Goal: Task Accomplishment & Management: Use online tool/utility

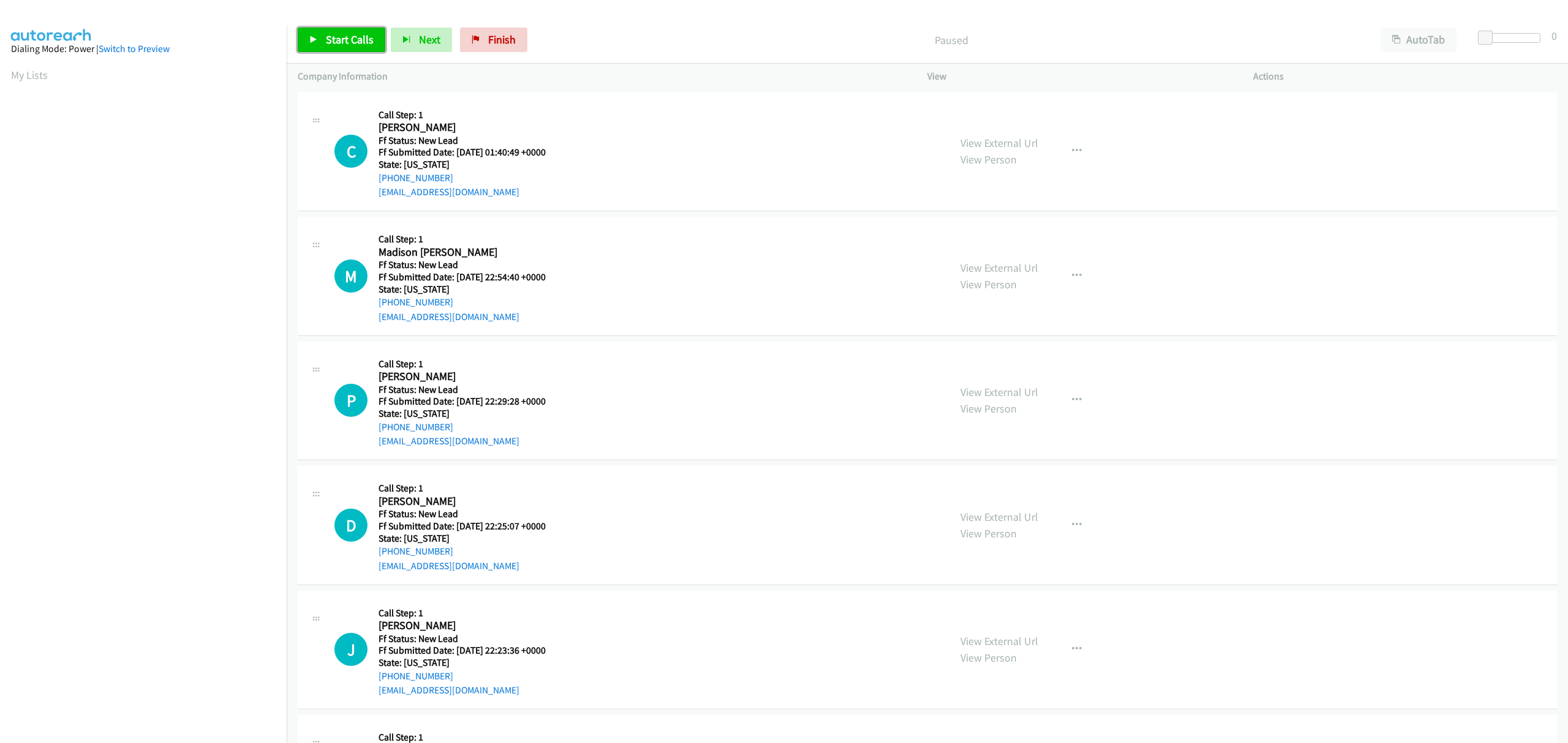
click at [347, 41] on span "Start Calls" at bounding box center [350, 39] width 48 height 14
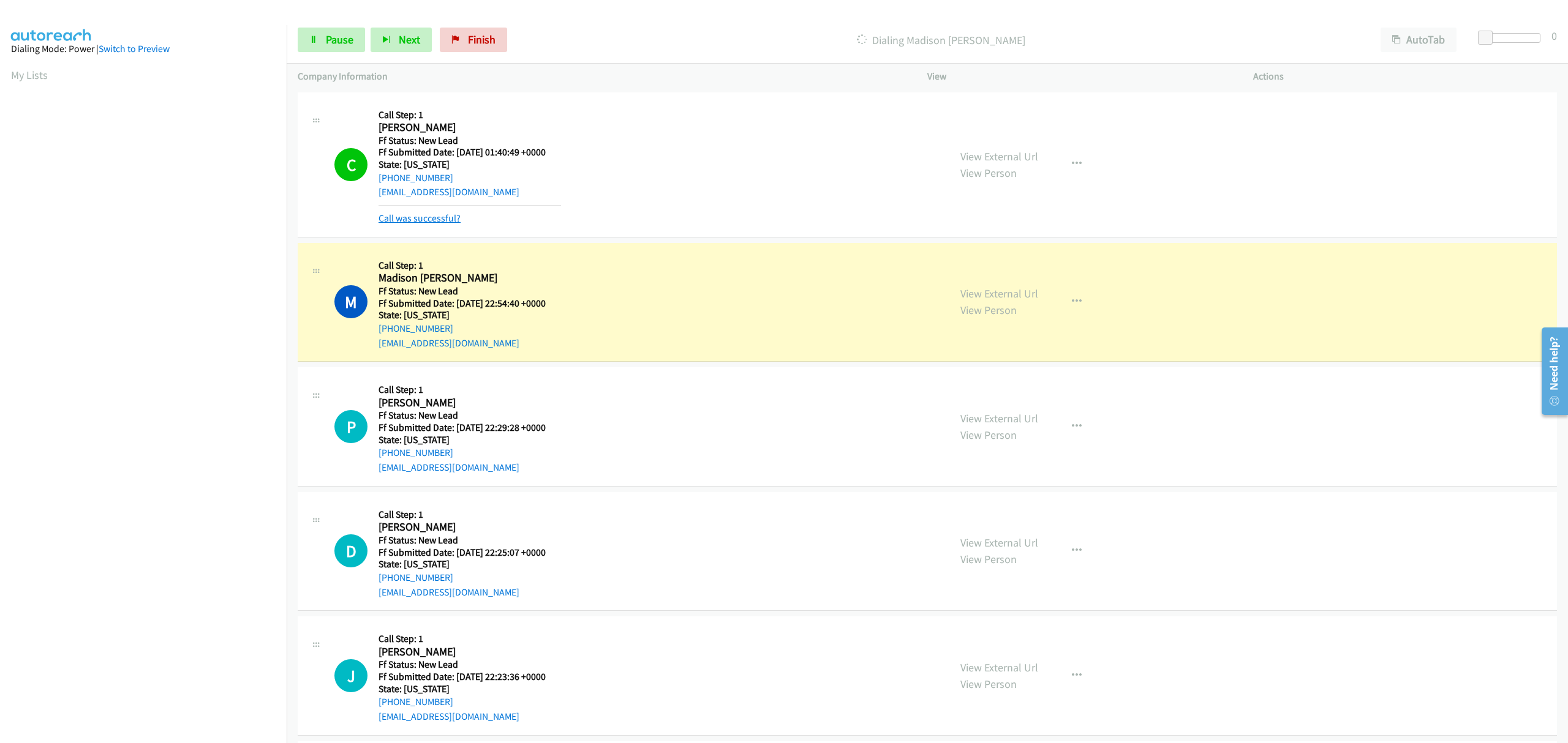
drag, startPoint x: 406, startPoint y: 227, endPoint x: 407, endPoint y: 218, distance: 9.1
click at [407, 225] on div "C Callback Scheduled Call Step: 1 Craig Pierce Pacific/Honolulu Ff Status: New …" at bounding box center [927, 164] width 1259 height 145
click at [407, 218] on link "Call was successful?" at bounding box center [419, 218] width 82 height 12
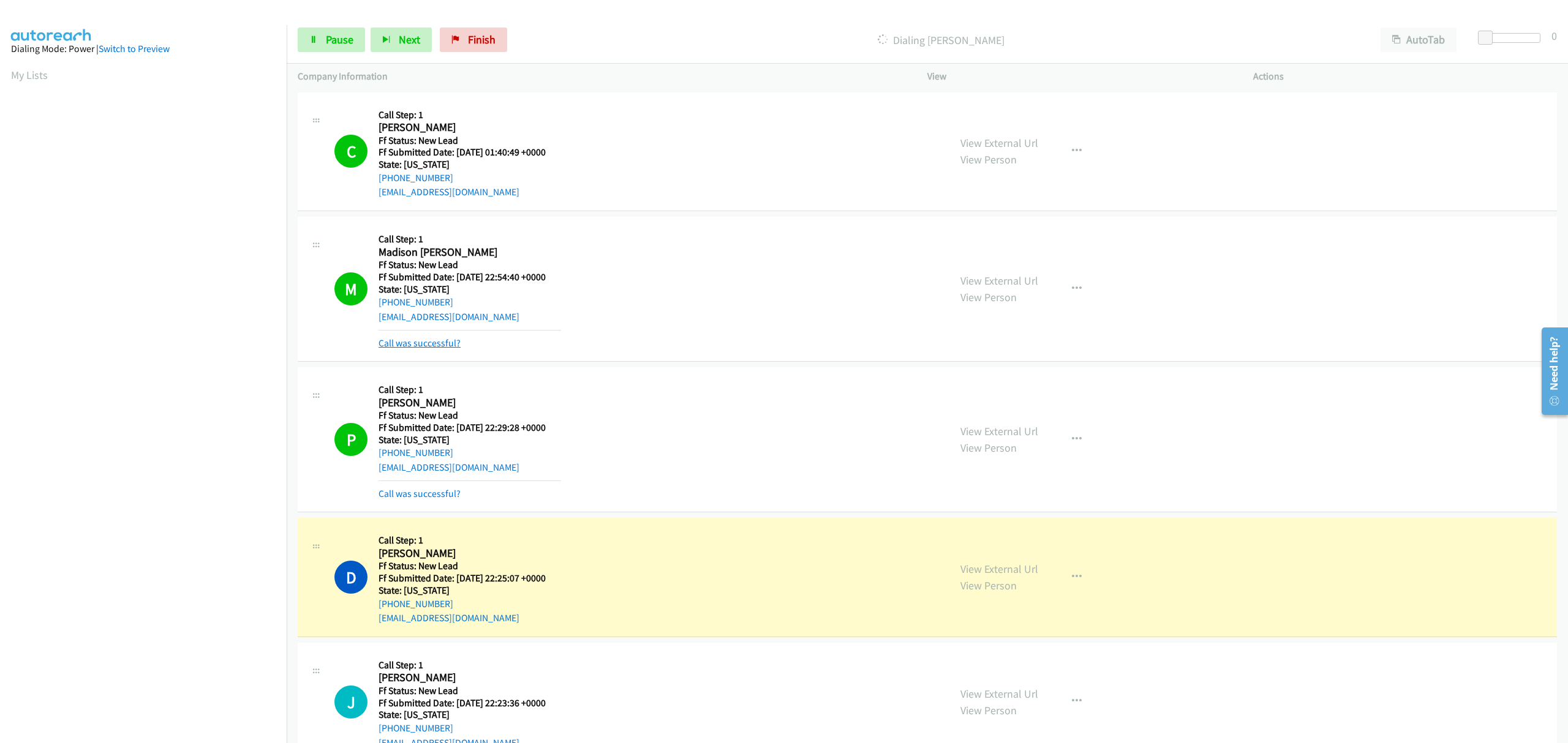
click at [440, 342] on link "Call was successful?" at bounding box center [419, 343] width 82 height 12
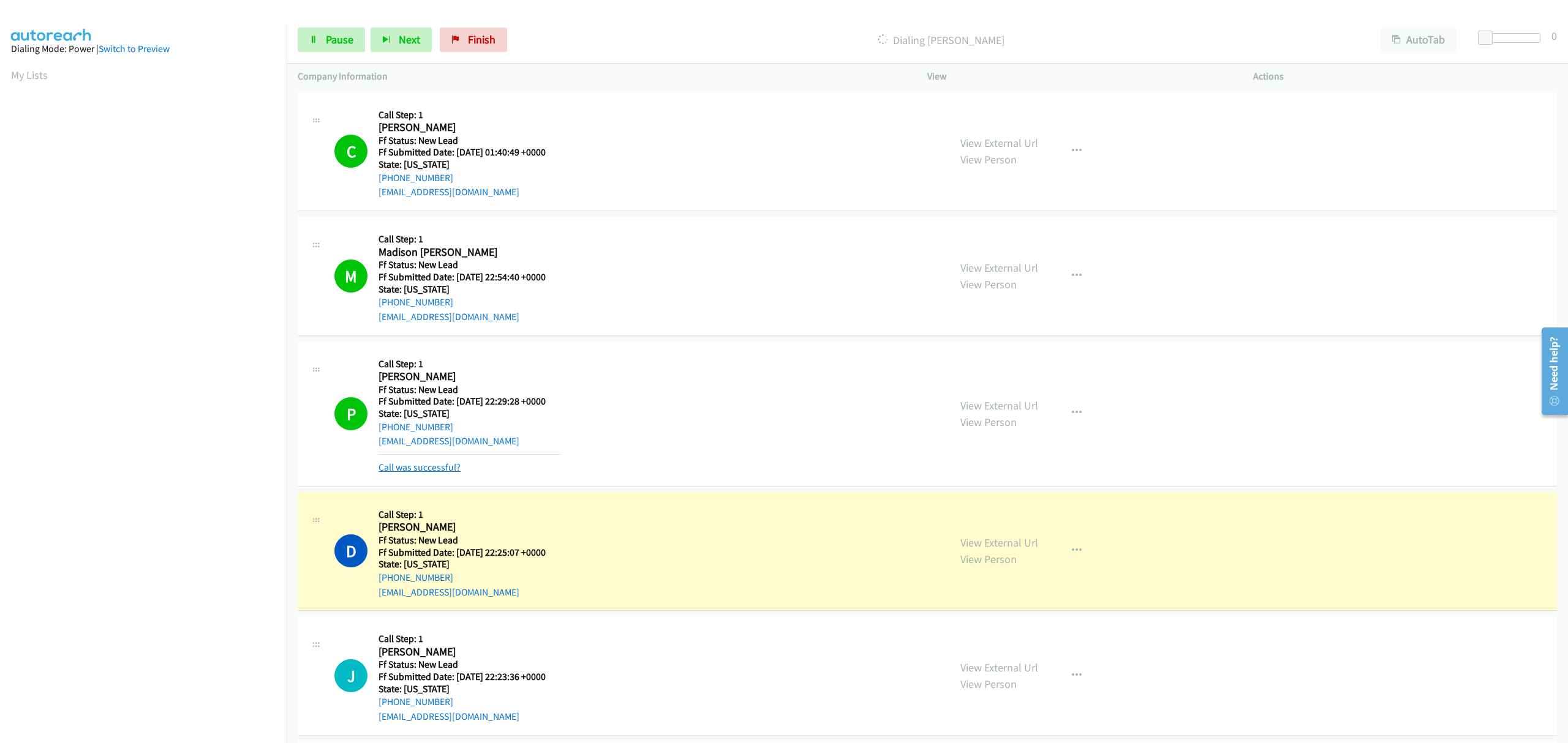
click at [453, 469] on link "Call was successful?" at bounding box center [419, 467] width 82 height 12
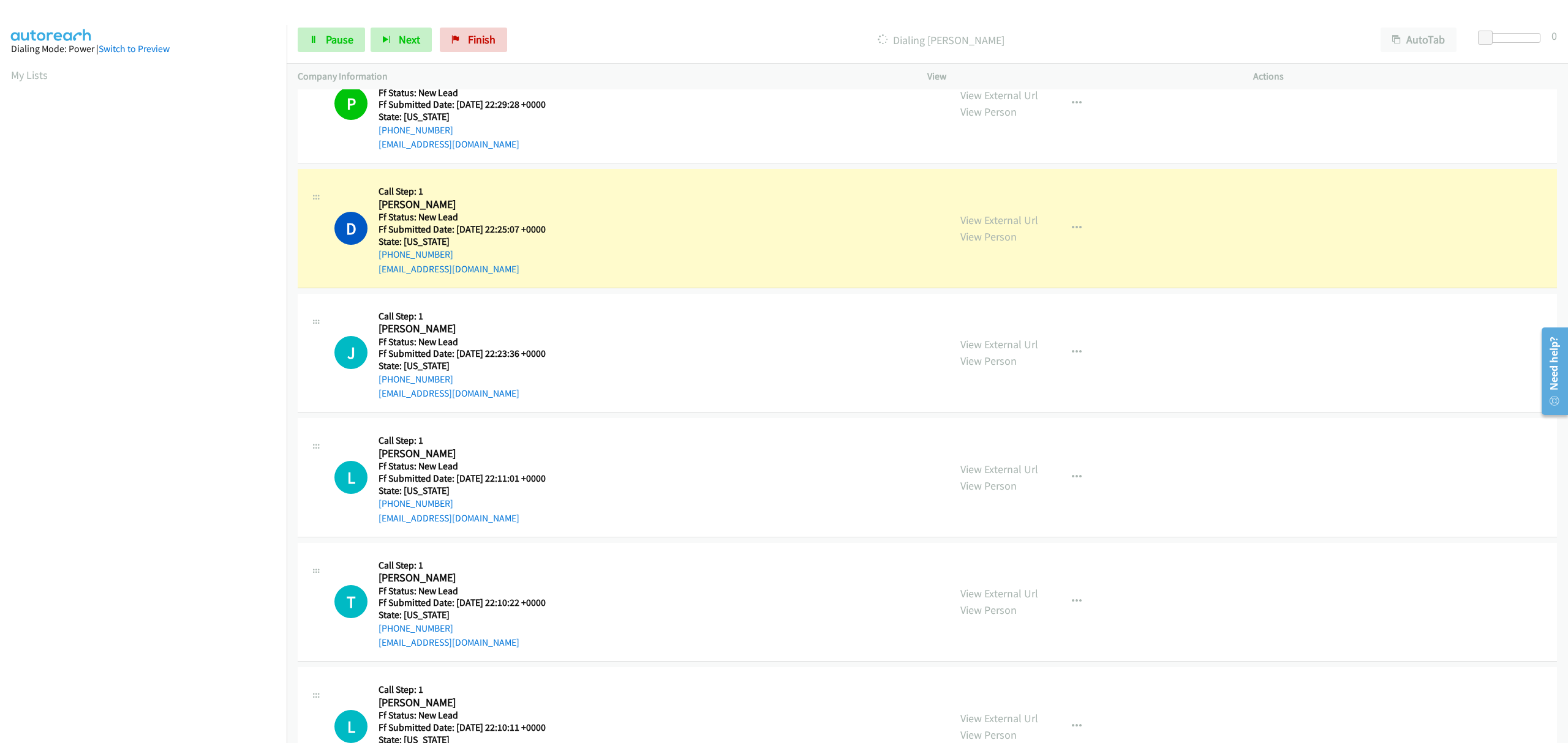
scroll to position [327, 0]
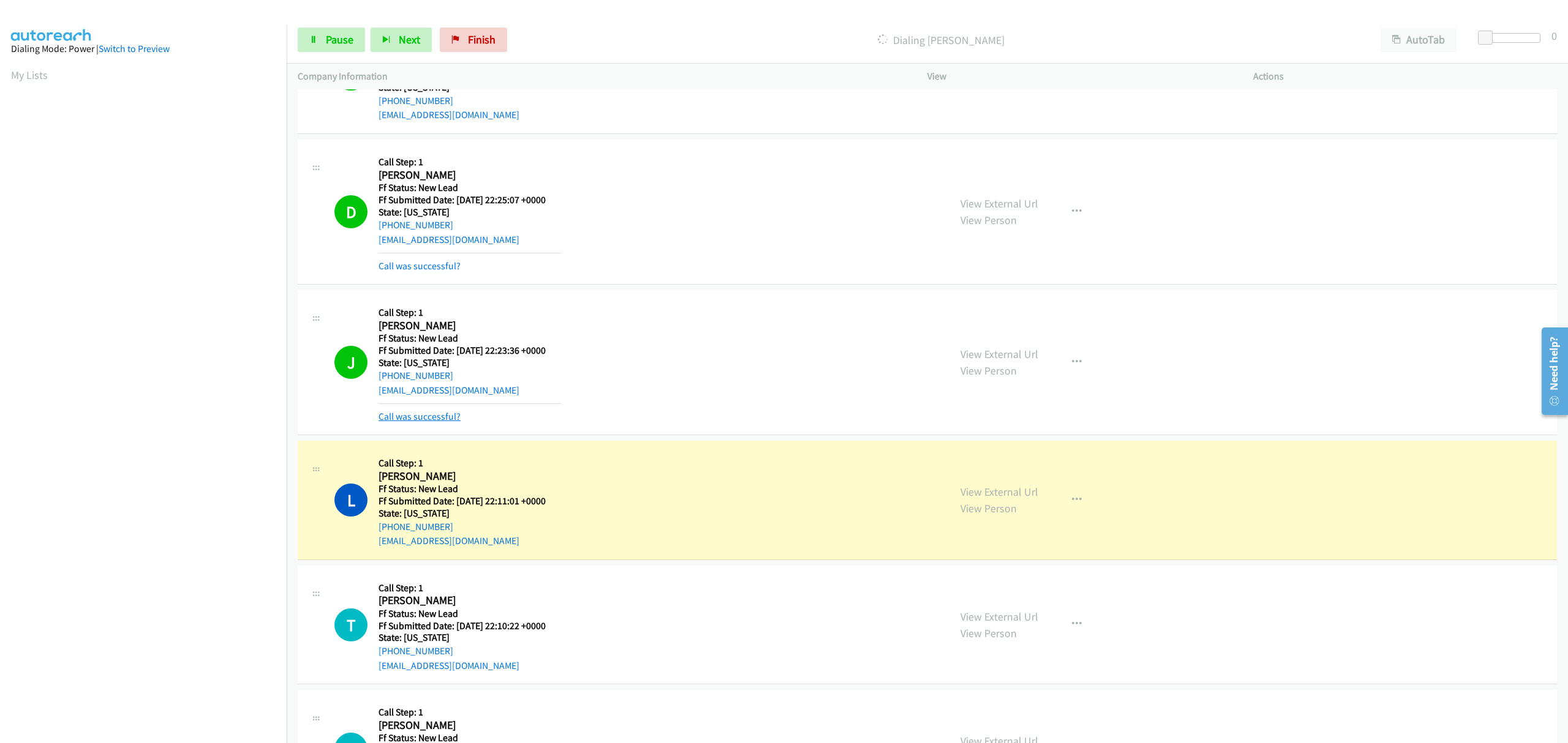
click at [451, 416] on link "Call was successful?" at bounding box center [419, 416] width 82 height 12
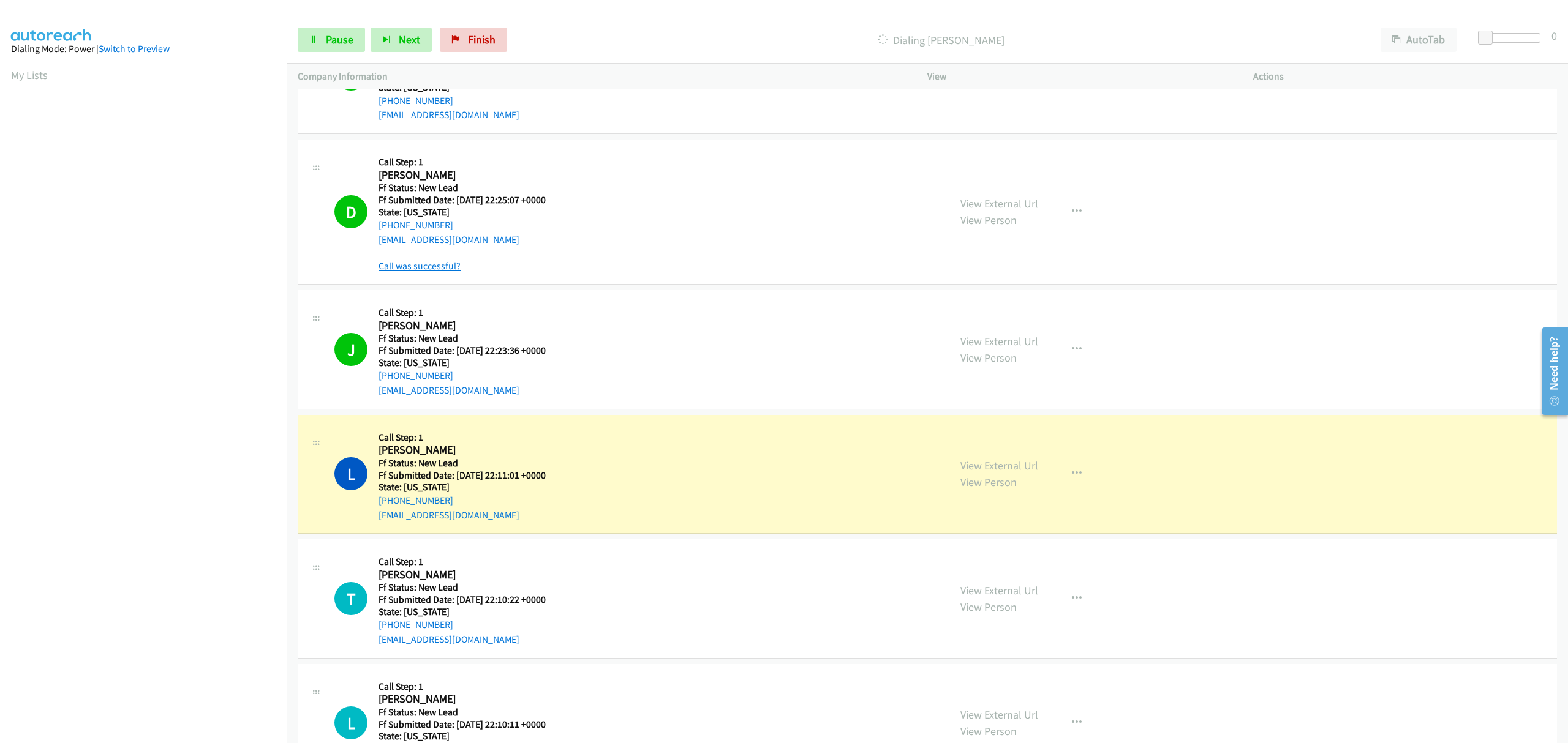
click at [432, 264] on link "Call was successful?" at bounding box center [419, 266] width 82 height 12
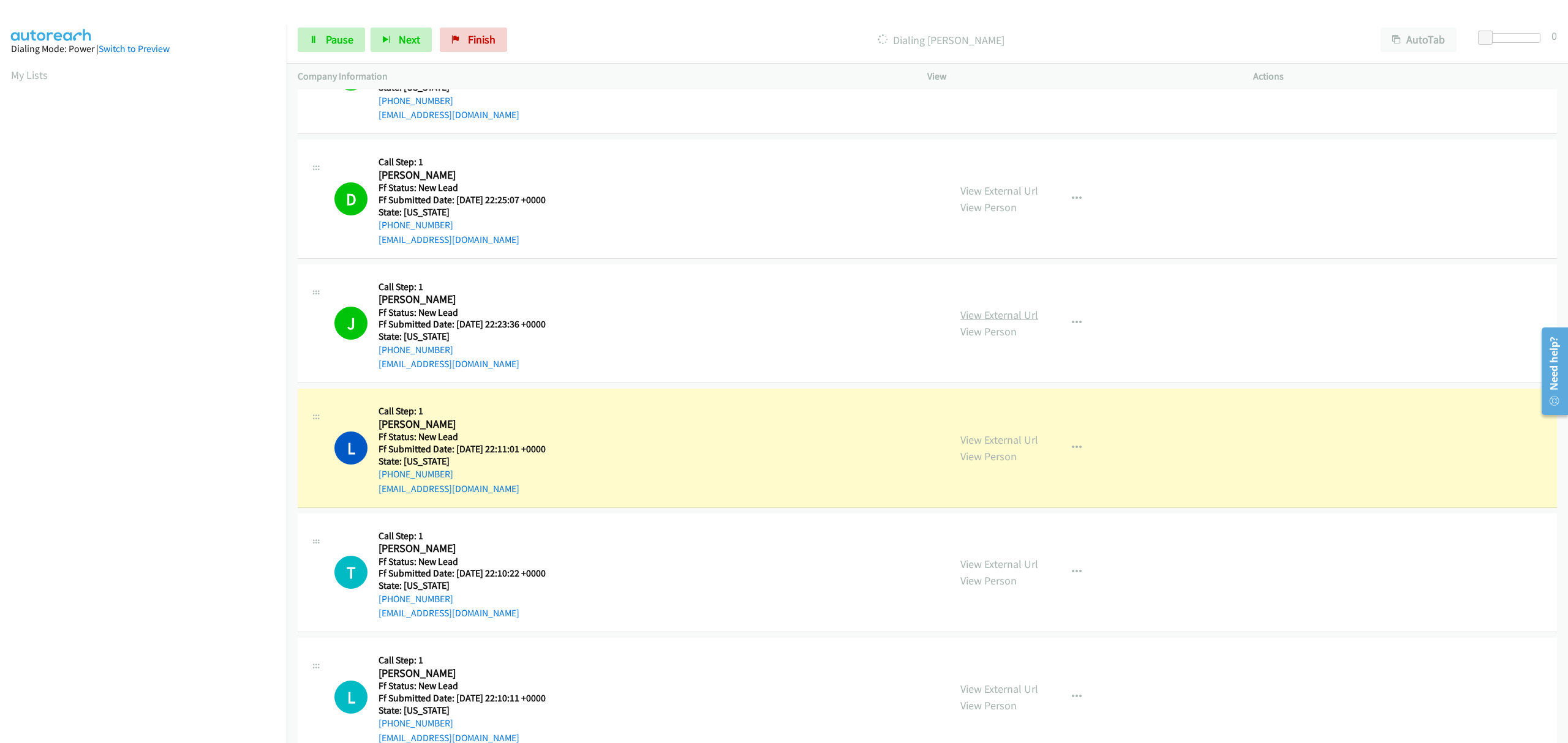
drag, startPoint x: 972, startPoint y: 312, endPoint x: 992, endPoint y: 316, distance: 20.4
click at [992, 316] on link "View External Url" at bounding box center [999, 315] width 78 height 14
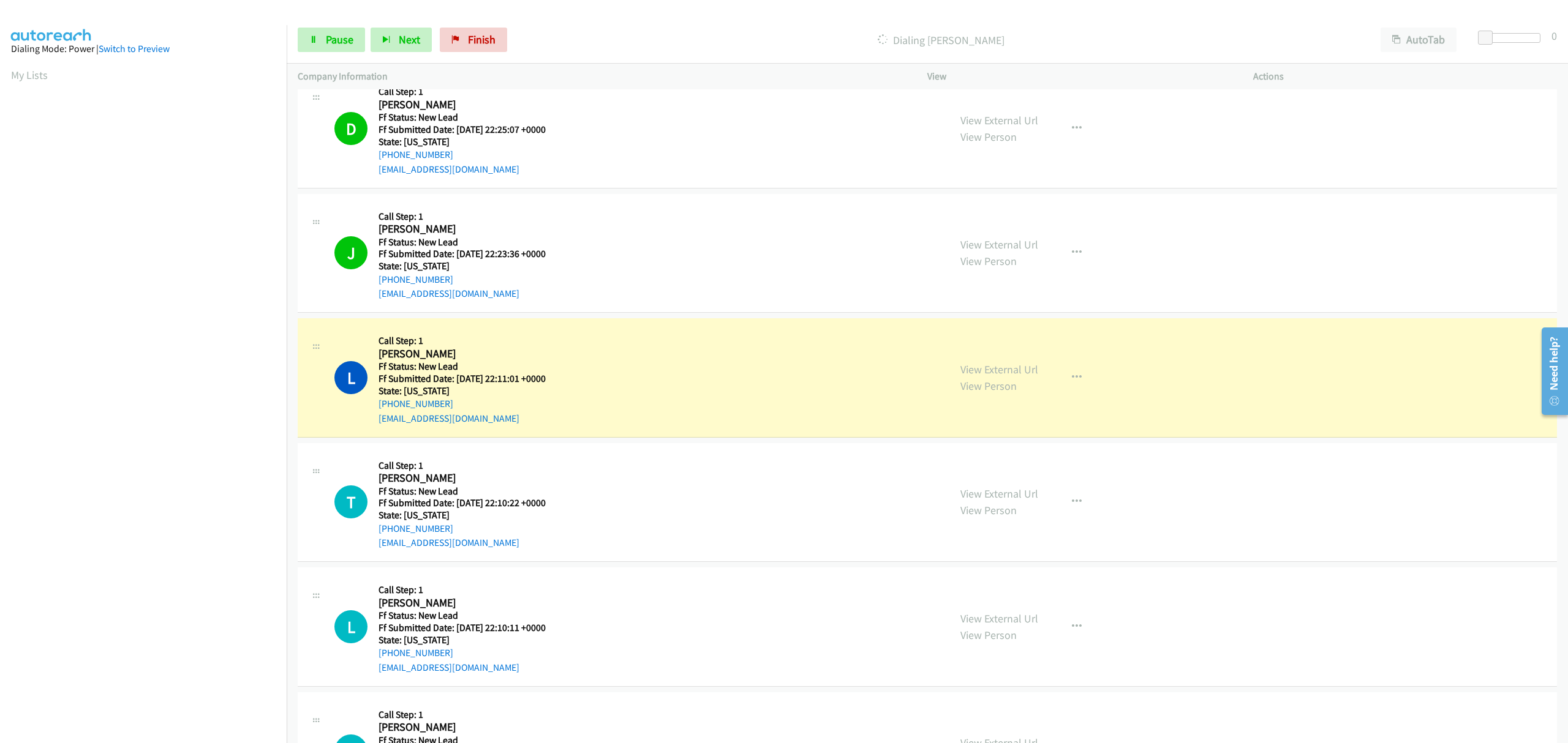
scroll to position [490, 0]
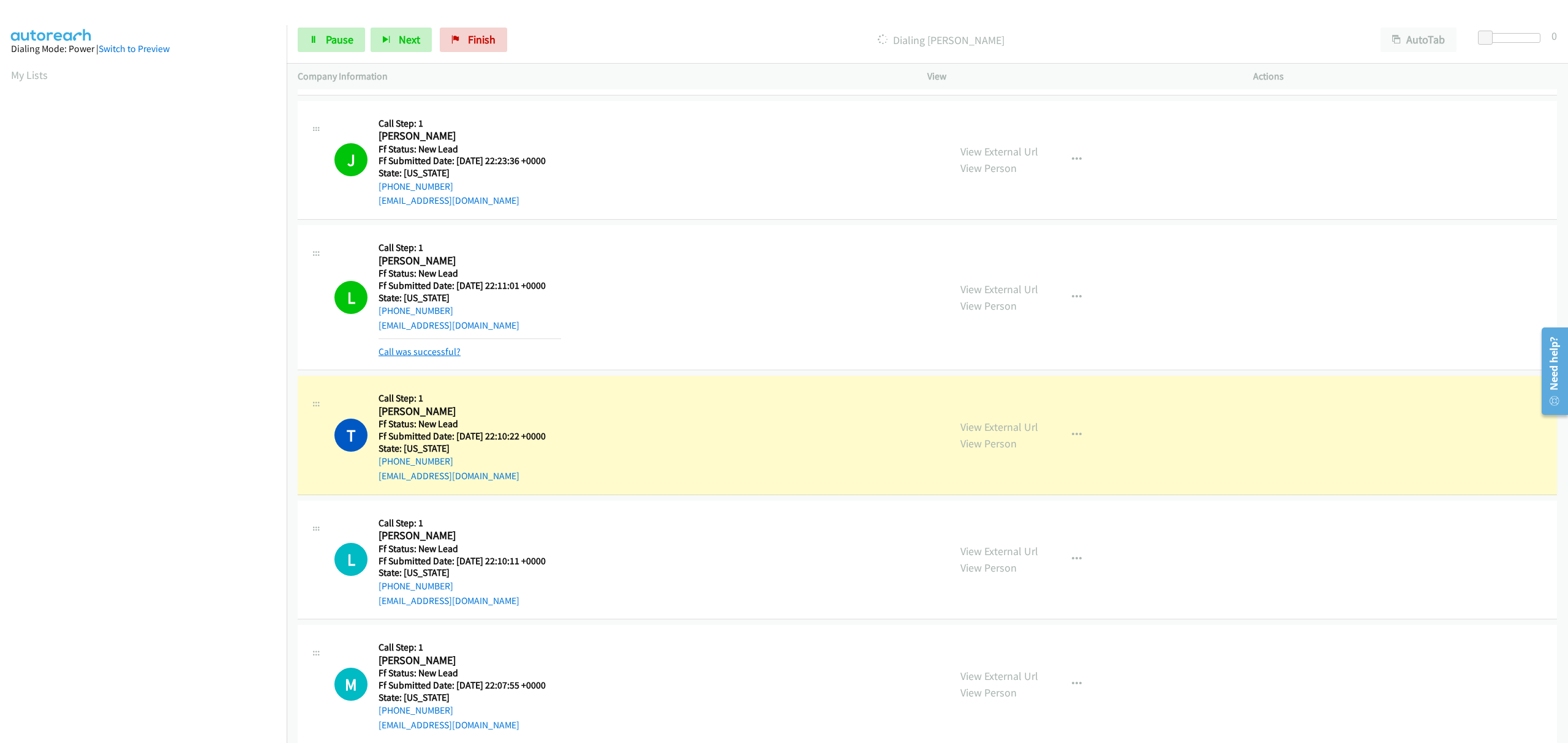
click at [421, 356] on link "Call was successful?" at bounding box center [419, 351] width 82 height 12
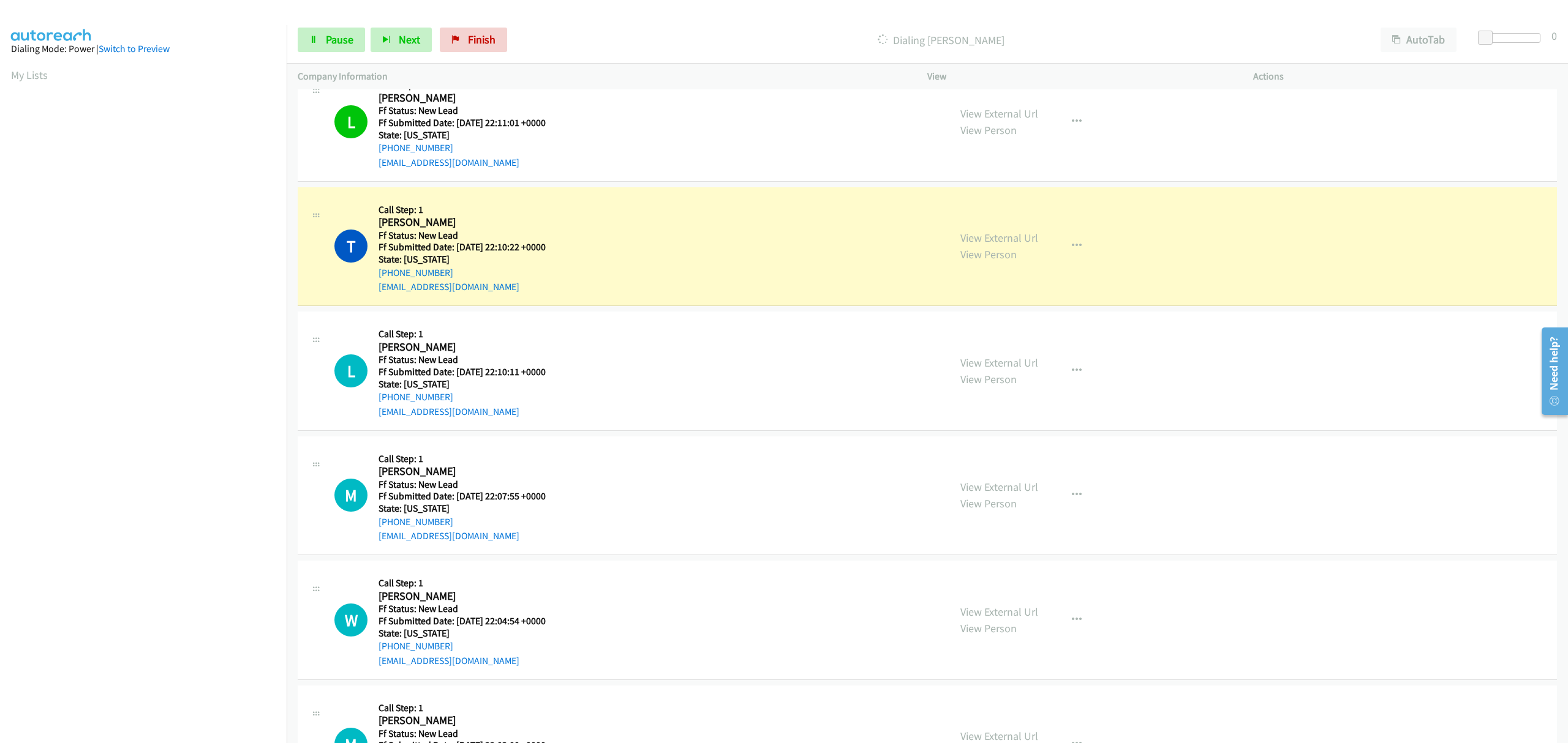
scroll to position [735, 0]
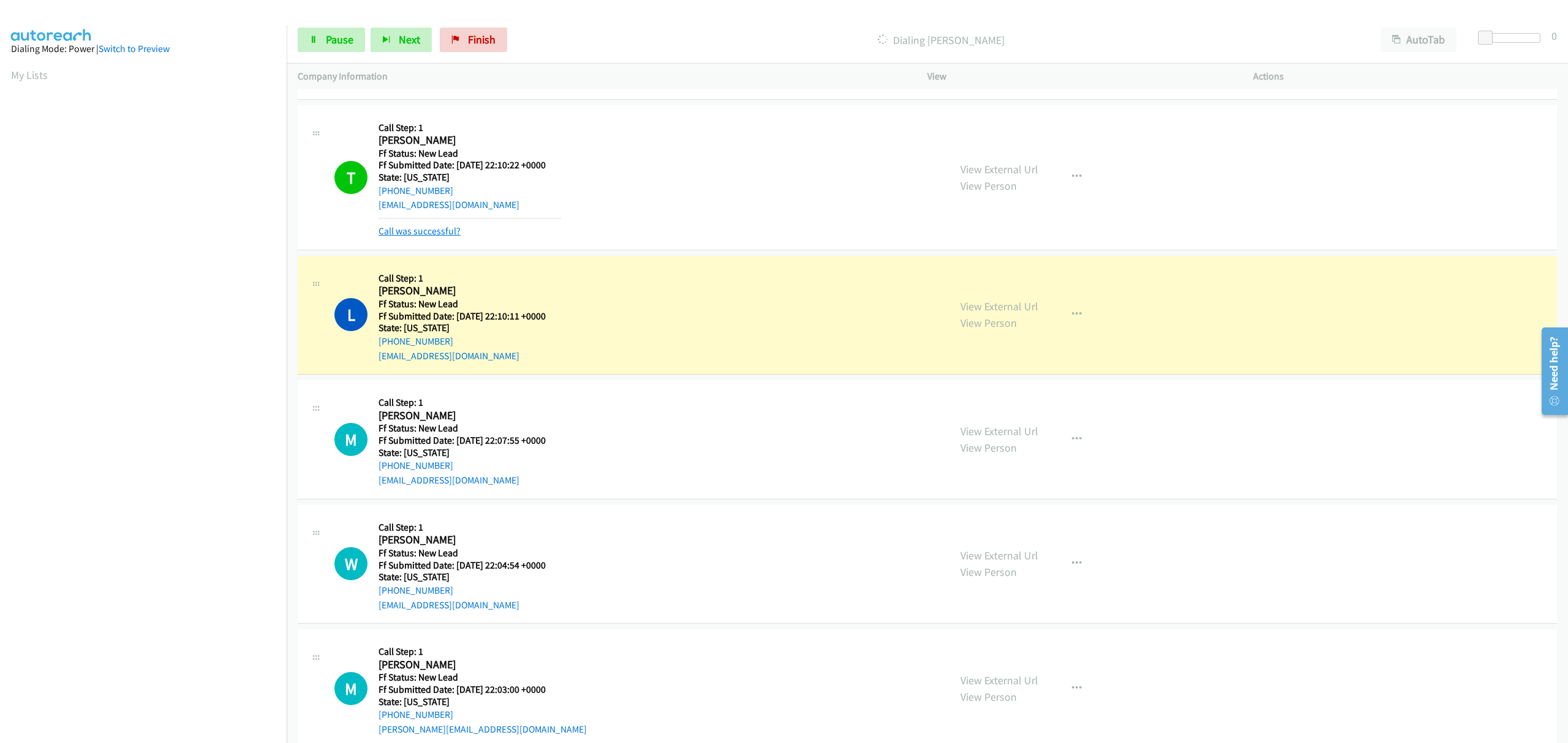
click at [419, 234] on link "Call was successful?" at bounding box center [419, 231] width 82 height 12
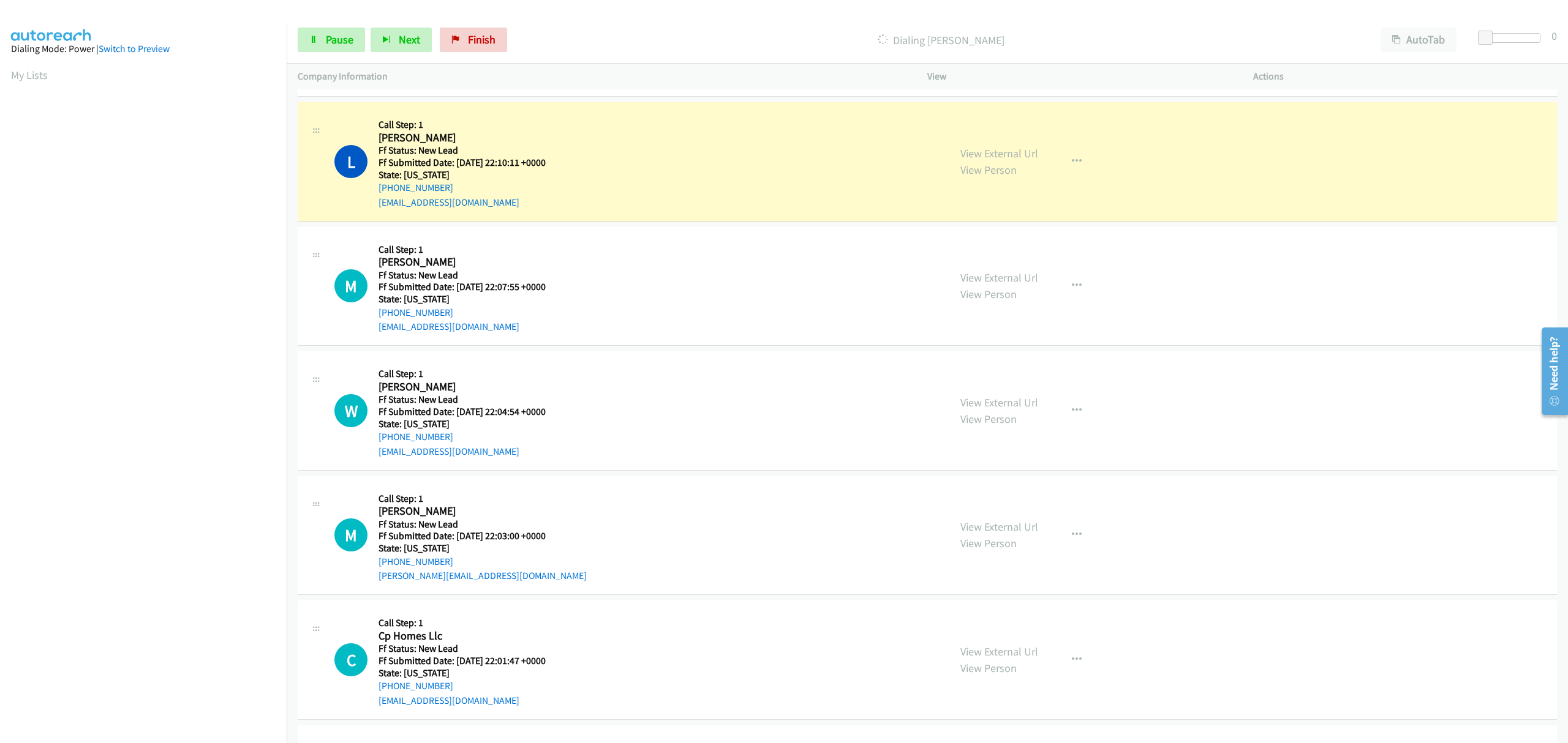
scroll to position [897, 0]
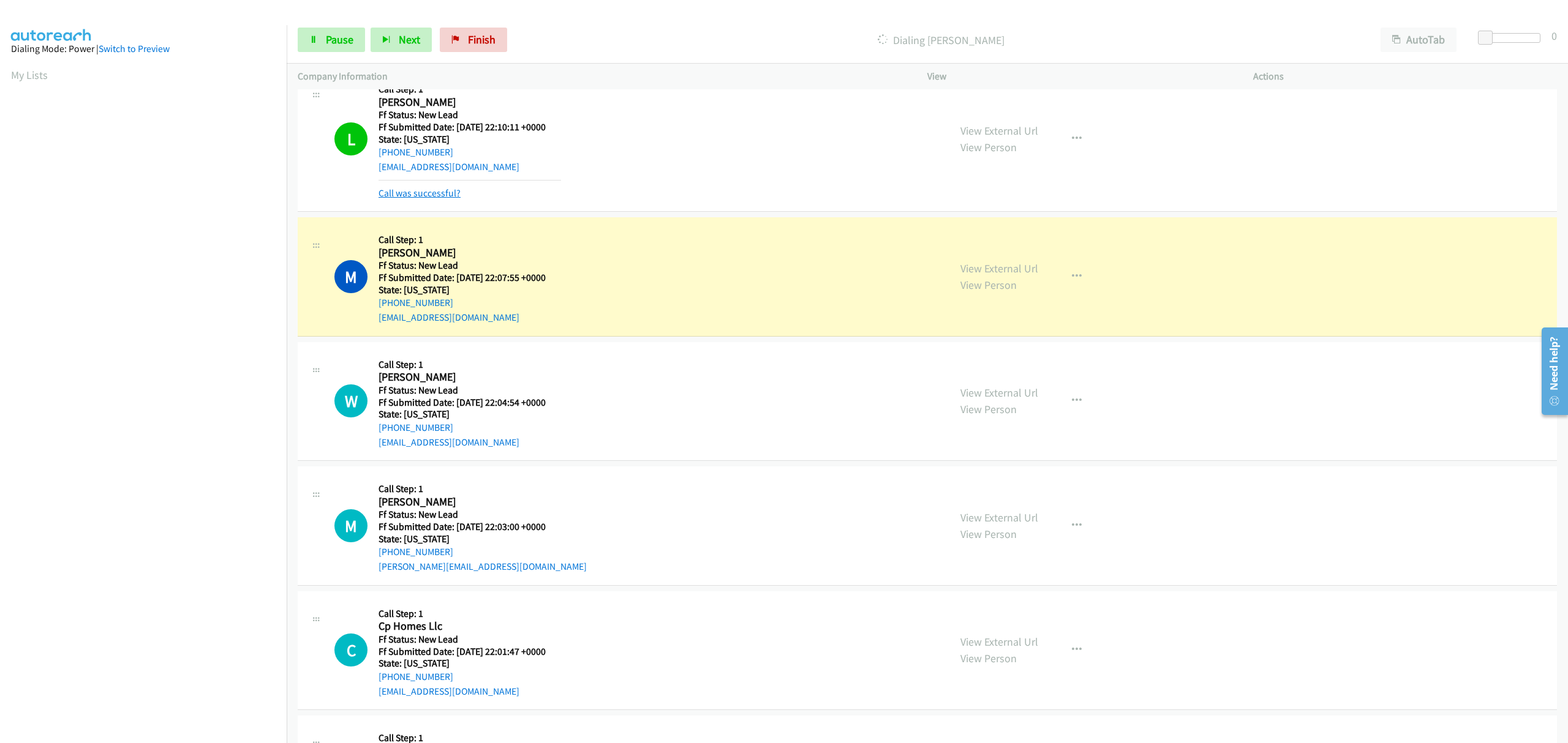
click at [410, 194] on link "Call was successful?" at bounding box center [419, 193] width 82 height 12
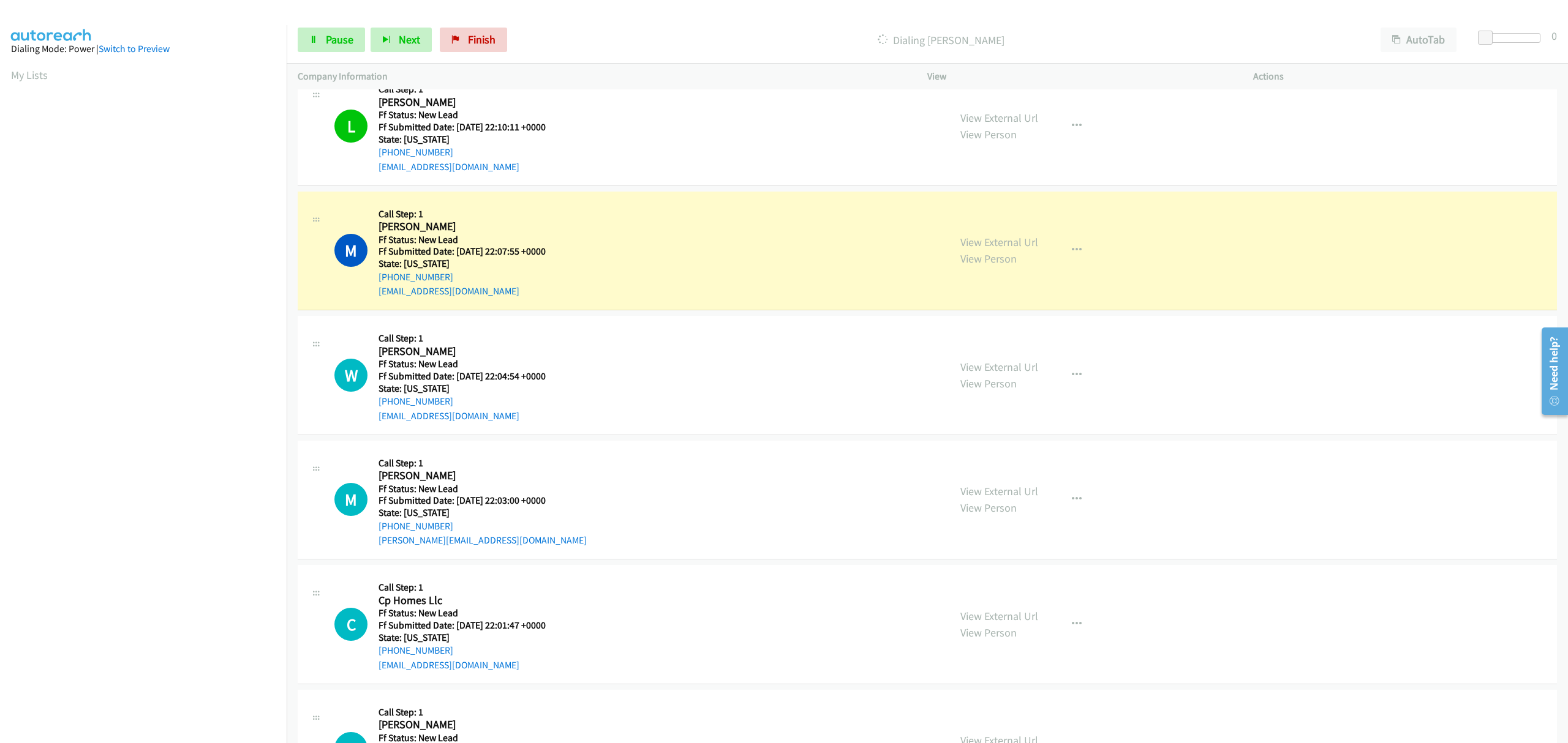
scroll to position [0, 2]
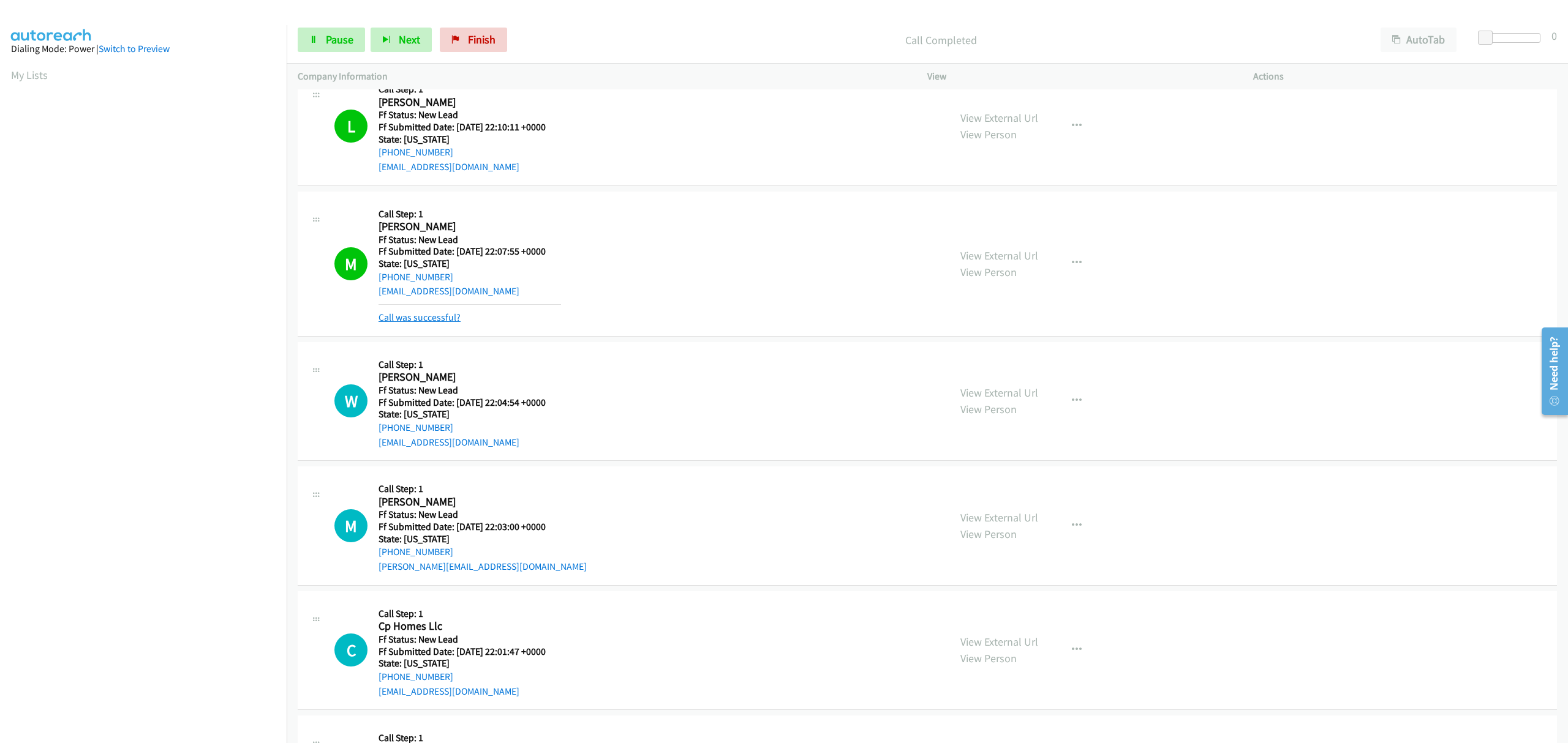
click at [415, 317] on link "Call was successful?" at bounding box center [419, 317] width 82 height 12
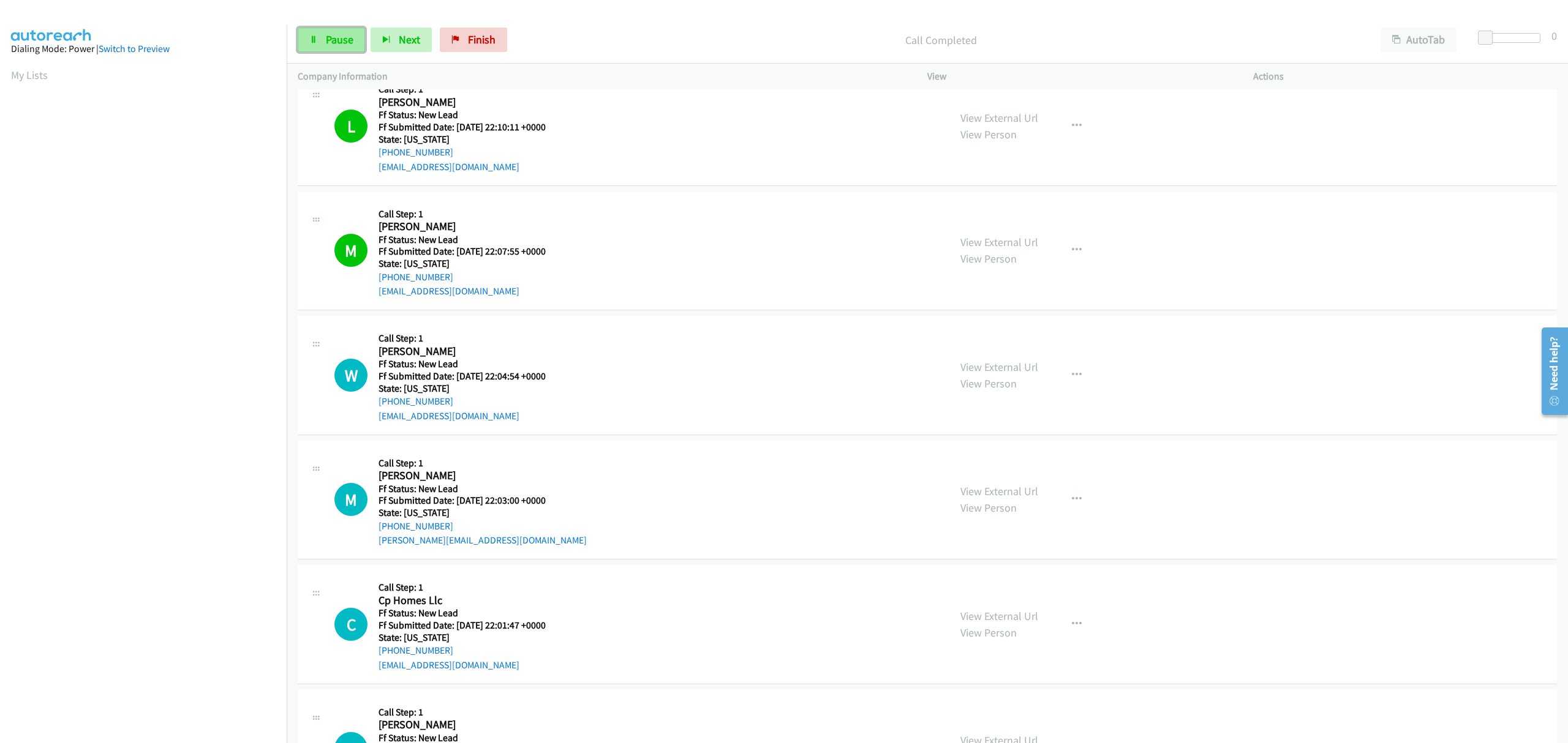
click at [344, 38] on span "Pause" at bounding box center [340, 39] width 28 height 14
click at [481, 35] on link "Finish" at bounding box center [493, 40] width 68 height 25
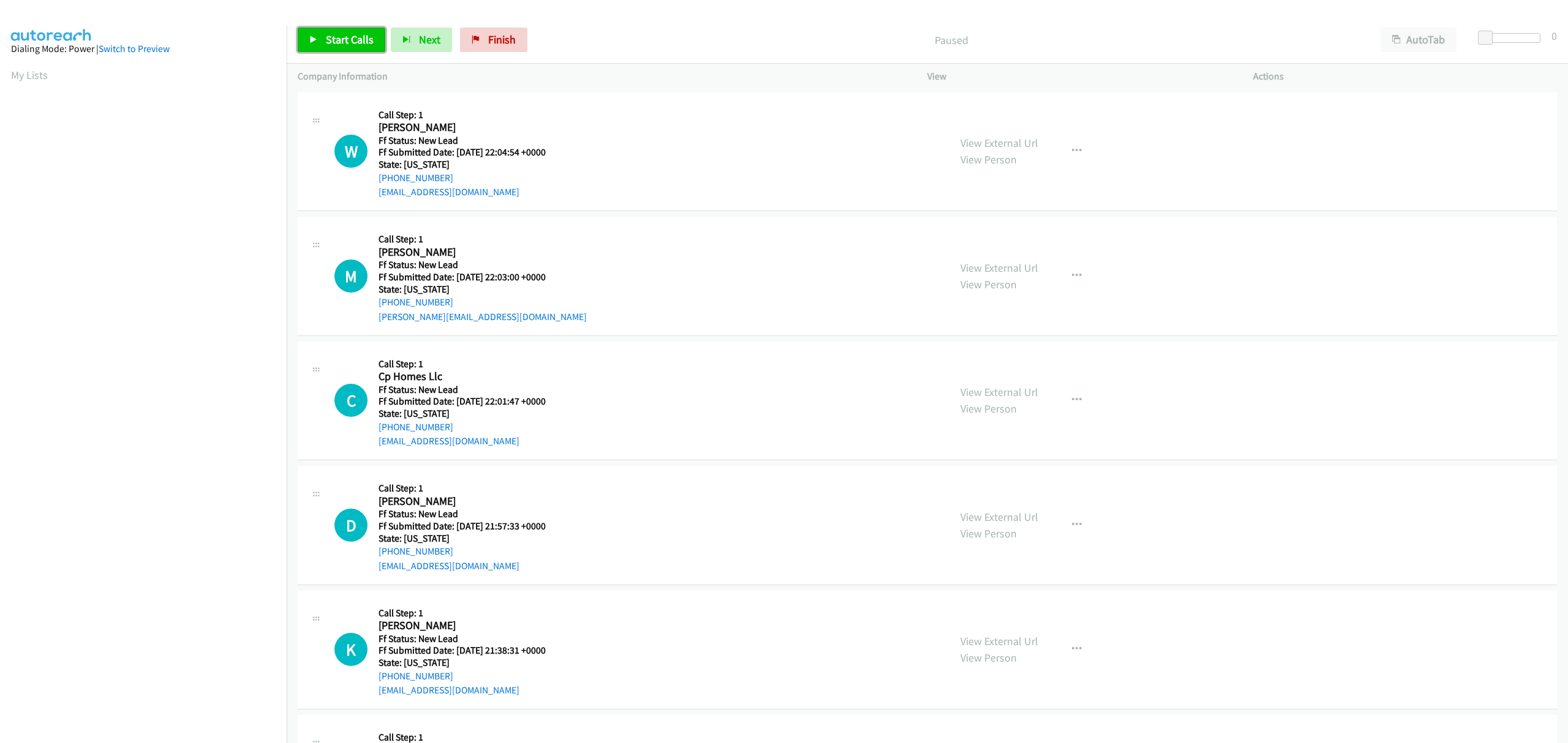
click at [328, 45] on span "Start Calls" at bounding box center [350, 39] width 48 height 14
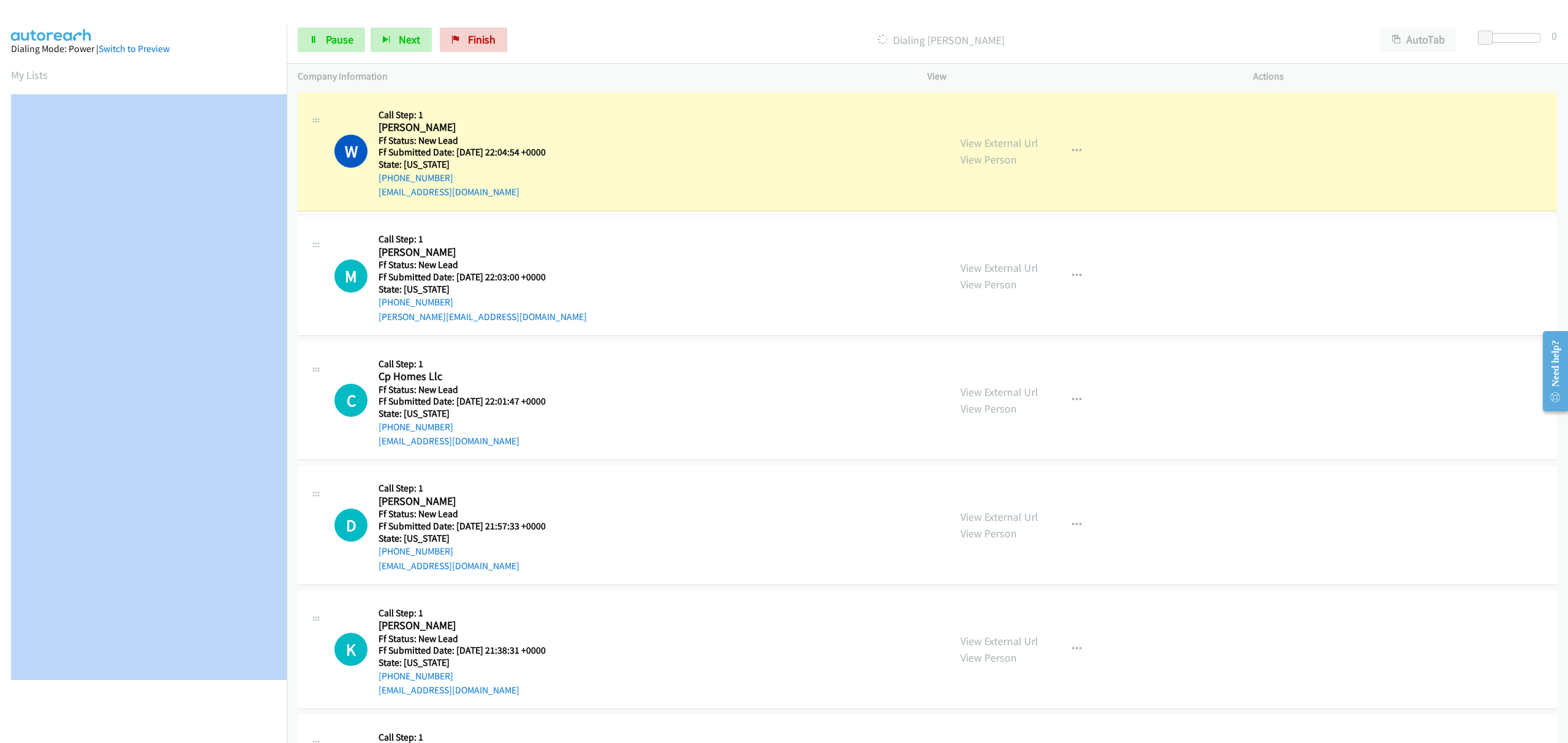
click at [150, 528] on aside "Dialing Mode: Power | Switch to Preview My Lists" at bounding box center [143, 364] width 287 height 678
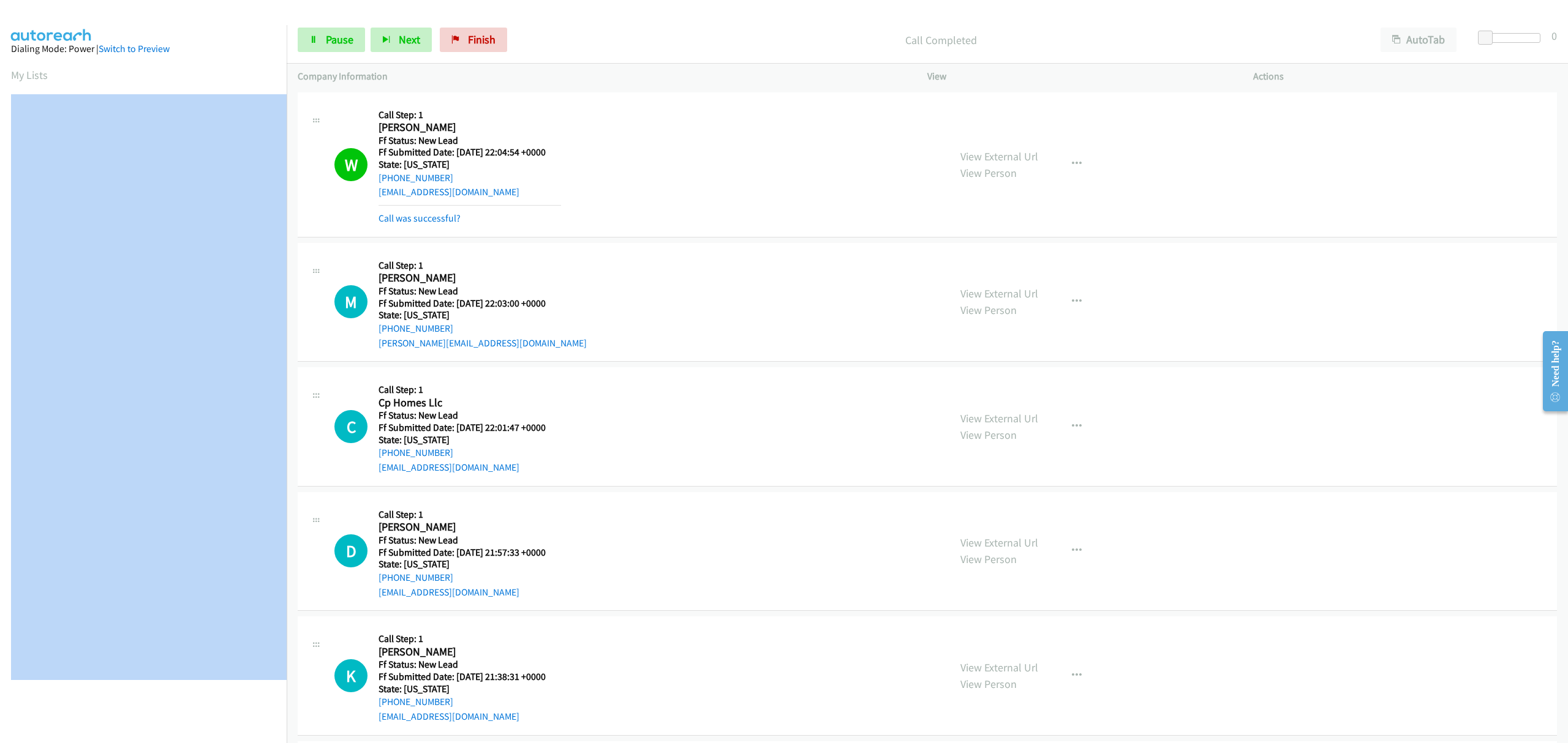
drag, startPoint x: 427, startPoint y: 218, endPoint x: 365, endPoint y: 236, distance: 64.6
click at [427, 218] on link "Call was successful?" at bounding box center [419, 218] width 82 height 12
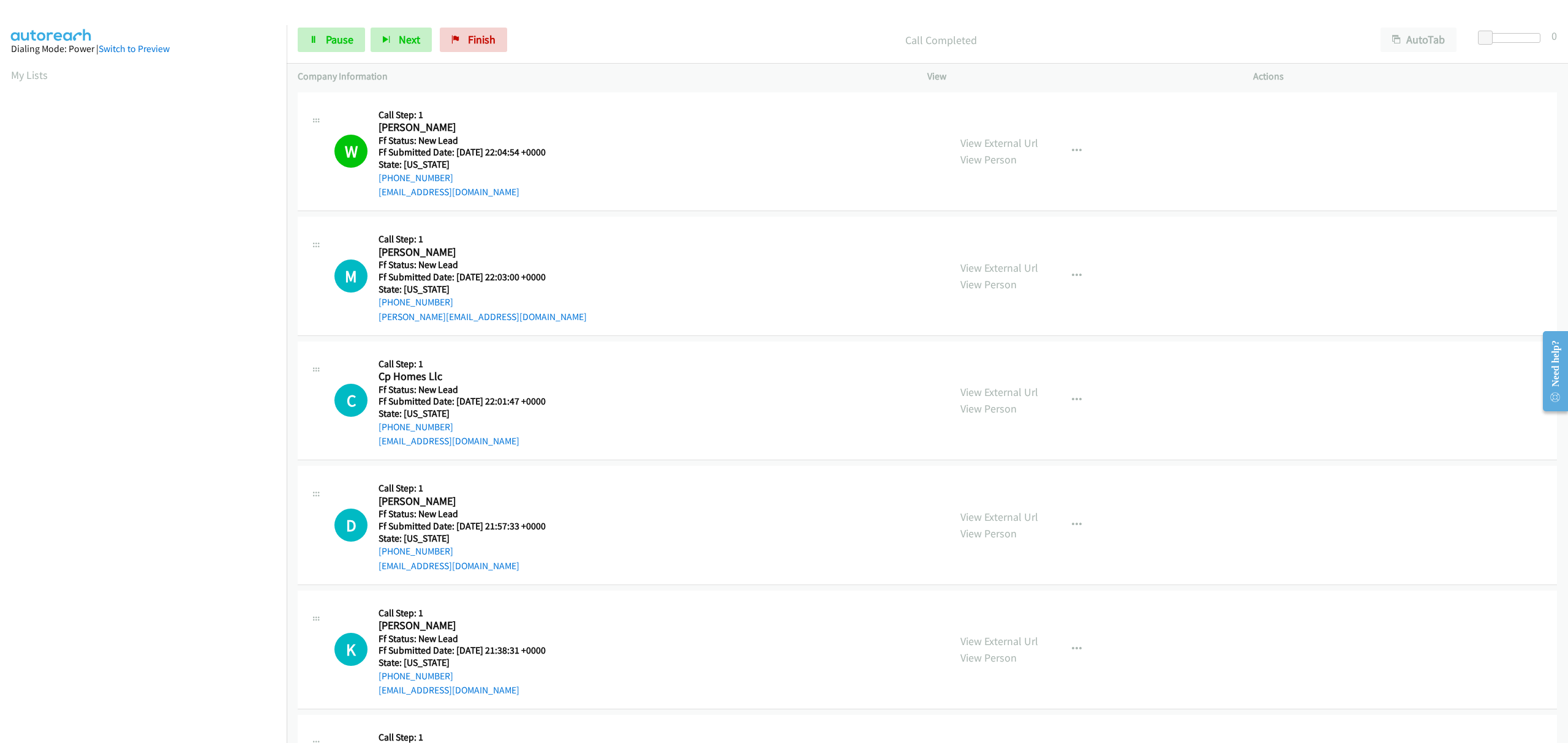
click at [638, 120] on div "W Callback Scheduled Call Step: 1 Wendy Hawes America/Denver Ff Status: New Lea…" at bounding box center [636, 152] width 604 height 97
click at [339, 39] on span "Pause" at bounding box center [340, 39] width 28 height 14
click at [329, 43] on span "Start Calls" at bounding box center [350, 39] width 48 height 14
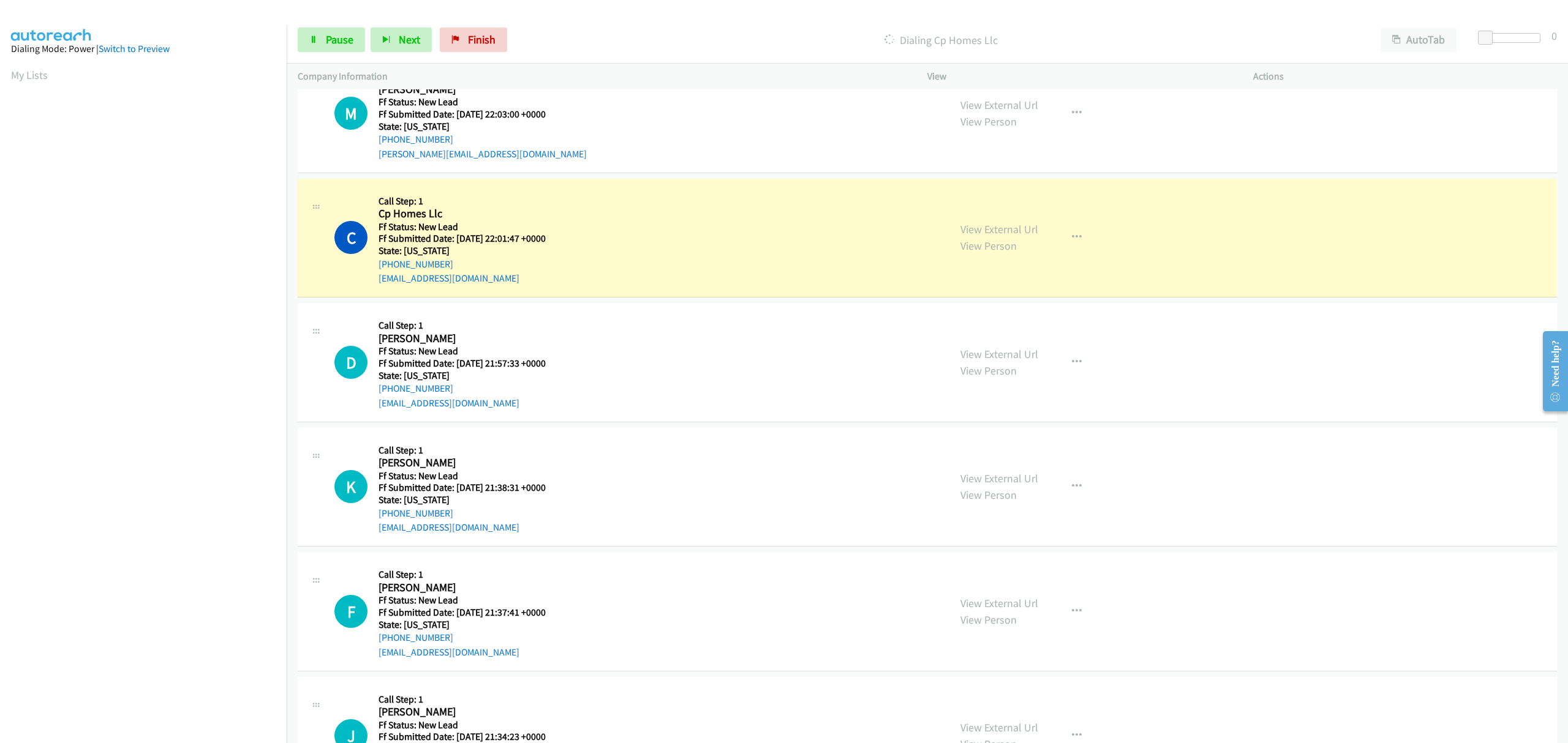
scroll to position [0, 2]
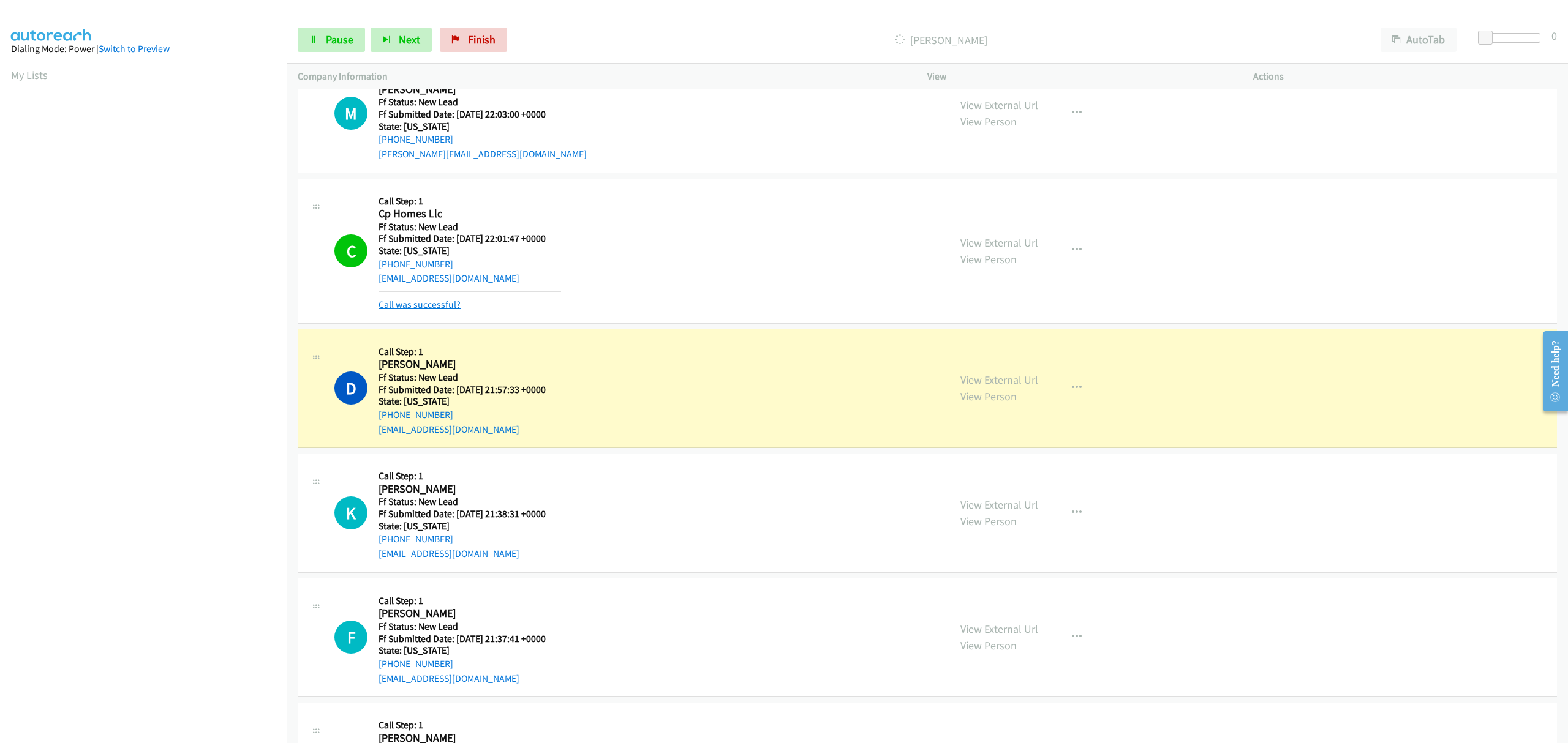
click at [430, 303] on link "Call was successful?" at bounding box center [419, 304] width 82 height 12
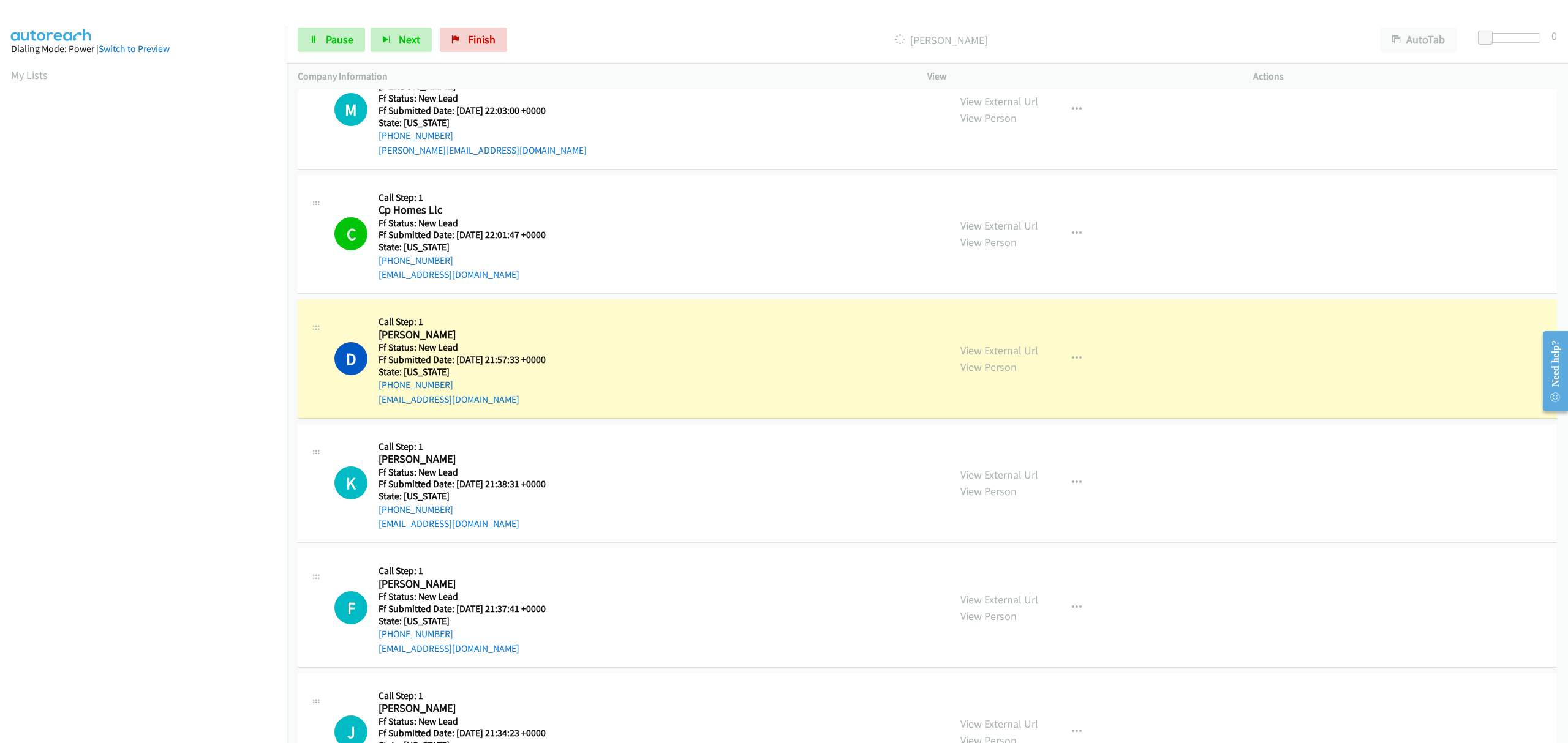
scroll to position [245, 0]
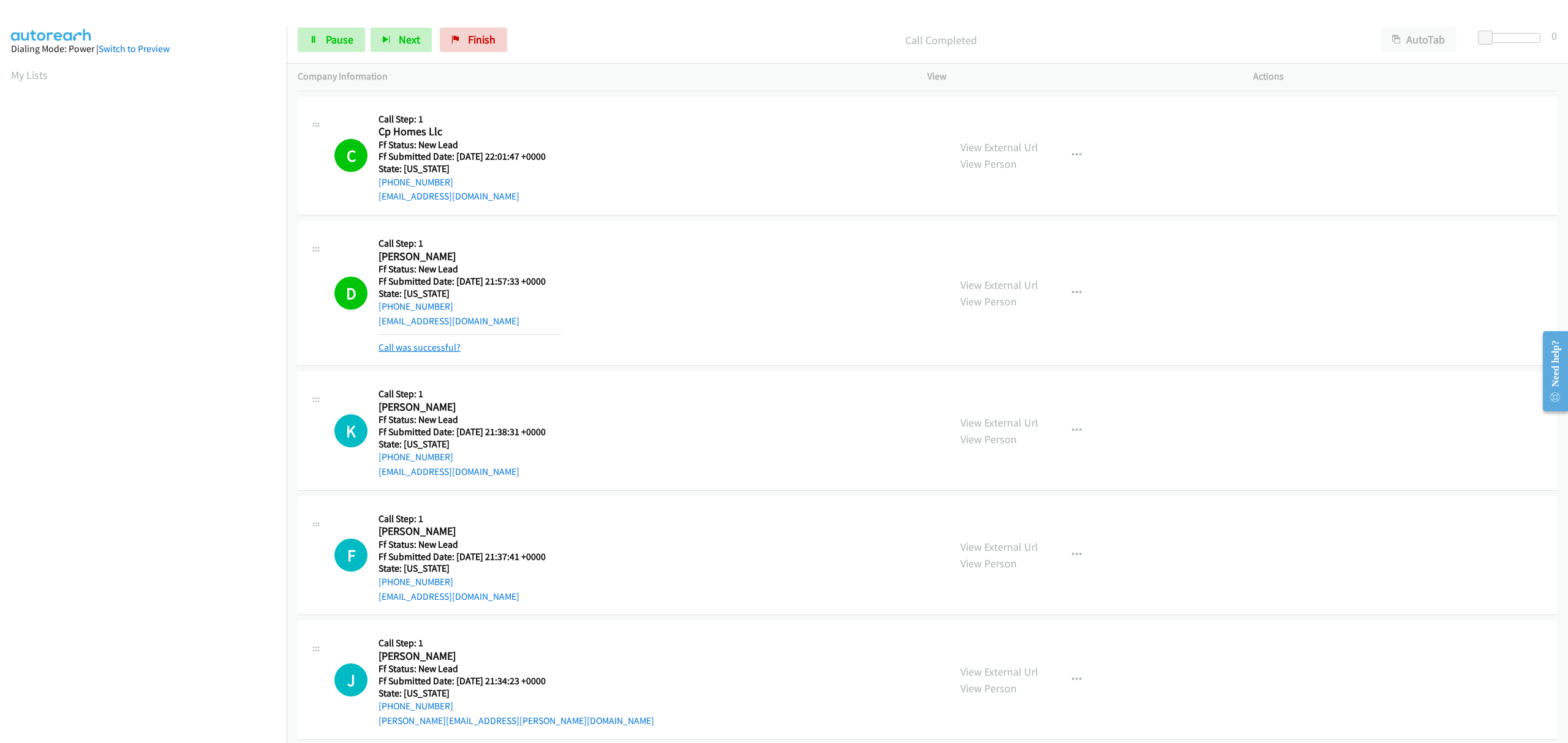
click at [447, 350] on link "Call was successful?" at bounding box center [419, 347] width 82 height 12
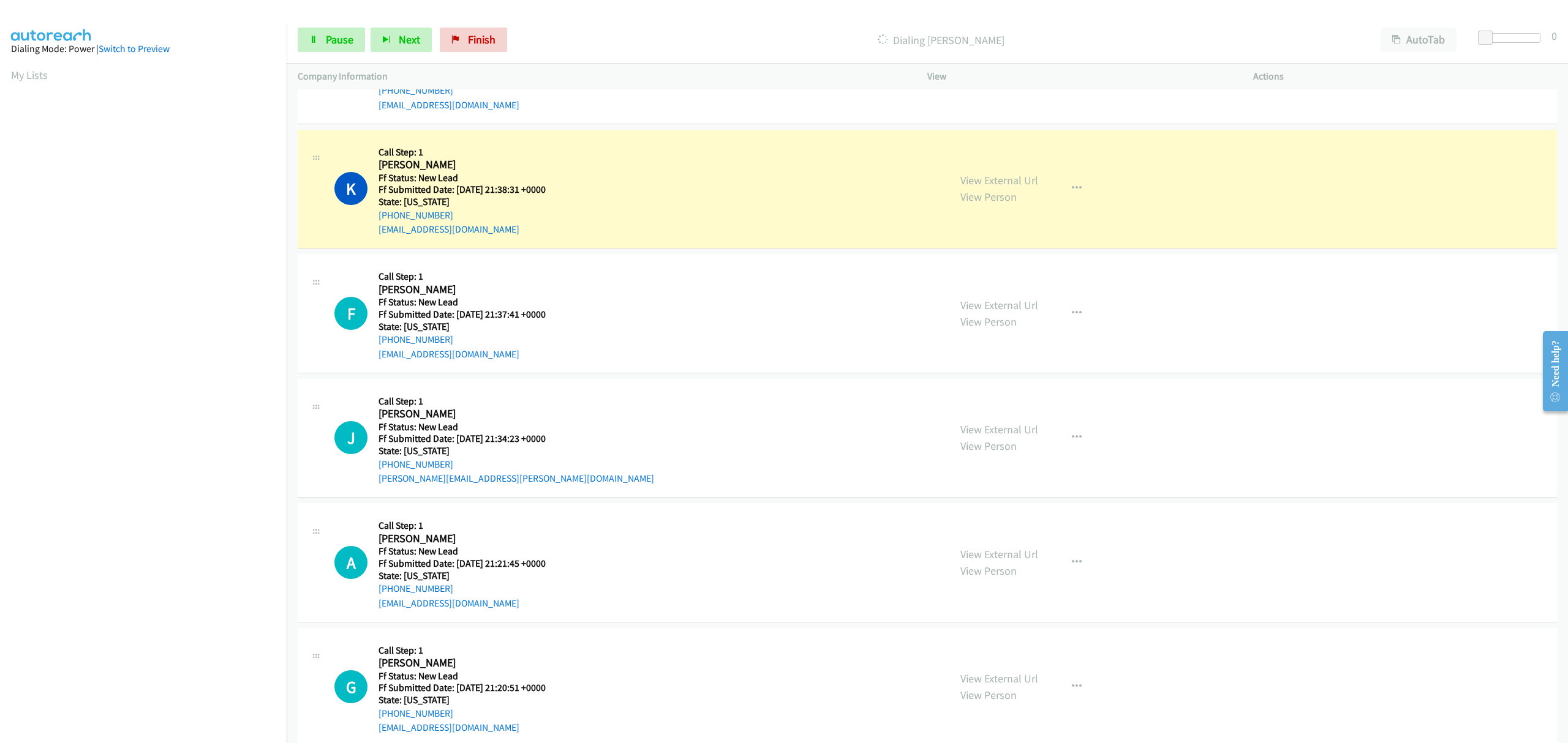
scroll to position [490, 0]
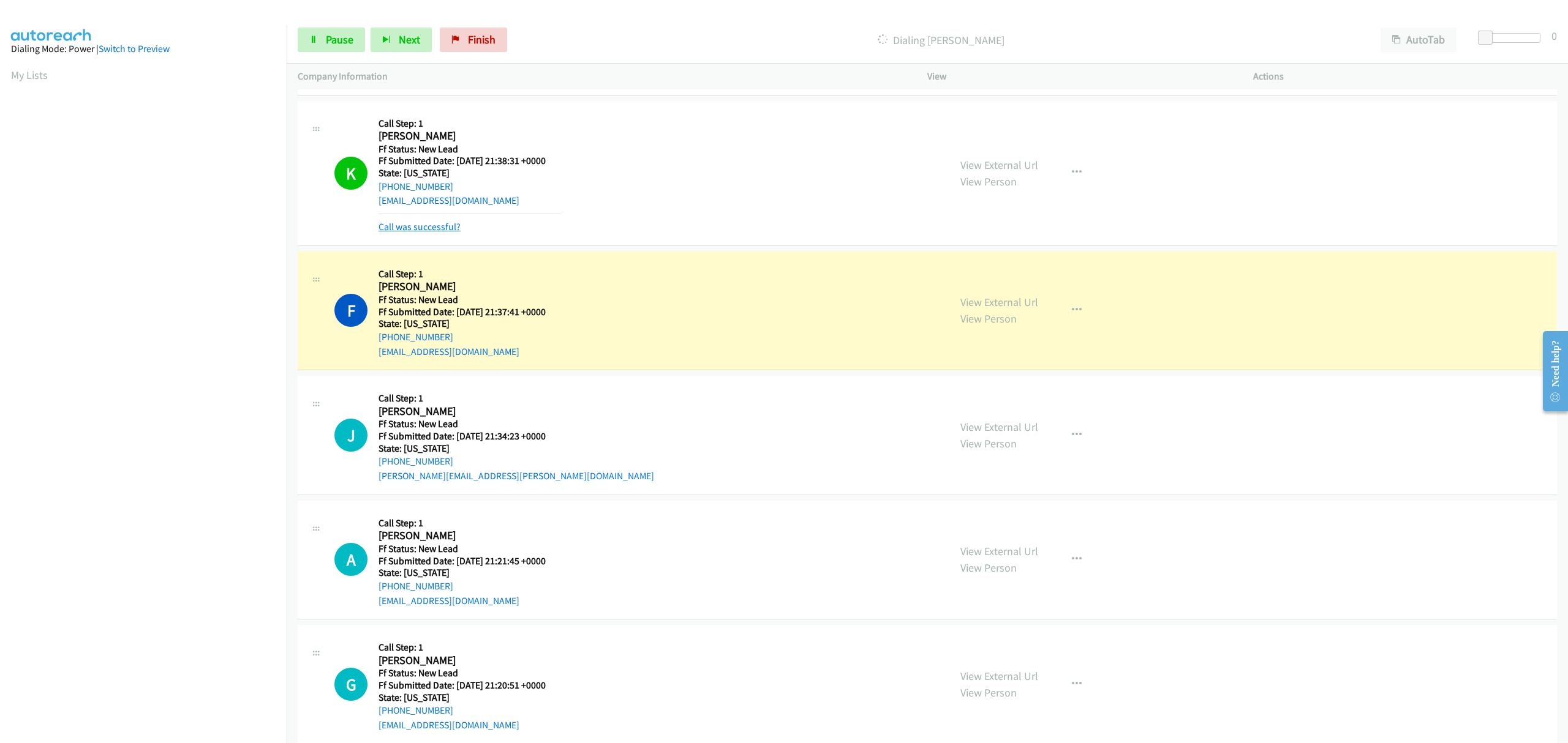
click at [430, 227] on link "Call was successful?" at bounding box center [419, 227] width 82 height 12
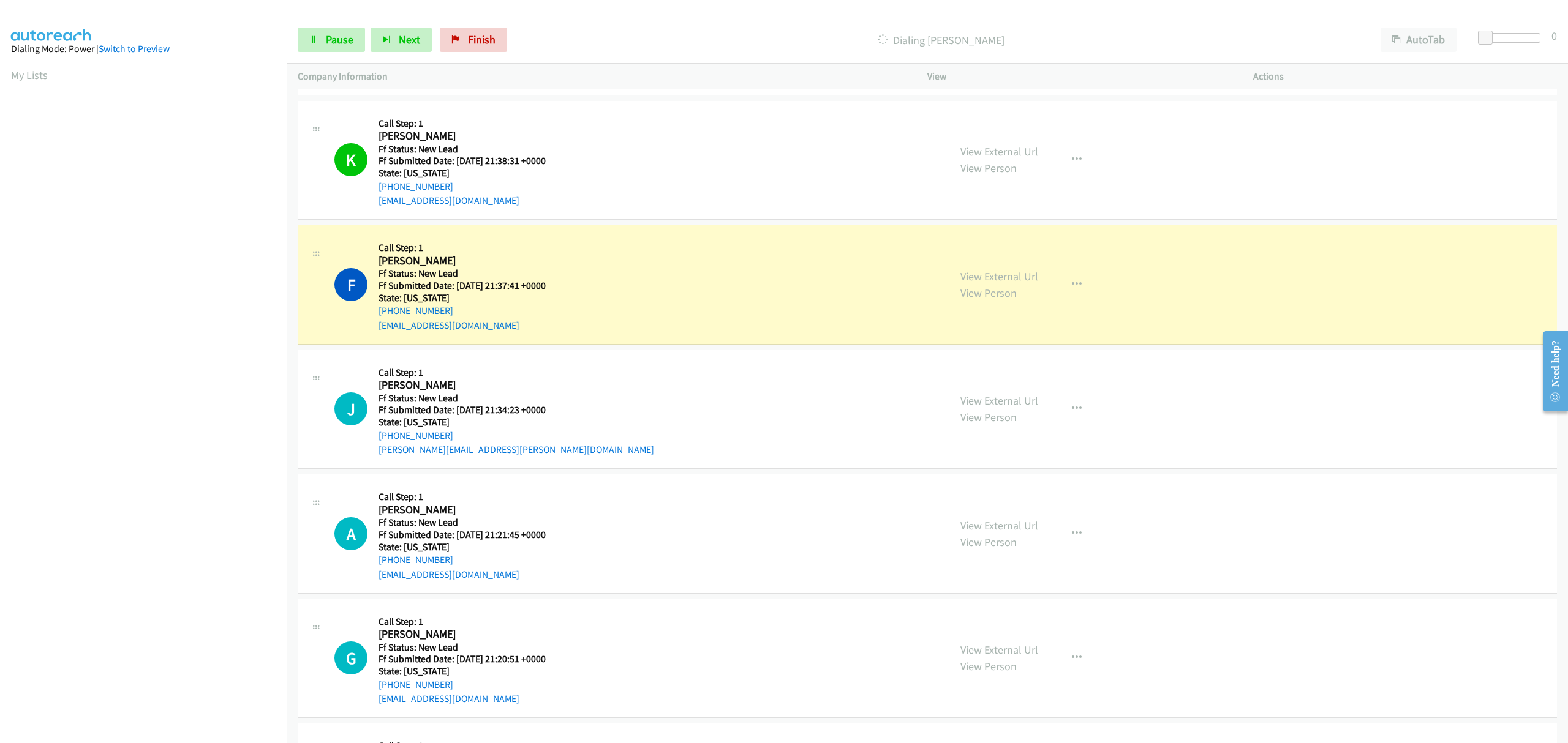
scroll to position [571, 0]
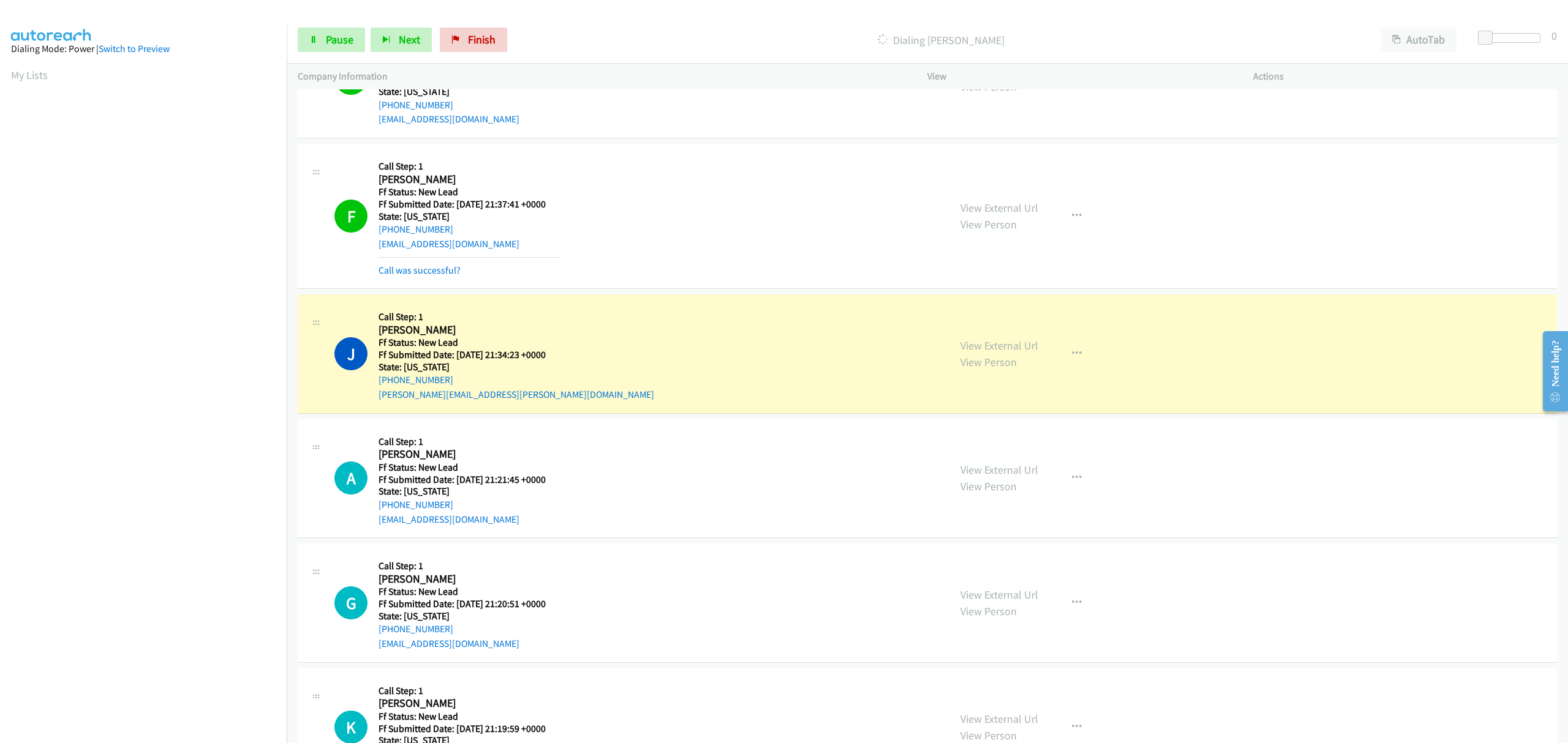
drag, startPoint x: 439, startPoint y: 266, endPoint x: 430, endPoint y: 300, distance: 35.2
click at [439, 266] on link "Call was successful?" at bounding box center [419, 270] width 82 height 12
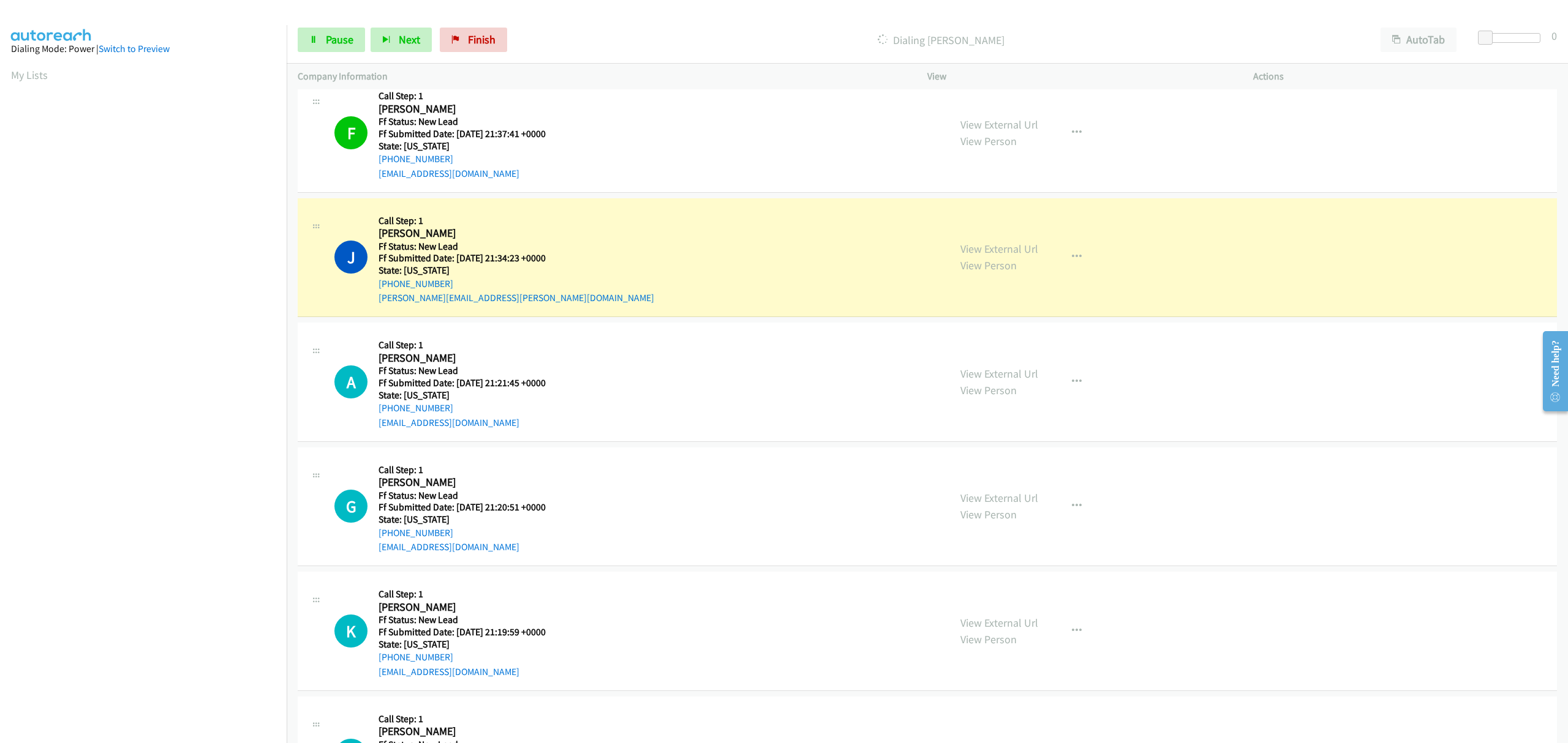
scroll to position [735, 0]
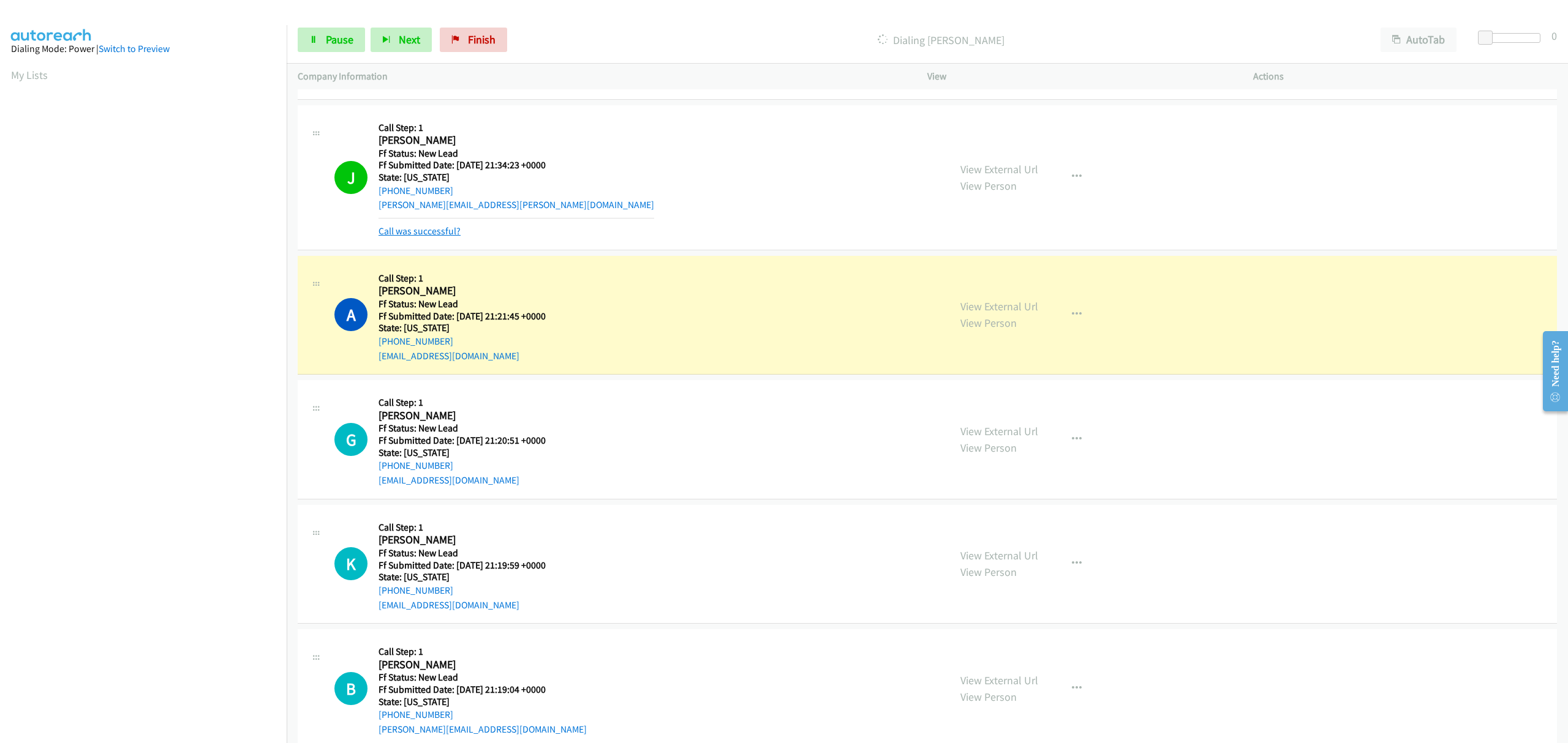
drag, startPoint x: 437, startPoint y: 229, endPoint x: 720, endPoint y: 290, distance: 289.5
click at [437, 229] on link "Call was successful?" at bounding box center [419, 231] width 82 height 12
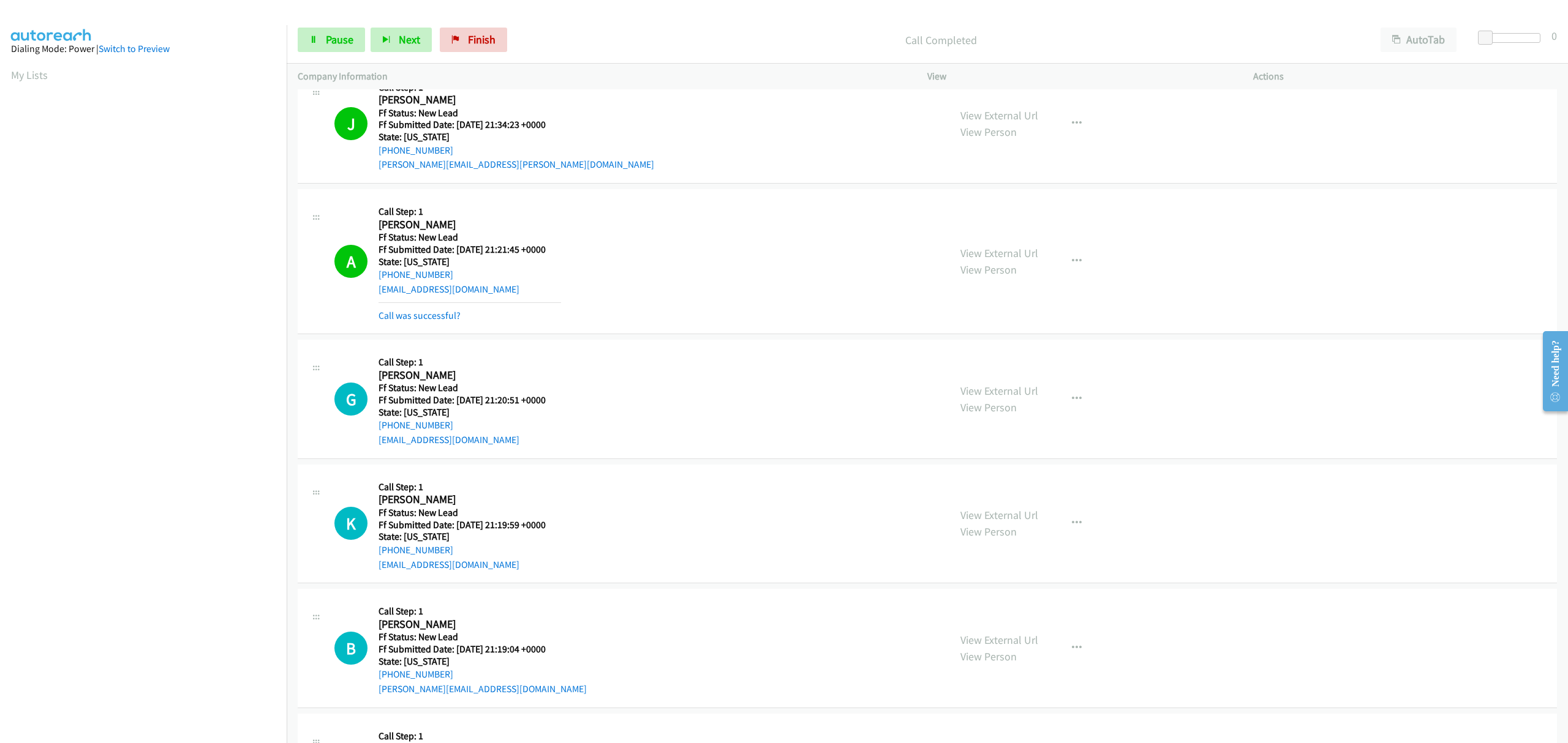
scroll to position [816, 0]
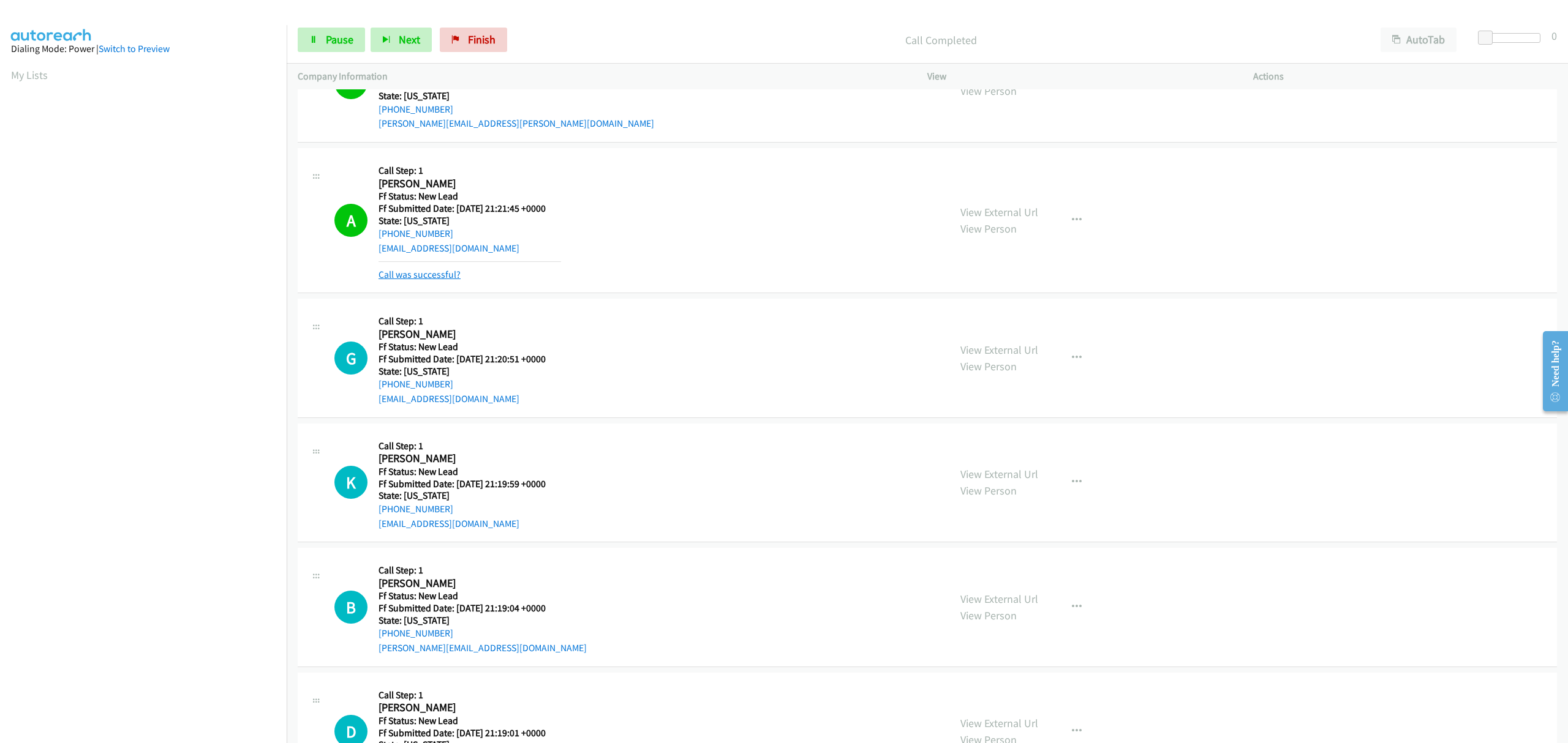
drag, startPoint x: 991, startPoint y: 214, endPoint x: 417, endPoint y: 278, distance: 577.6
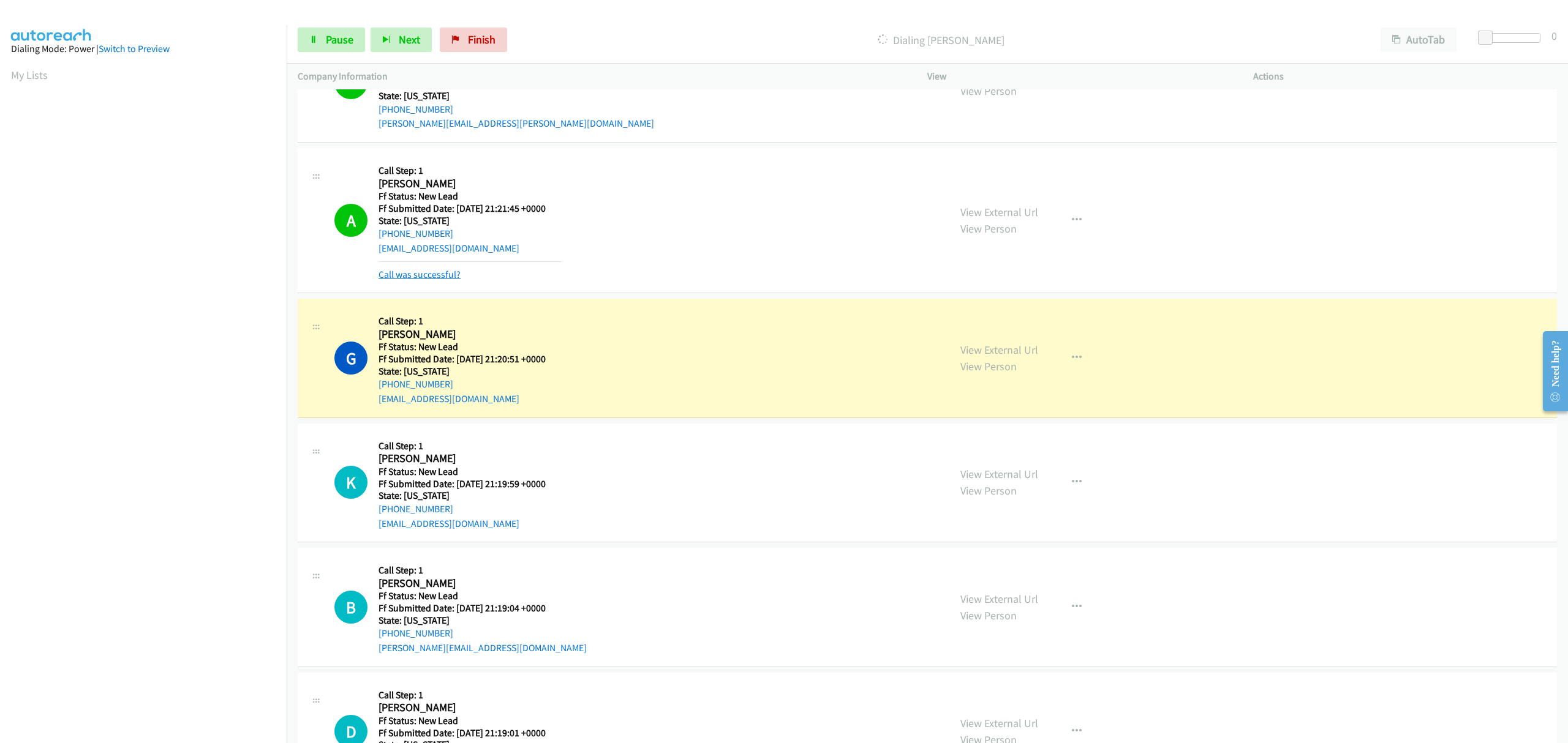
click at [439, 270] on link "Call was successful?" at bounding box center [419, 274] width 82 height 12
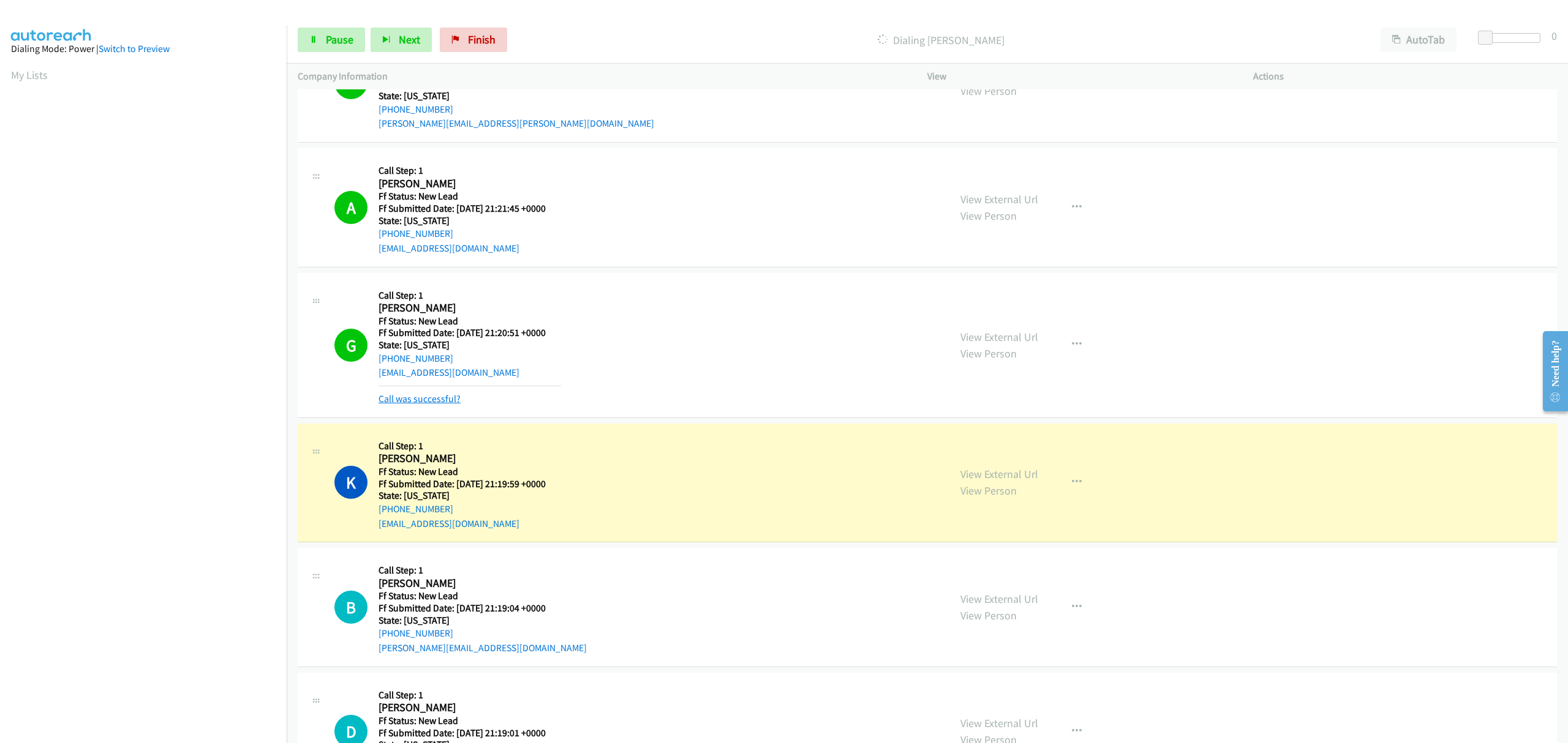
click at [433, 397] on link "Call was successful?" at bounding box center [419, 399] width 82 height 12
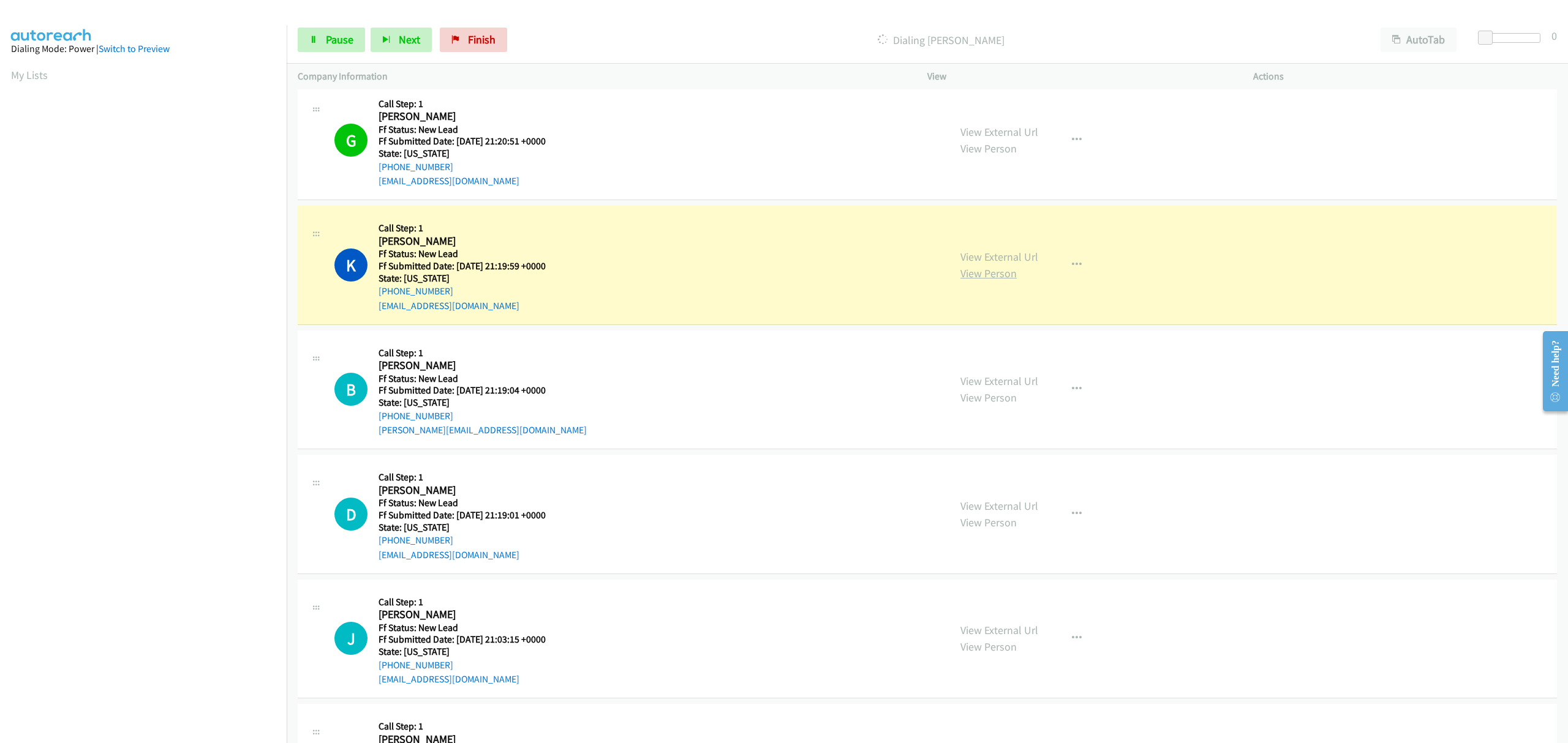
scroll to position [1061, 0]
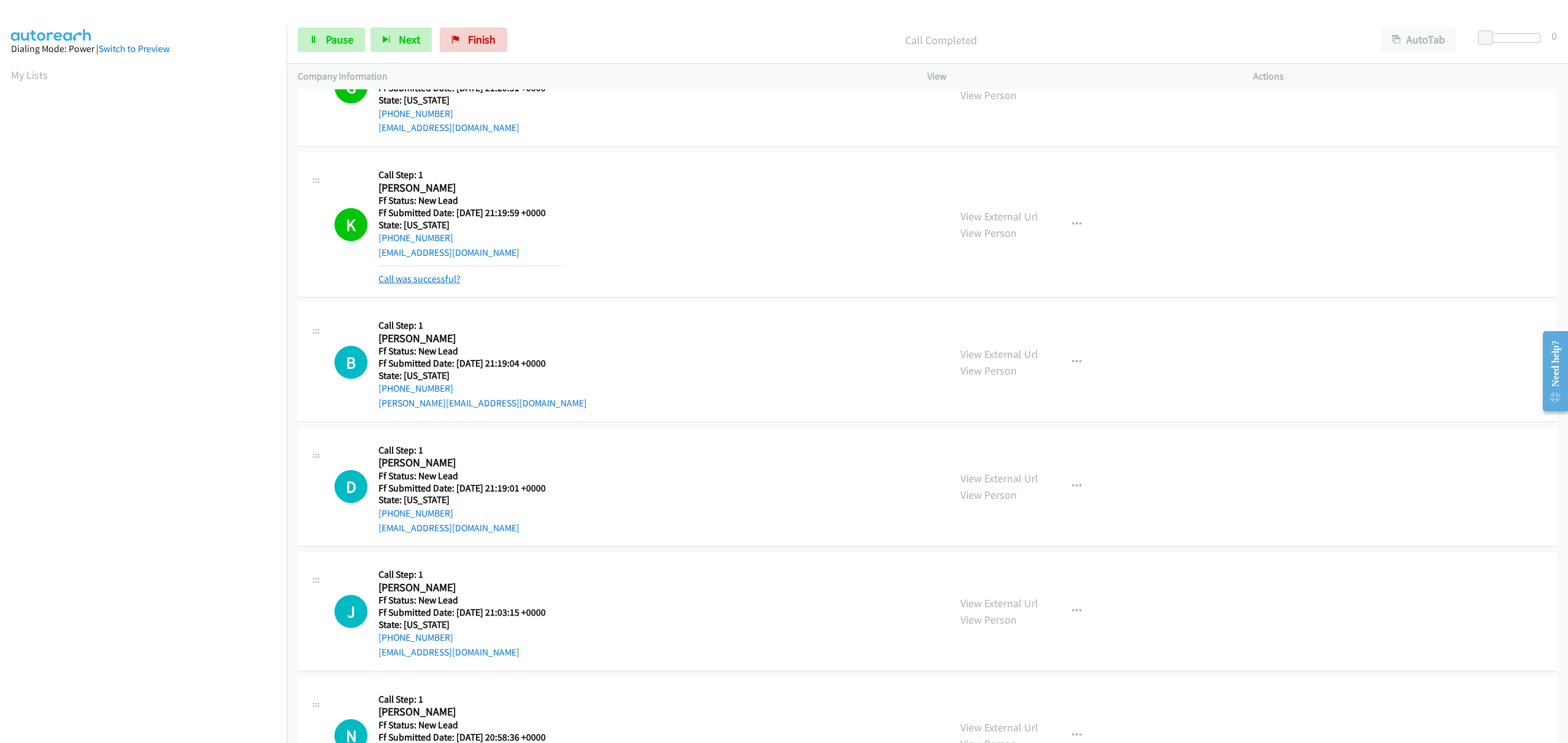
click at [414, 277] on link "Call was successful?" at bounding box center [419, 278] width 82 height 12
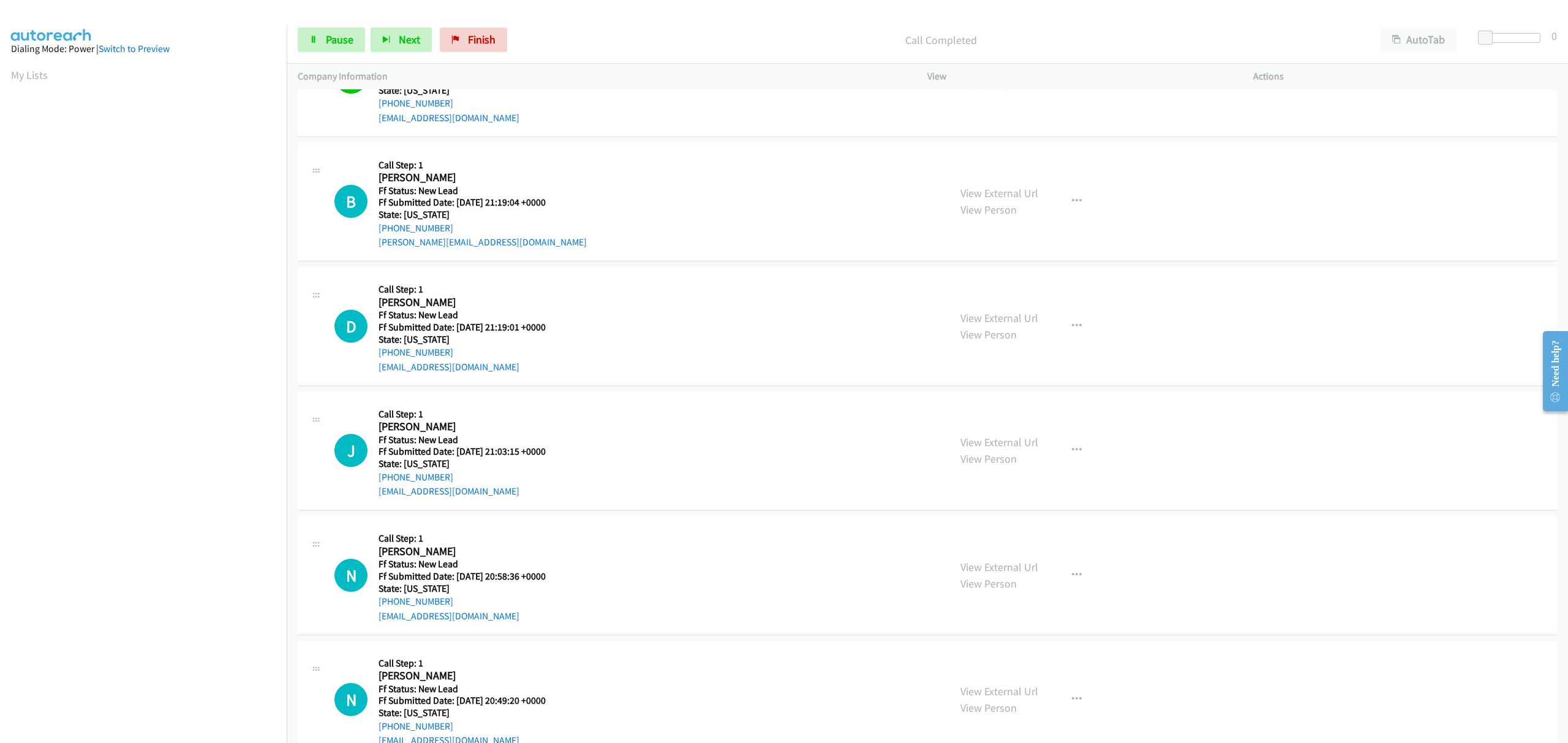
scroll to position [1225, 0]
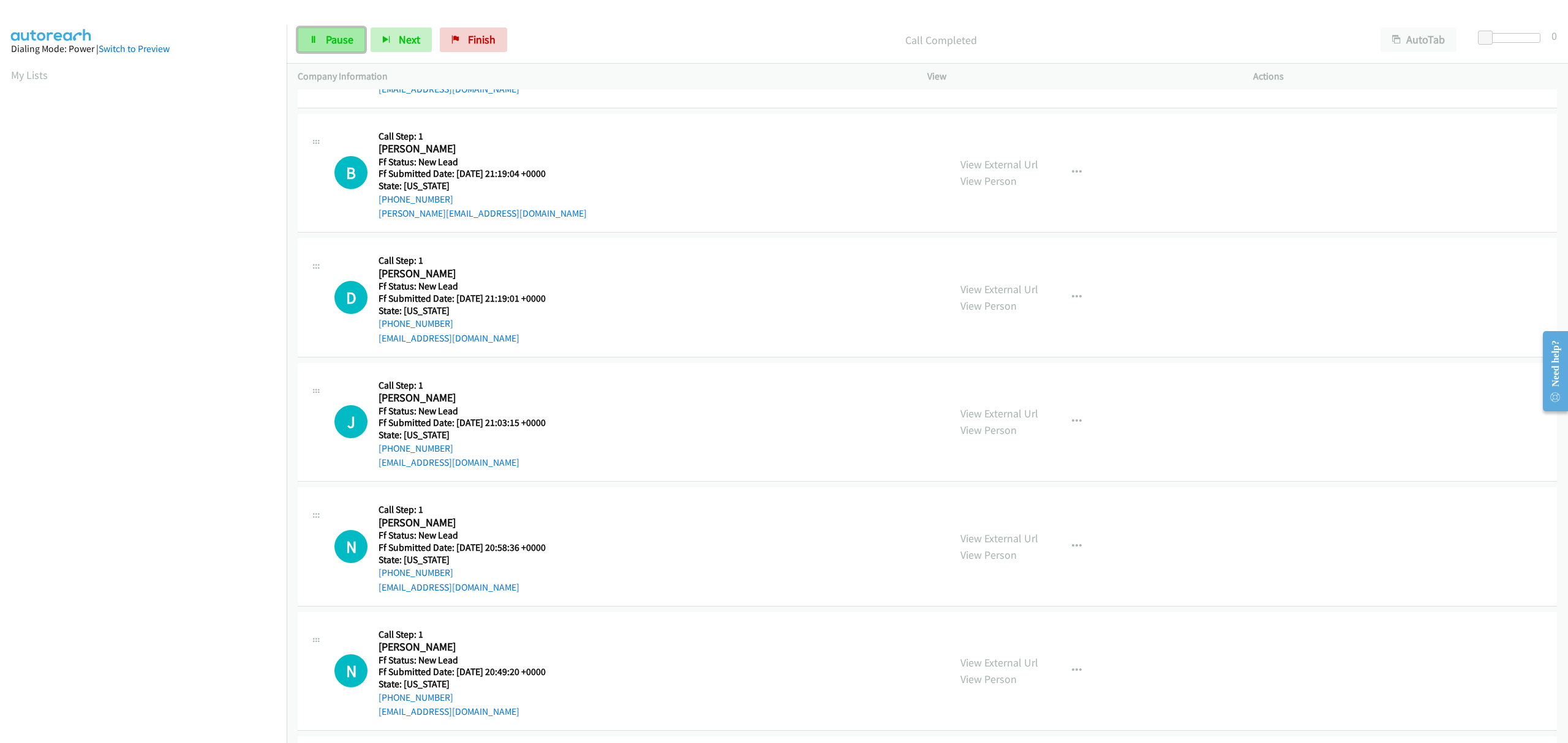
click at [324, 45] on link "Pause" at bounding box center [331, 40] width 68 height 25
click at [326, 38] on span "Start Calls" at bounding box center [350, 39] width 48 height 14
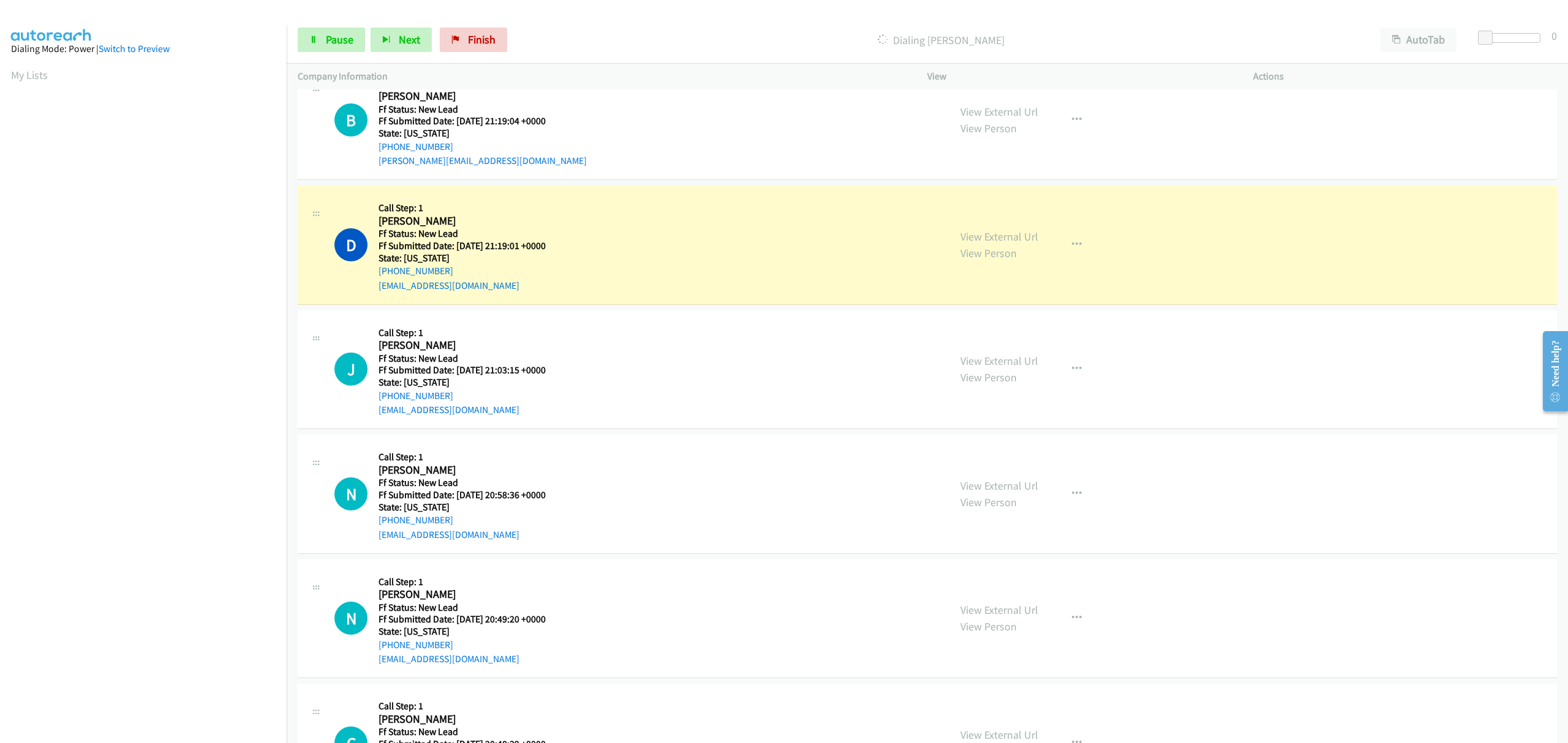
scroll to position [1306, 0]
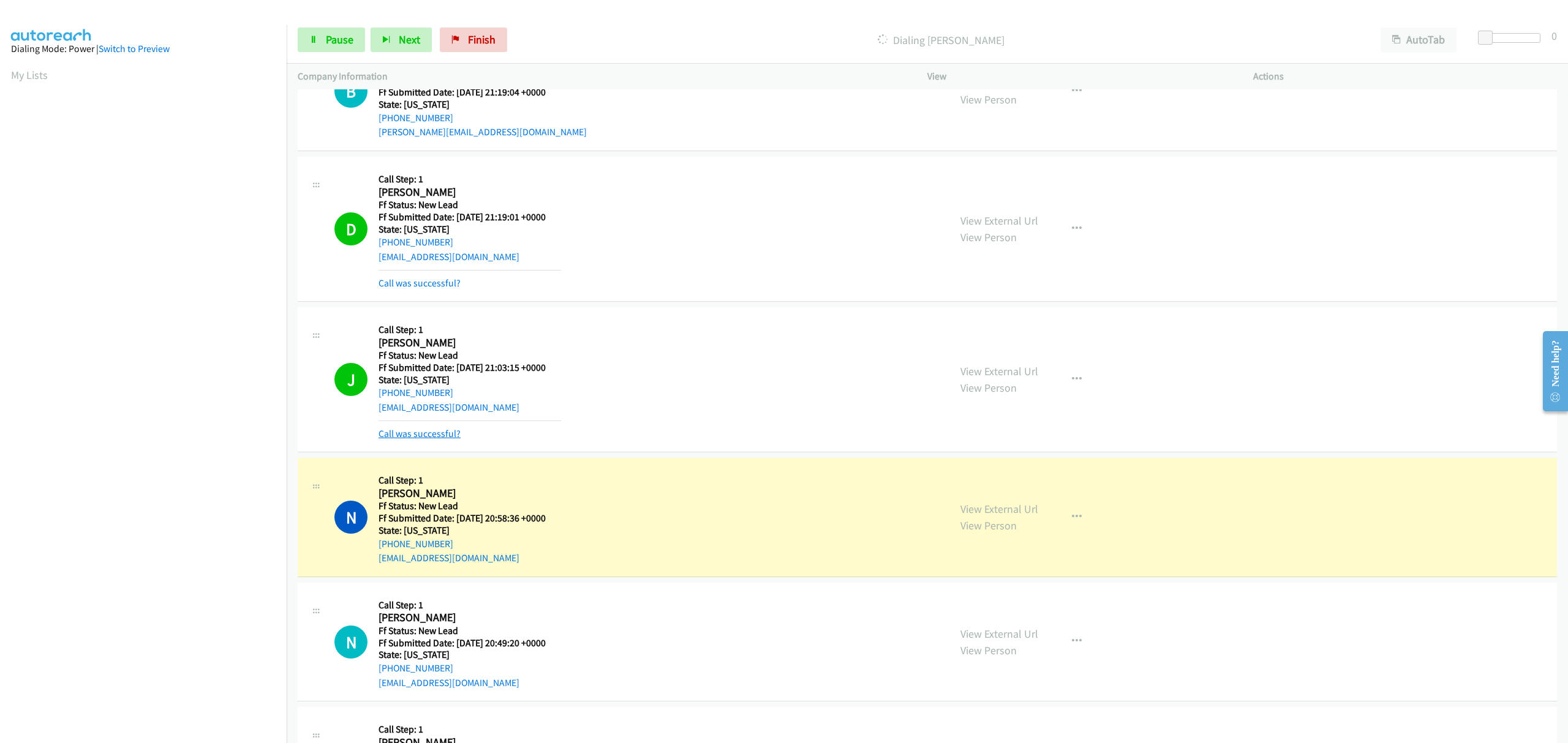
click at [437, 434] on link "Call was successful?" at bounding box center [419, 433] width 82 height 12
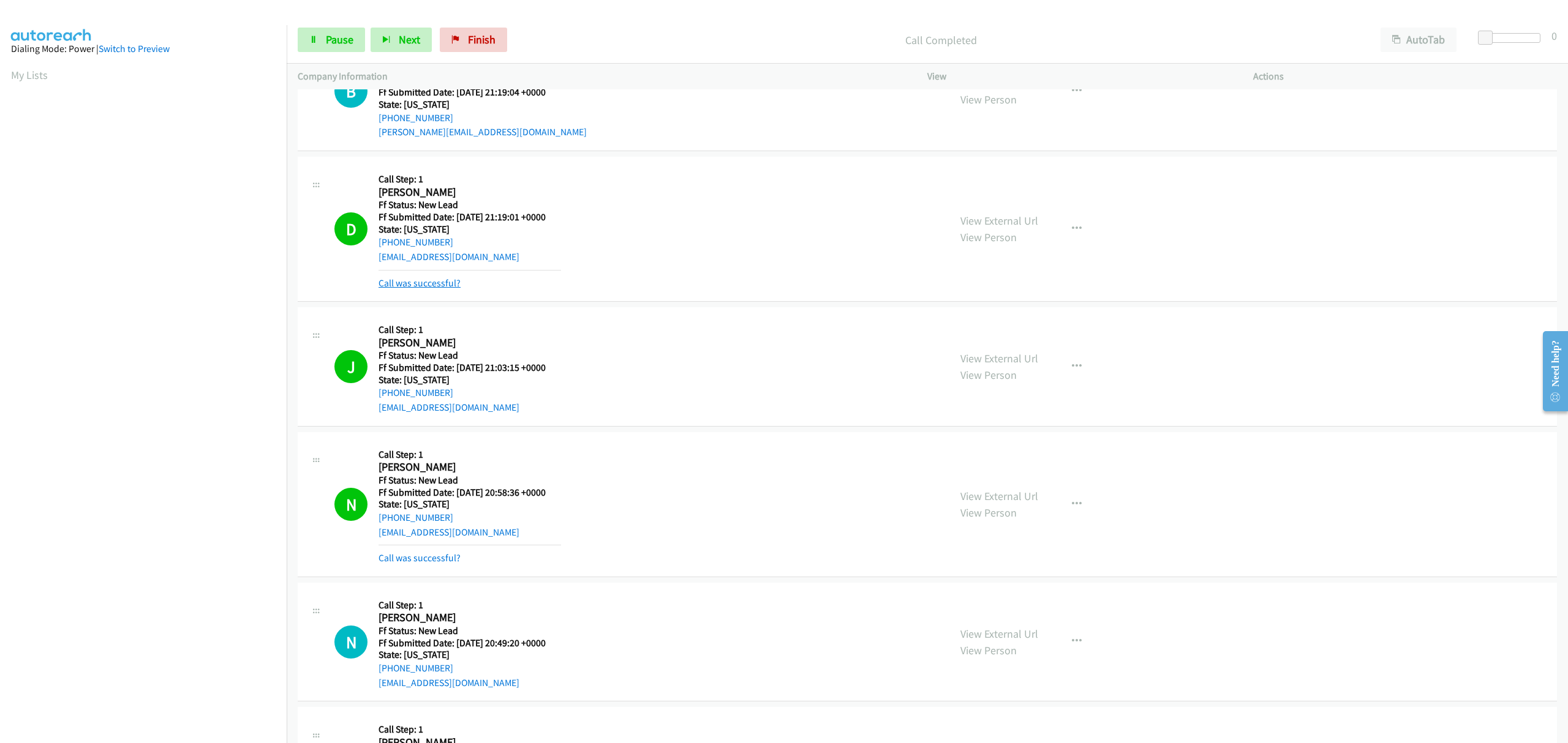
click at [419, 288] on link "Call was successful?" at bounding box center [419, 283] width 82 height 12
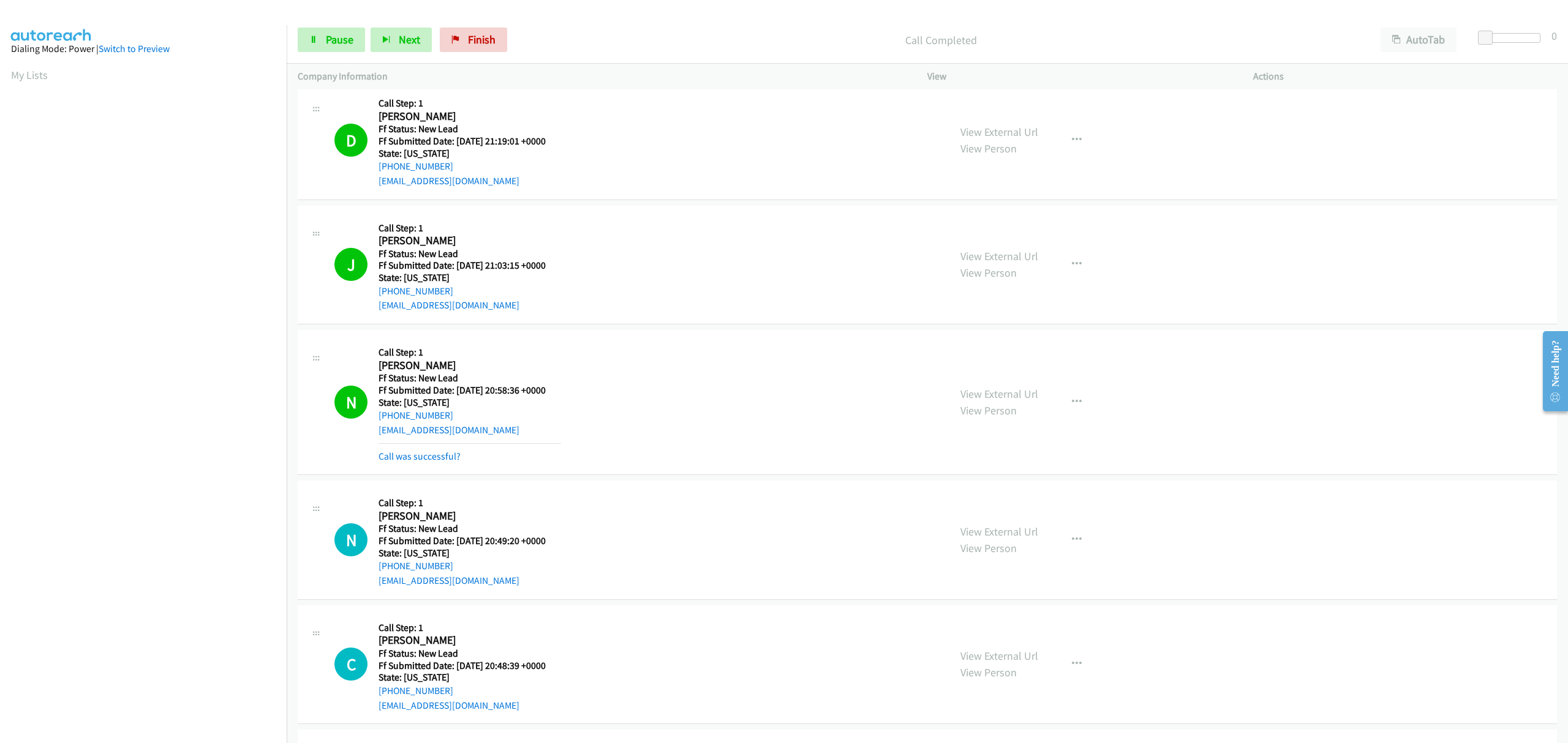
scroll to position [1388, 0]
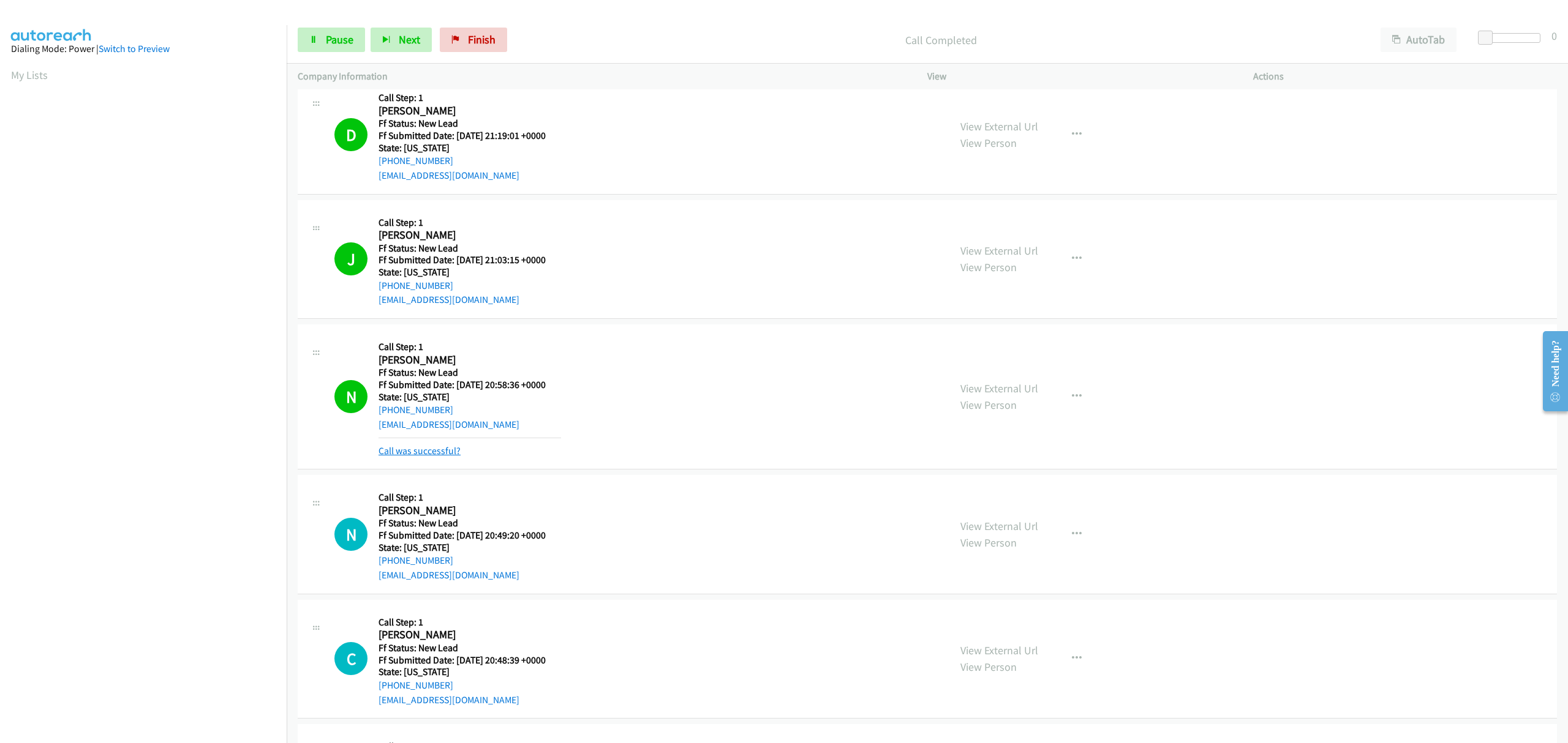
click at [400, 446] on link "Call was successful?" at bounding box center [419, 450] width 82 height 12
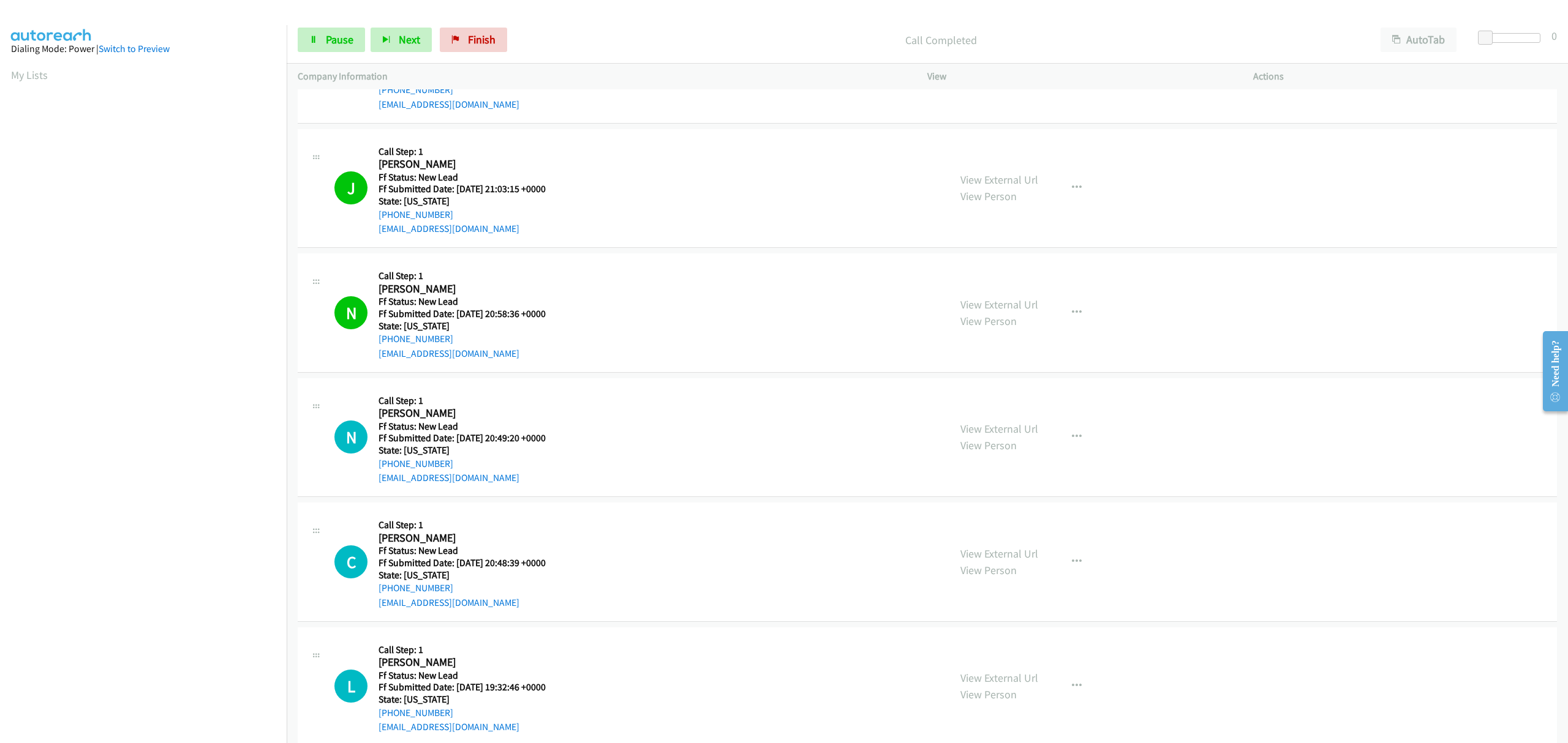
scroll to position [1610, 0]
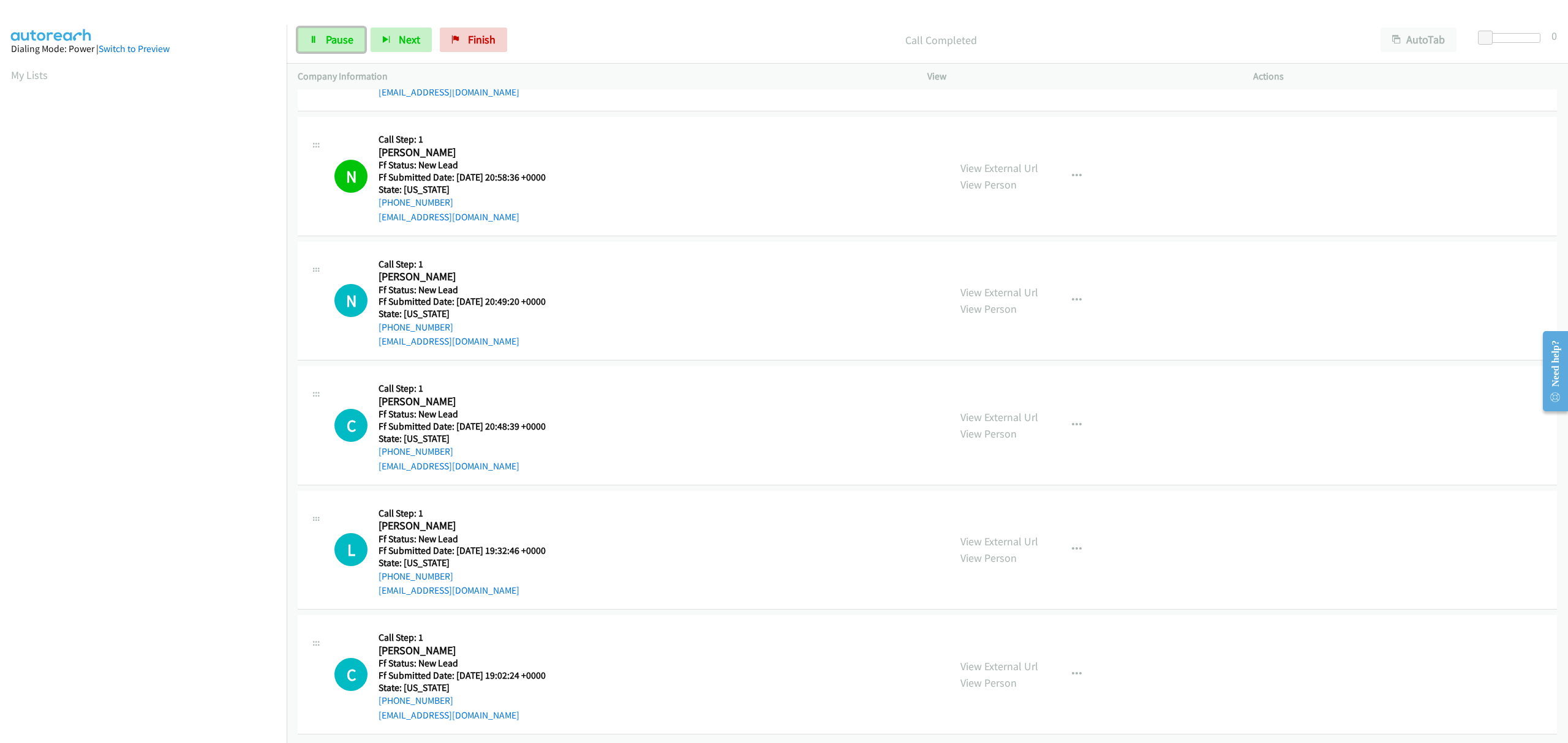
drag, startPoint x: 324, startPoint y: 32, endPoint x: 390, endPoint y: 150, distance: 135.2
click at [324, 32] on link "Pause" at bounding box center [331, 40] width 68 height 25
click at [497, 38] on span "Finish" at bounding box center [502, 39] width 28 height 14
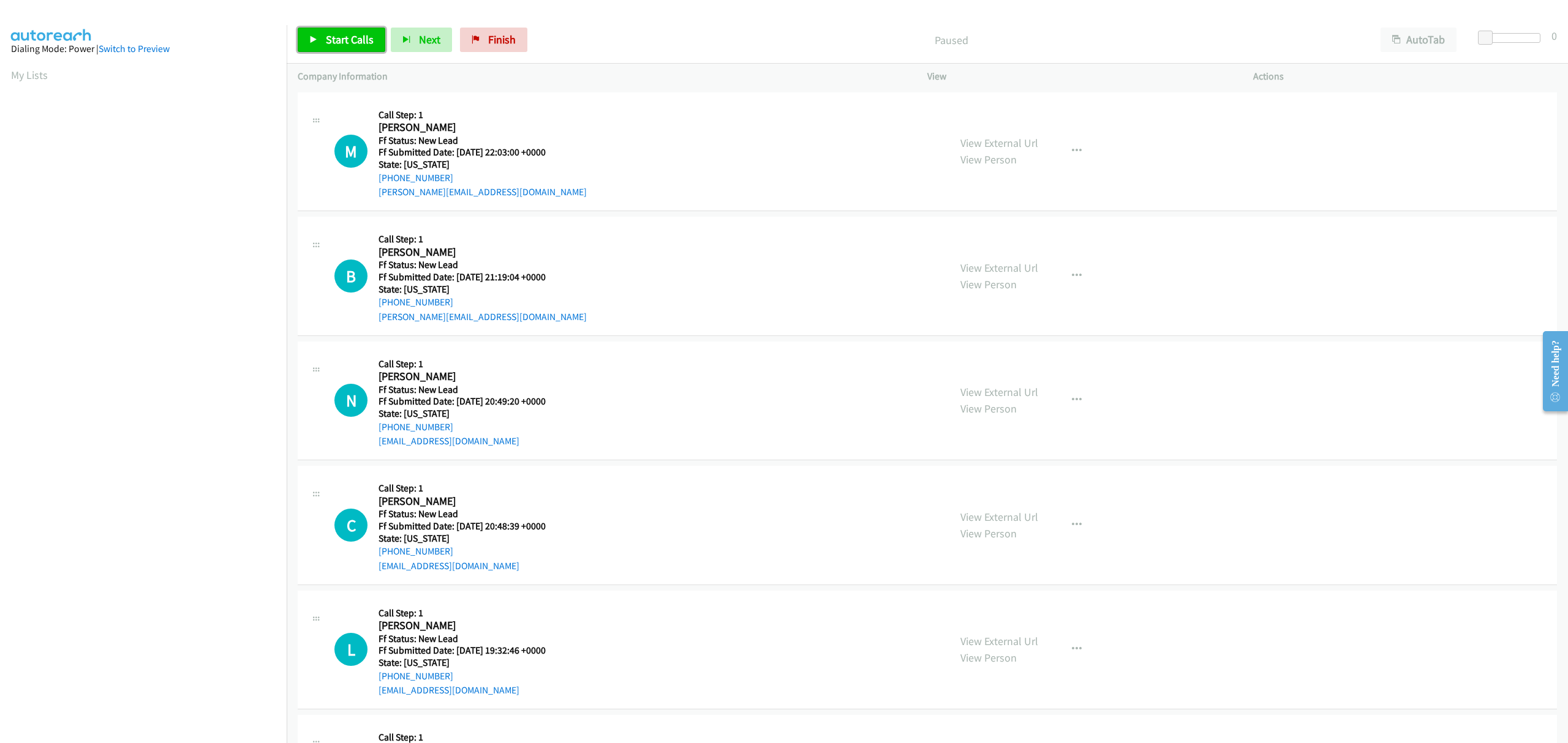
click at [339, 35] on span "Start Calls" at bounding box center [350, 39] width 48 height 14
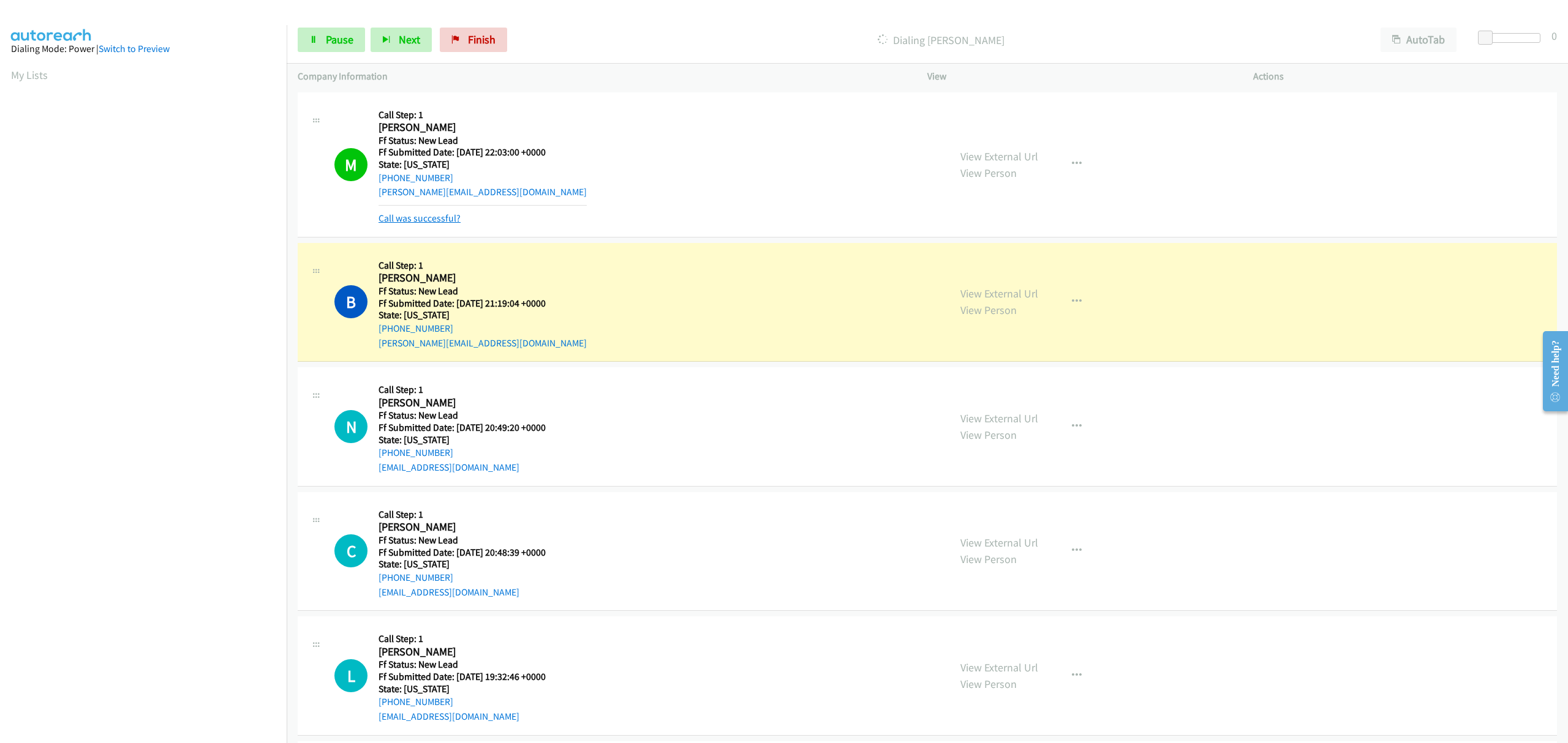
click at [420, 216] on link "Call was successful?" at bounding box center [419, 218] width 82 height 12
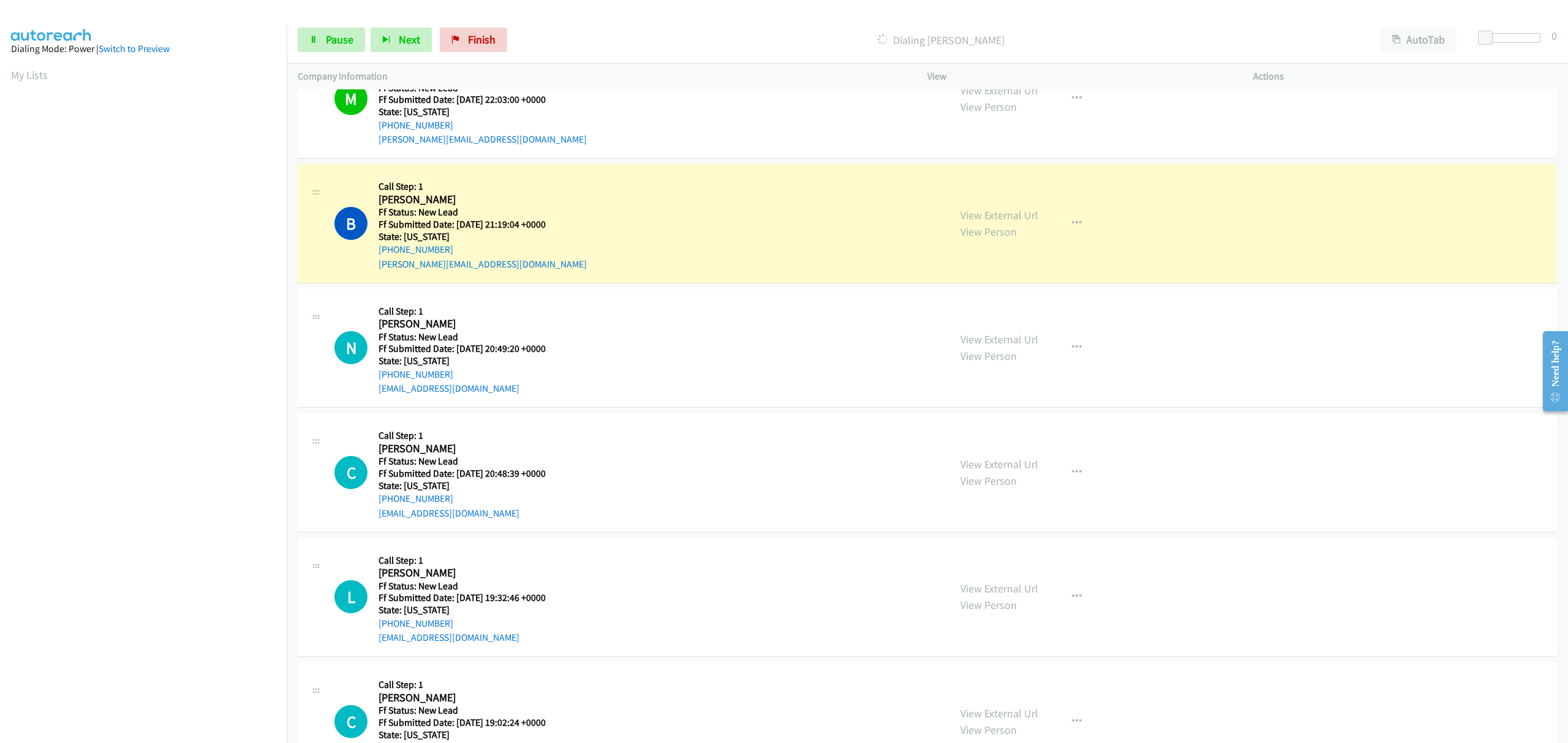
scroll to position [81, 0]
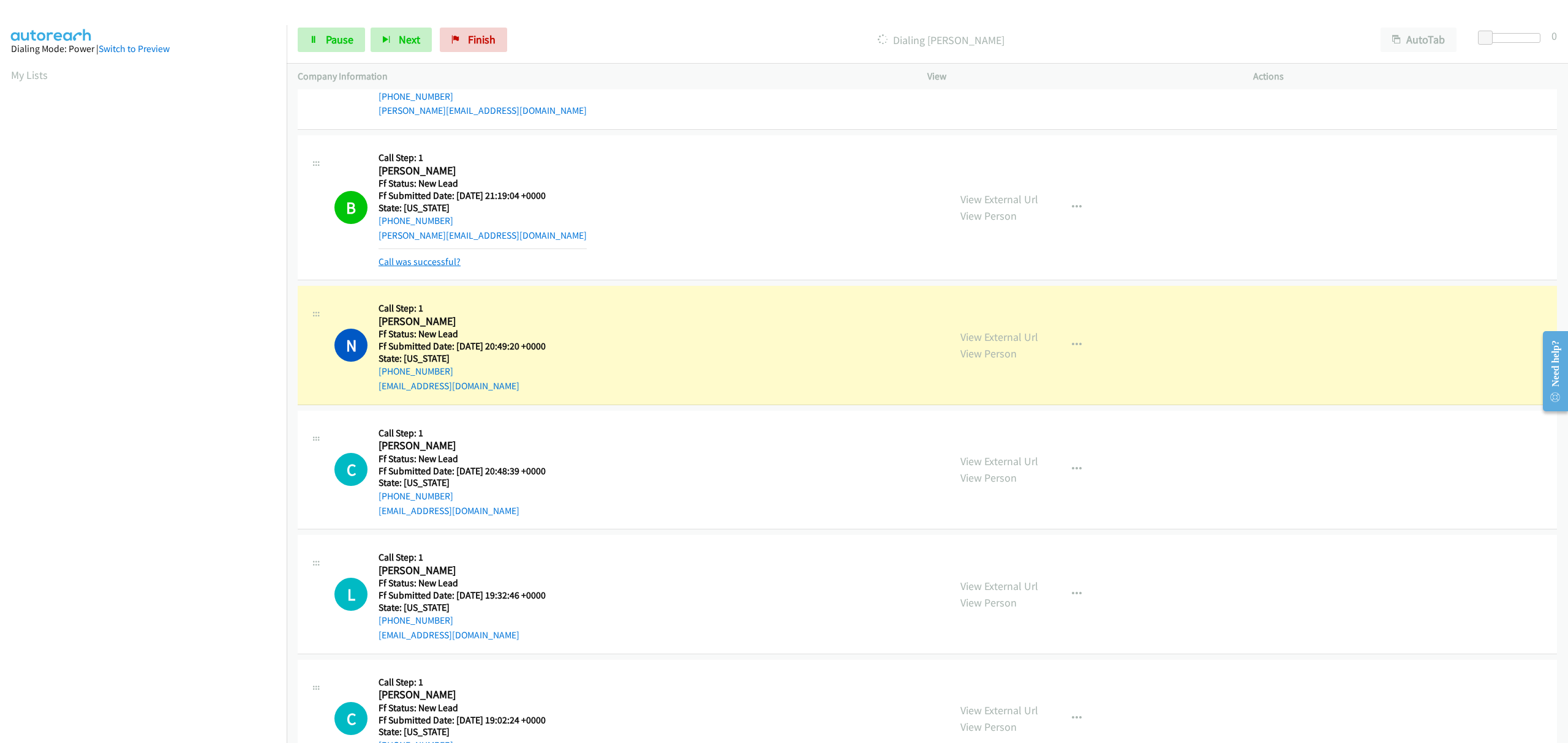
click at [435, 264] on link "Call was successful?" at bounding box center [419, 261] width 82 height 12
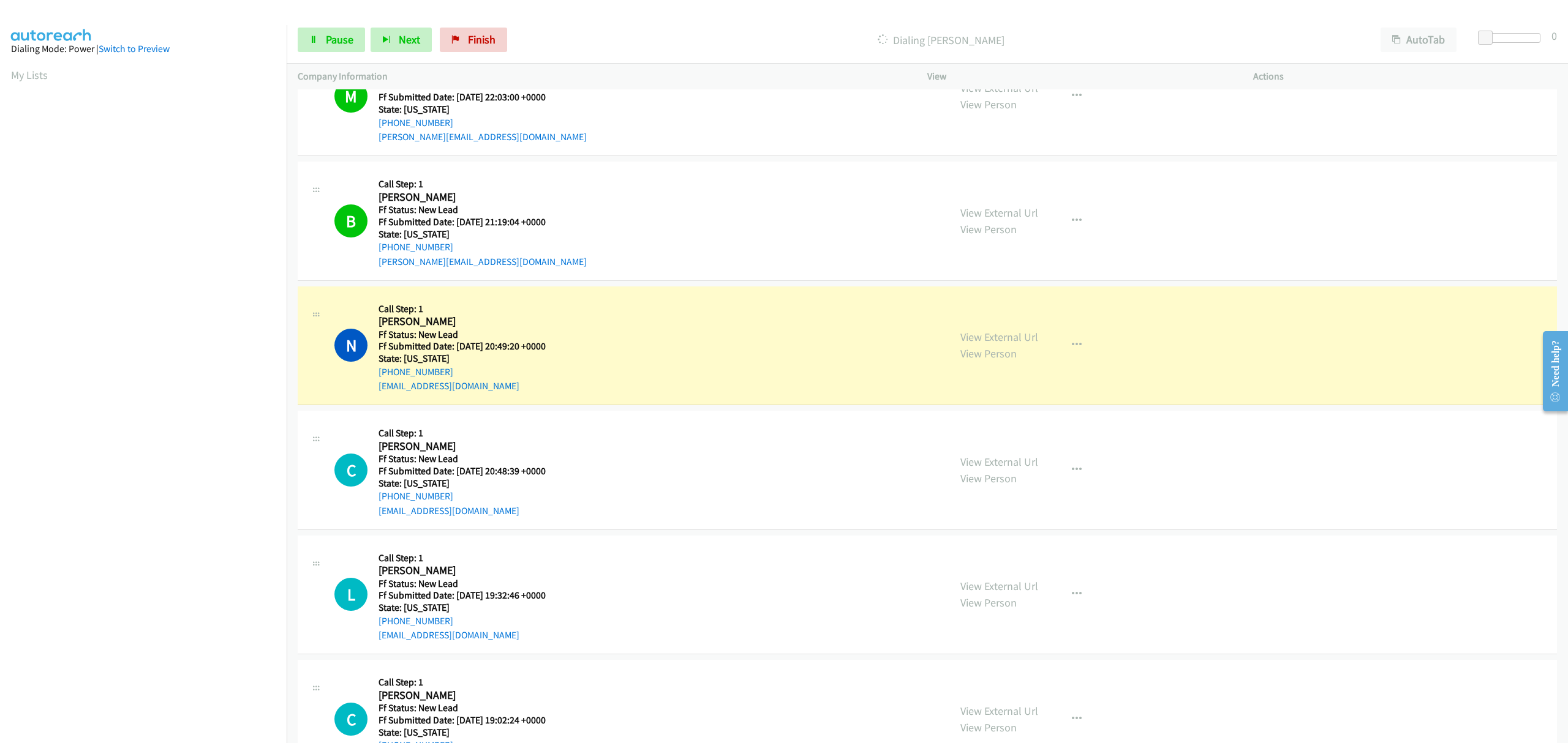
scroll to position [113, 0]
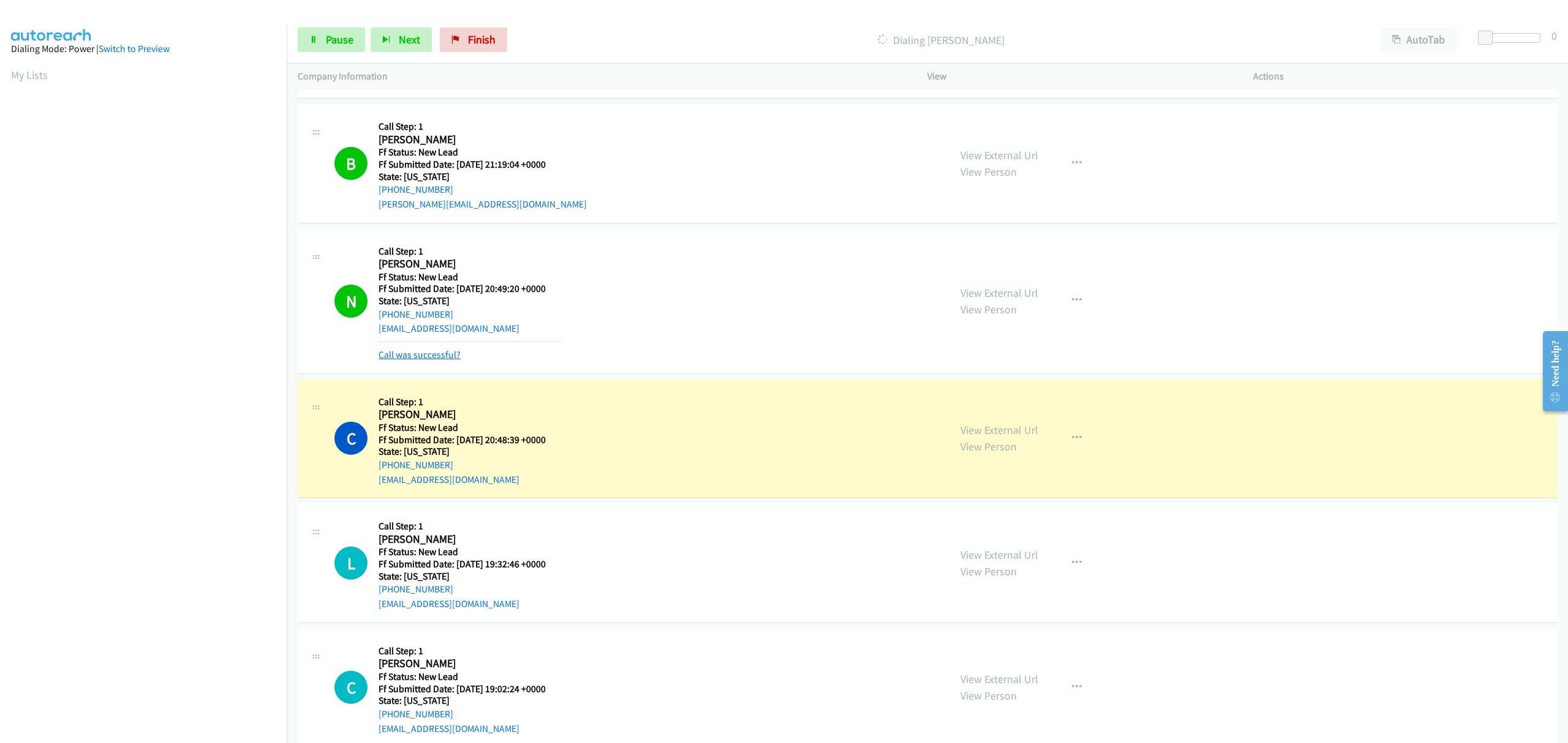
click at [436, 354] on link "Call was successful?" at bounding box center [419, 354] width 82 height 12
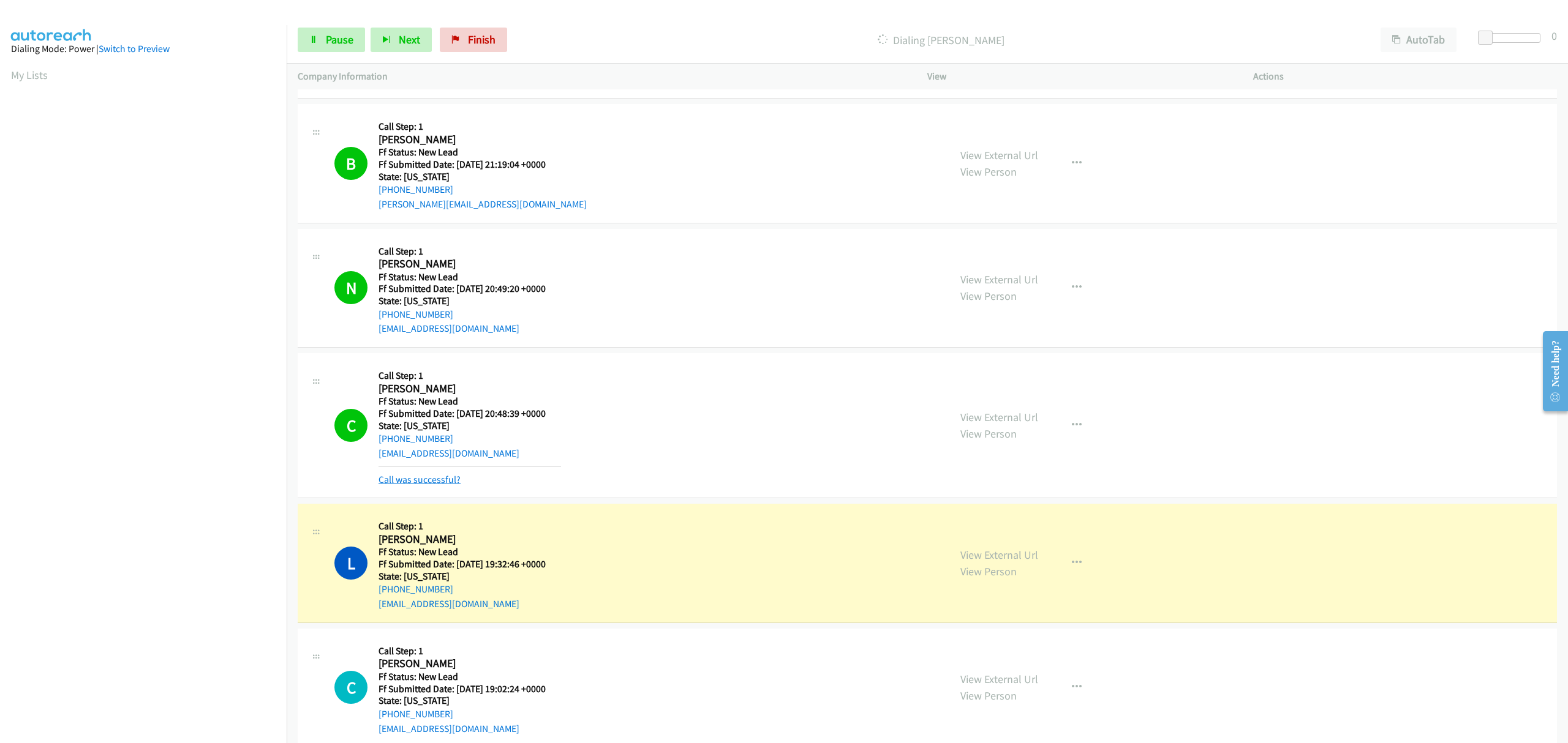
click at [437, 480] on link "Call was successful?" at bounding box center [419, 479] width 82 height 12
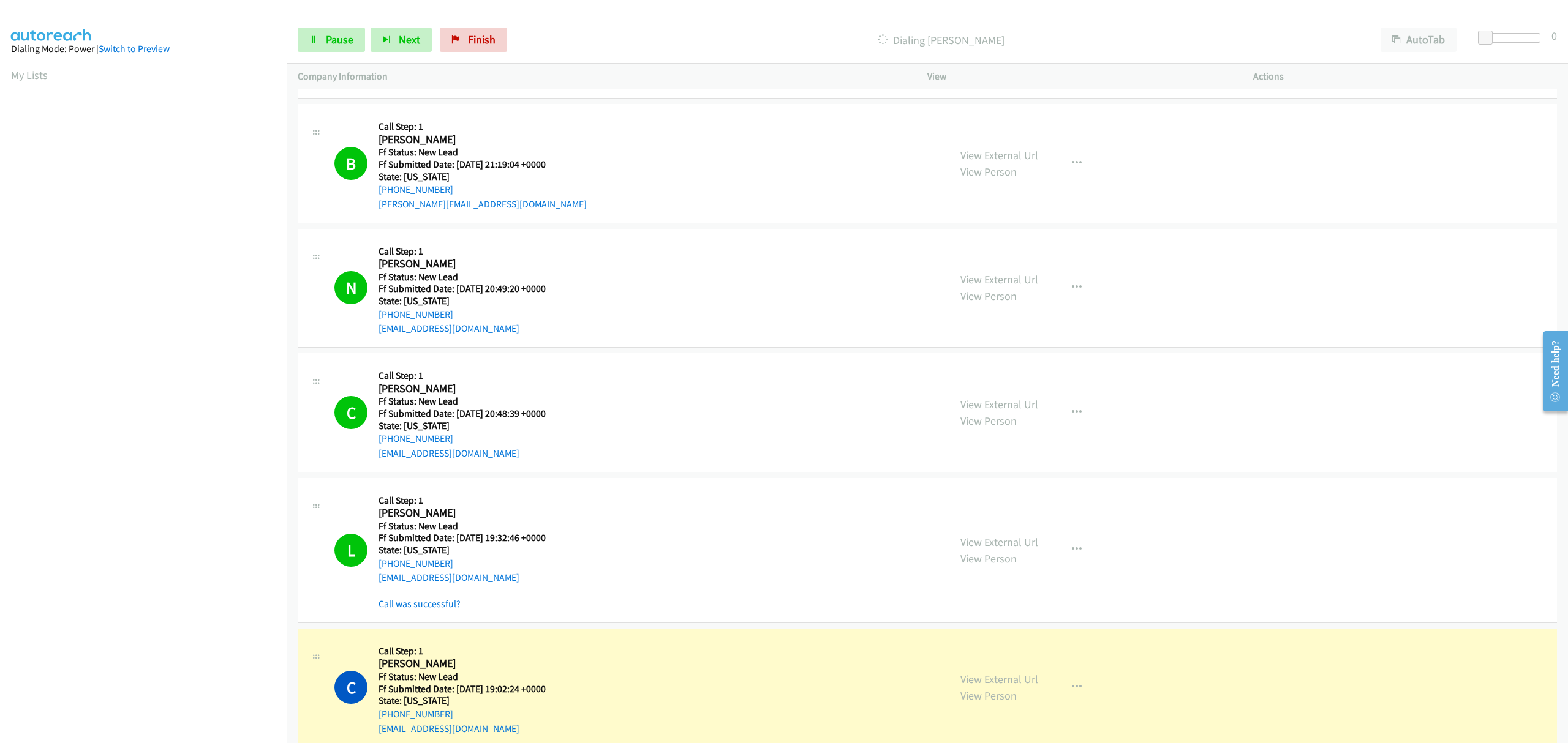
click at [437, 608] on link "Call was successful?" at bounding box center [419, 604] width 82 height 12
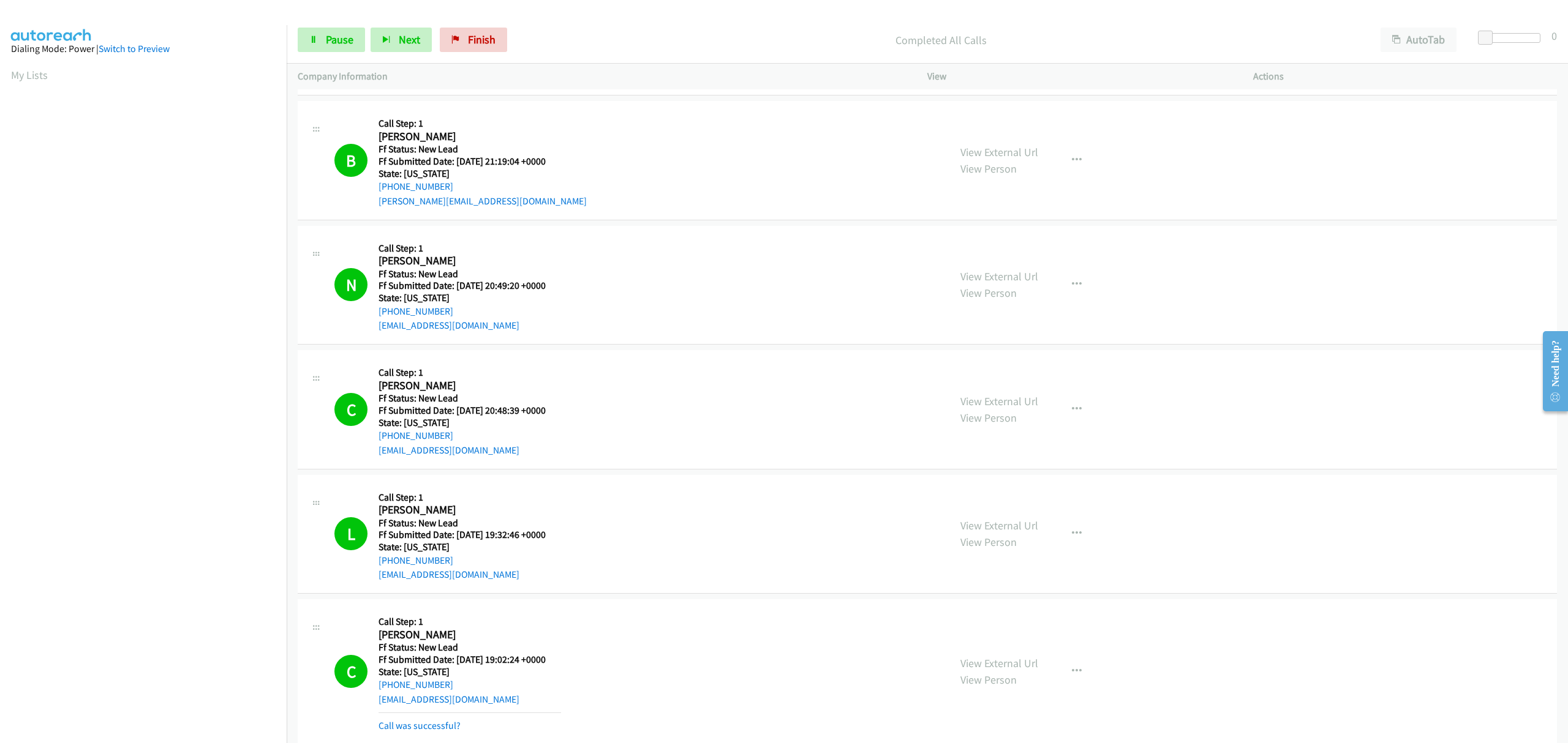
scroll to position [177, 0]
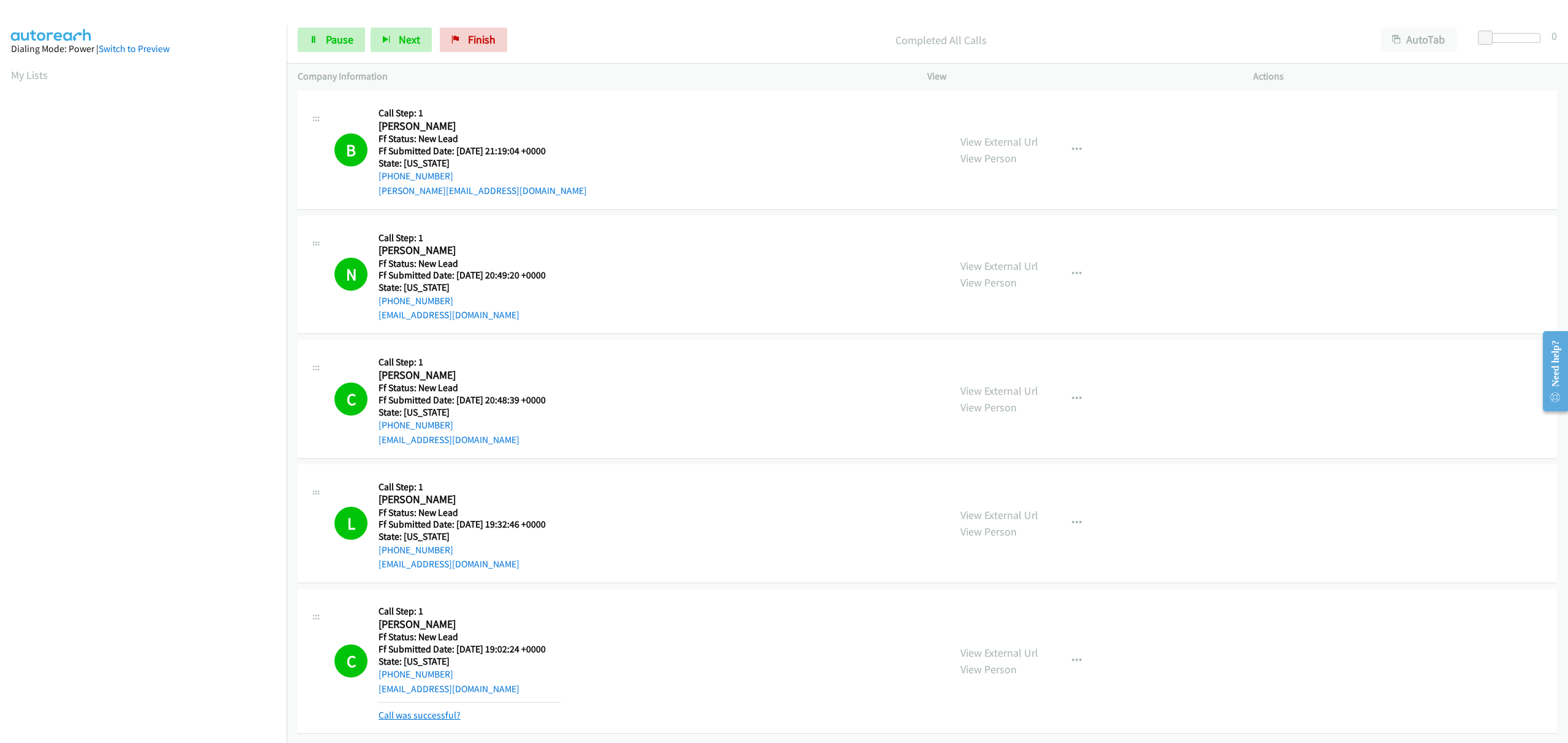
click at [425, 710] on link "Call was successful?" at bounding box center [419, 715] width 82 height 12
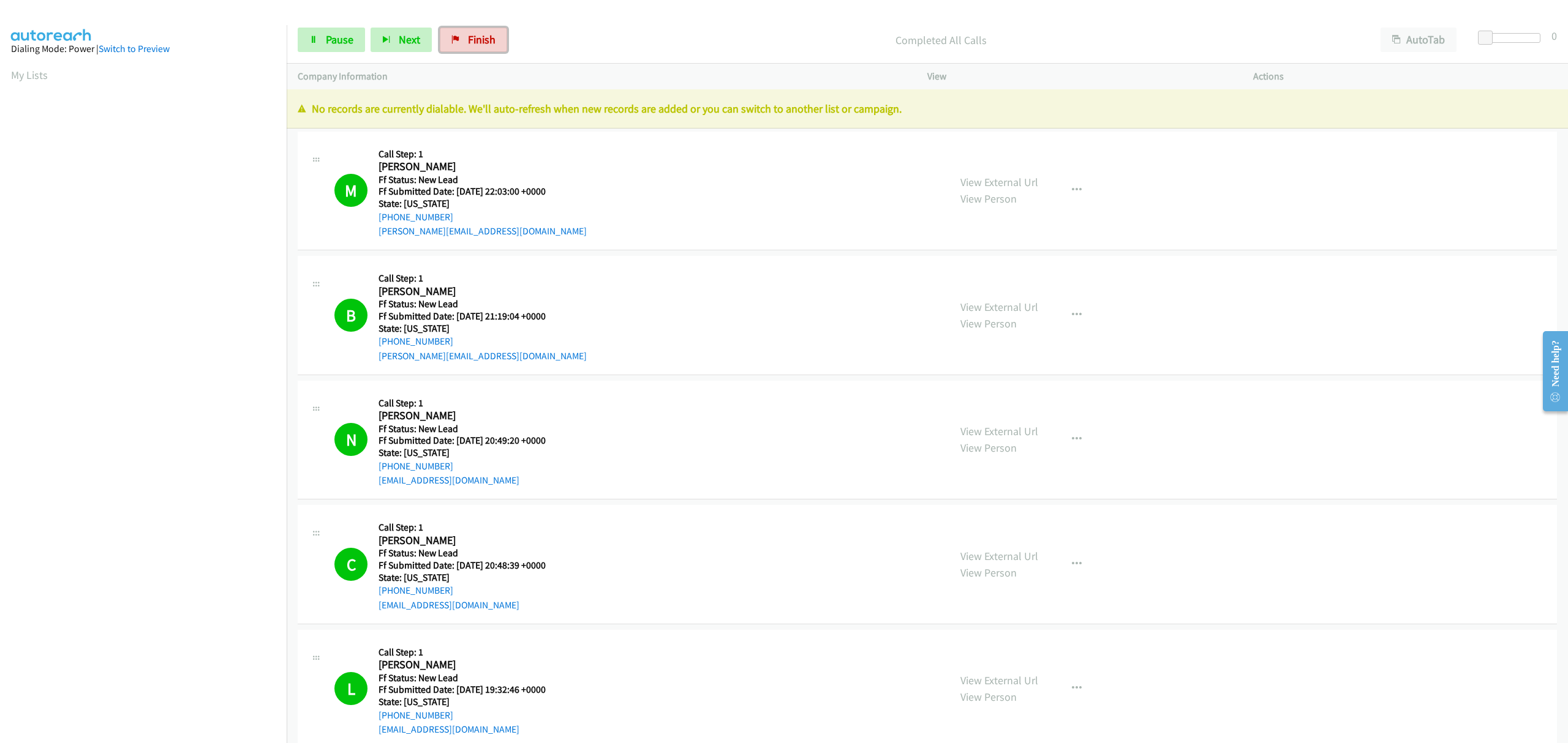
drag, startPoint x: 473, startPoint y: 39, endPoint x: 854, endPoint y: 59, distance: 381.5
click at [473, 39] on span "Finish" at bounding box center [482, 39] width 28 height 14
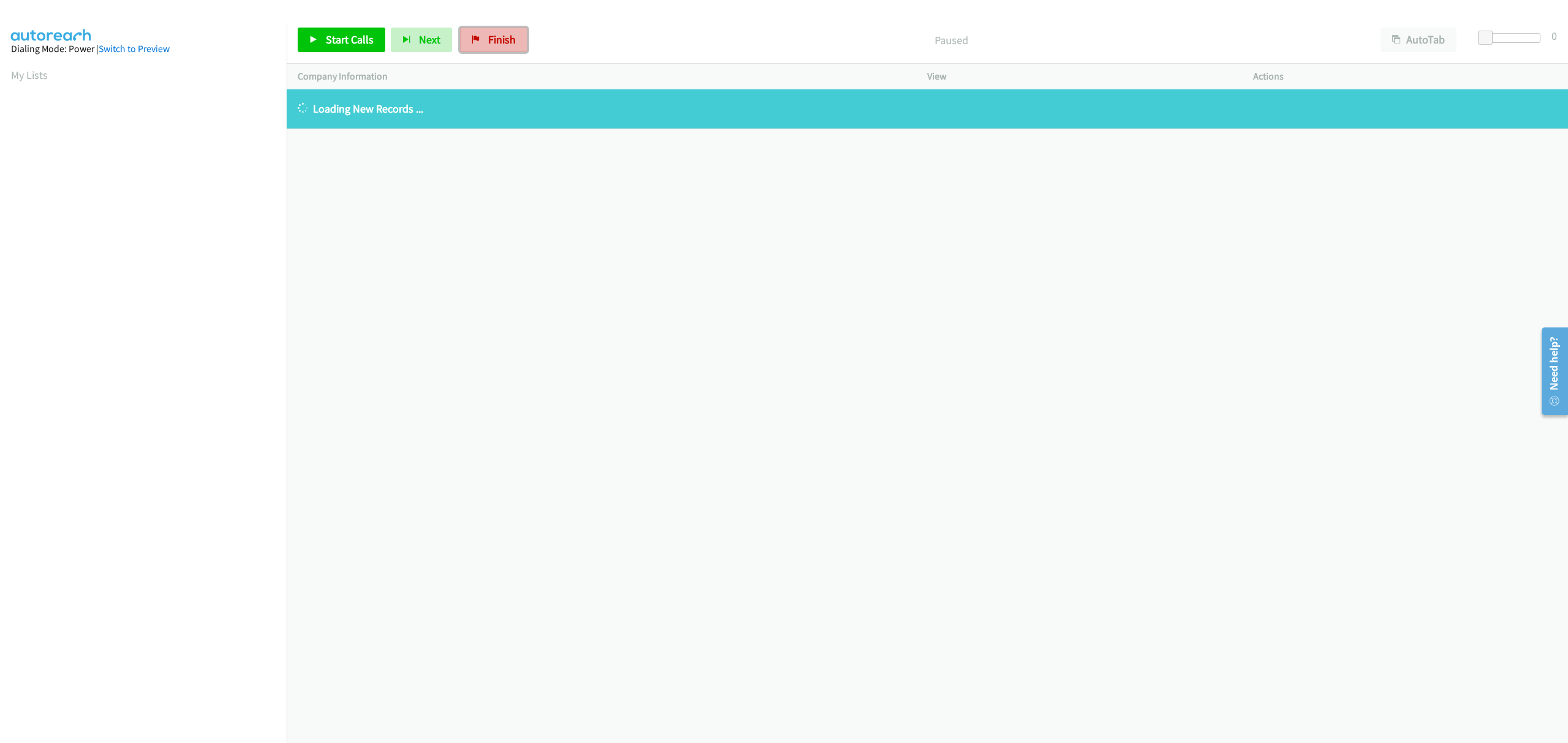
click at [477, 39] on icon at bounding box center [476, 40] width 8 height 8
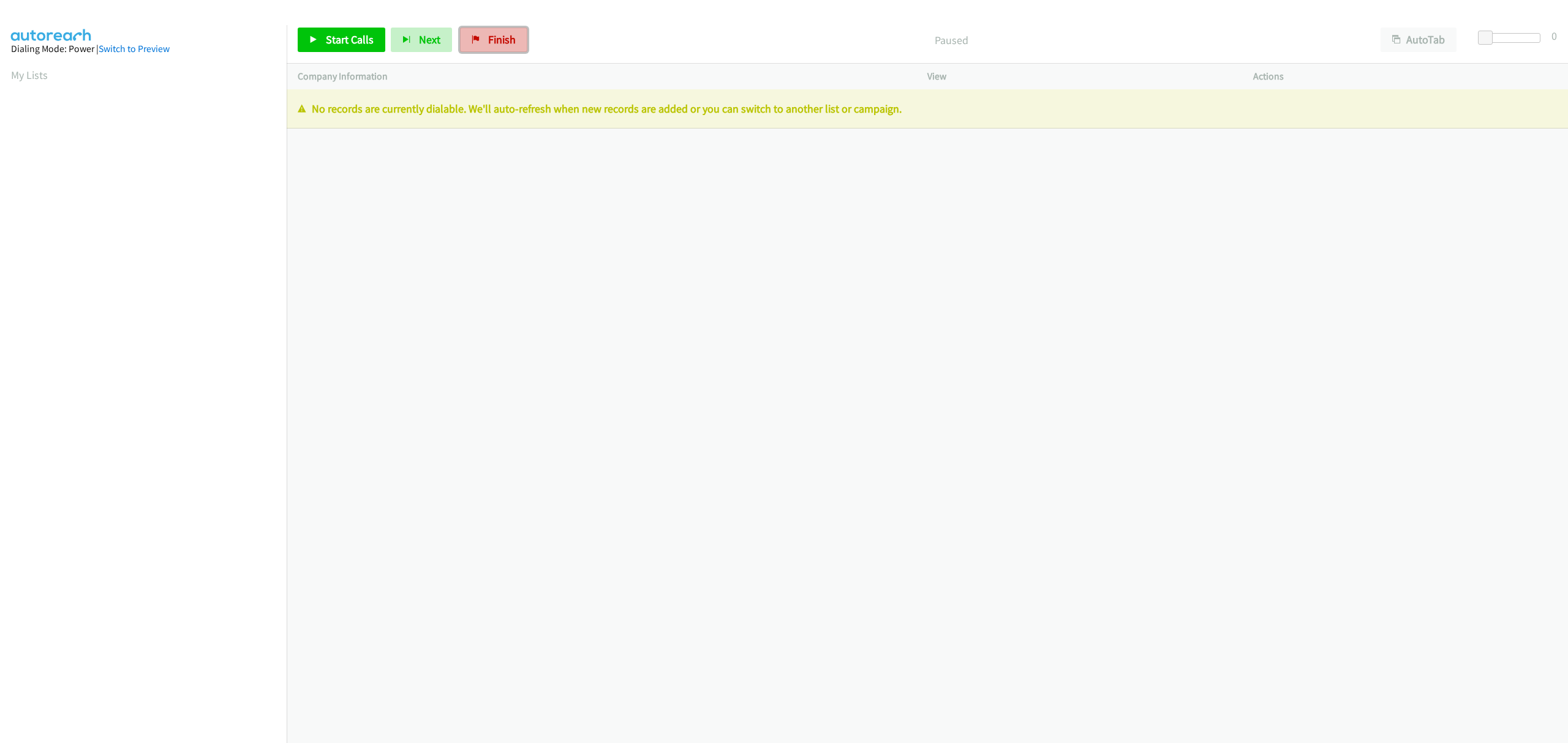
click at [488, 35] on span "Finish" at bounding box center [502, 39] width 28 height 14
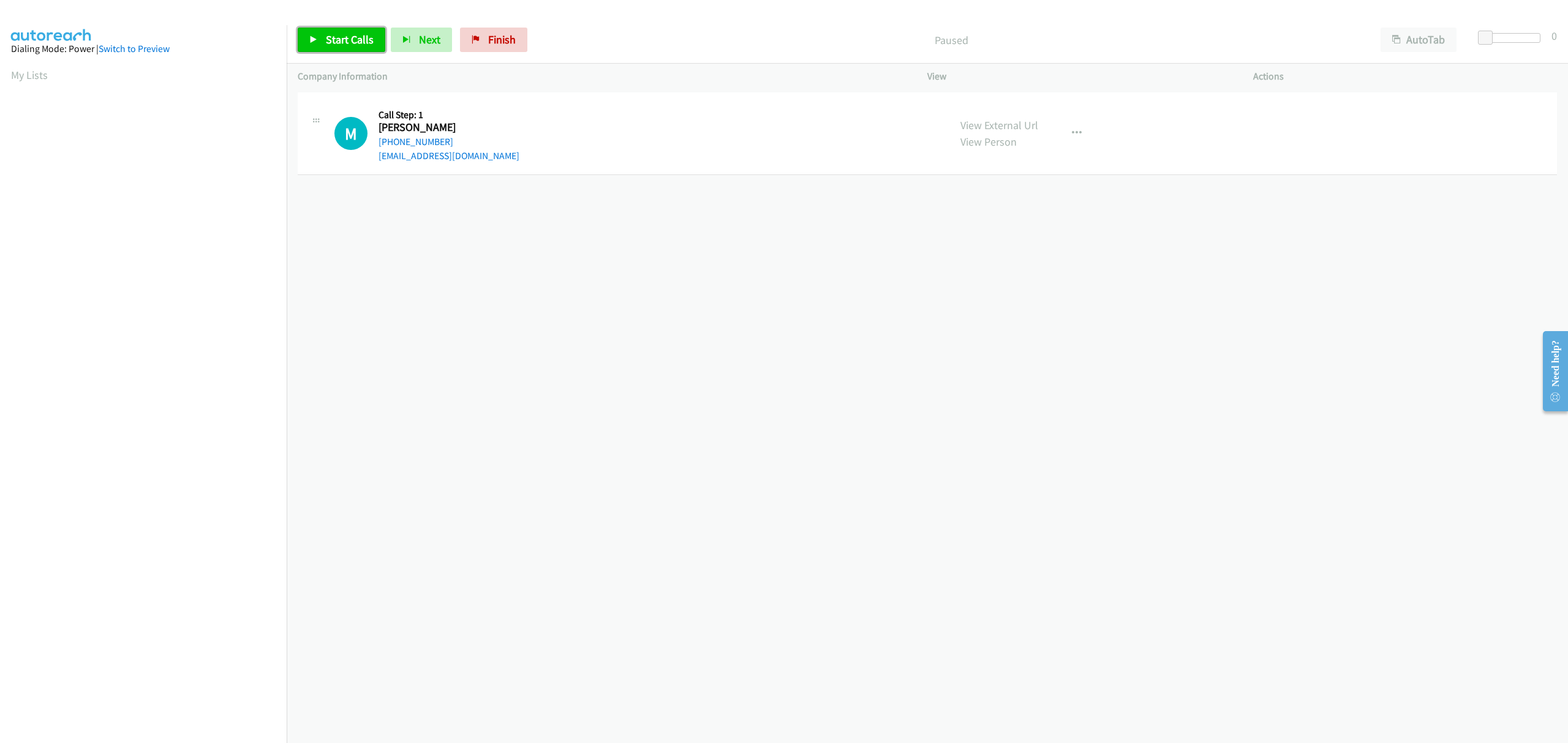
click at [328, 40] on span "Start Calls" at bounding box center [350, 39] width 48 height 14
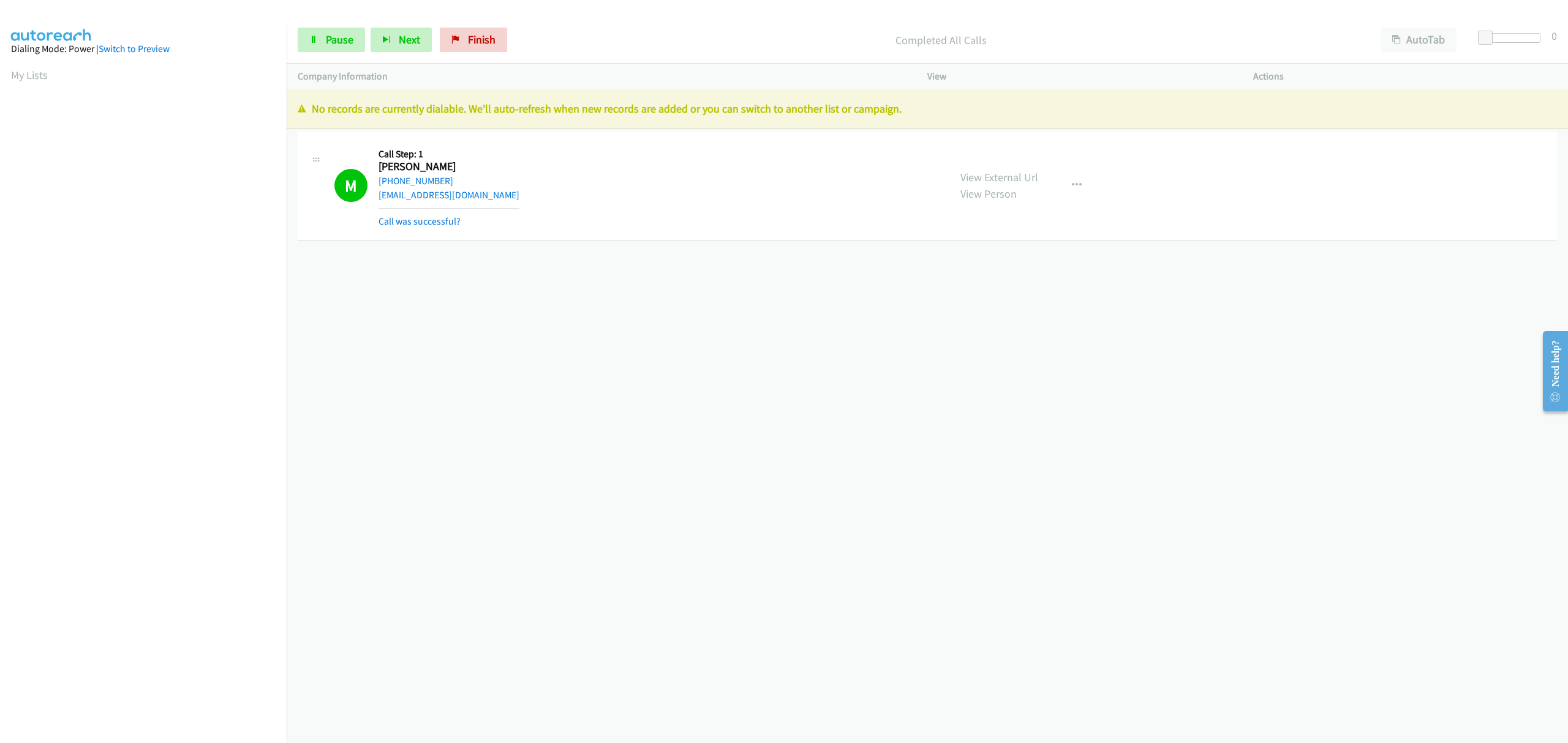
click at [415, 227] on div "Call was successful?" at bounding box center [448, 221] width 141 height 15
click at [432, 221] on link "Call was successful?" at bounding box center [419, 221] width 82 height 12
click at [480, 38] on span "Finish" at bounding box center [482, 39] width 28 height 14
